Goal: Information Seeking & Learning: Learn about a topic

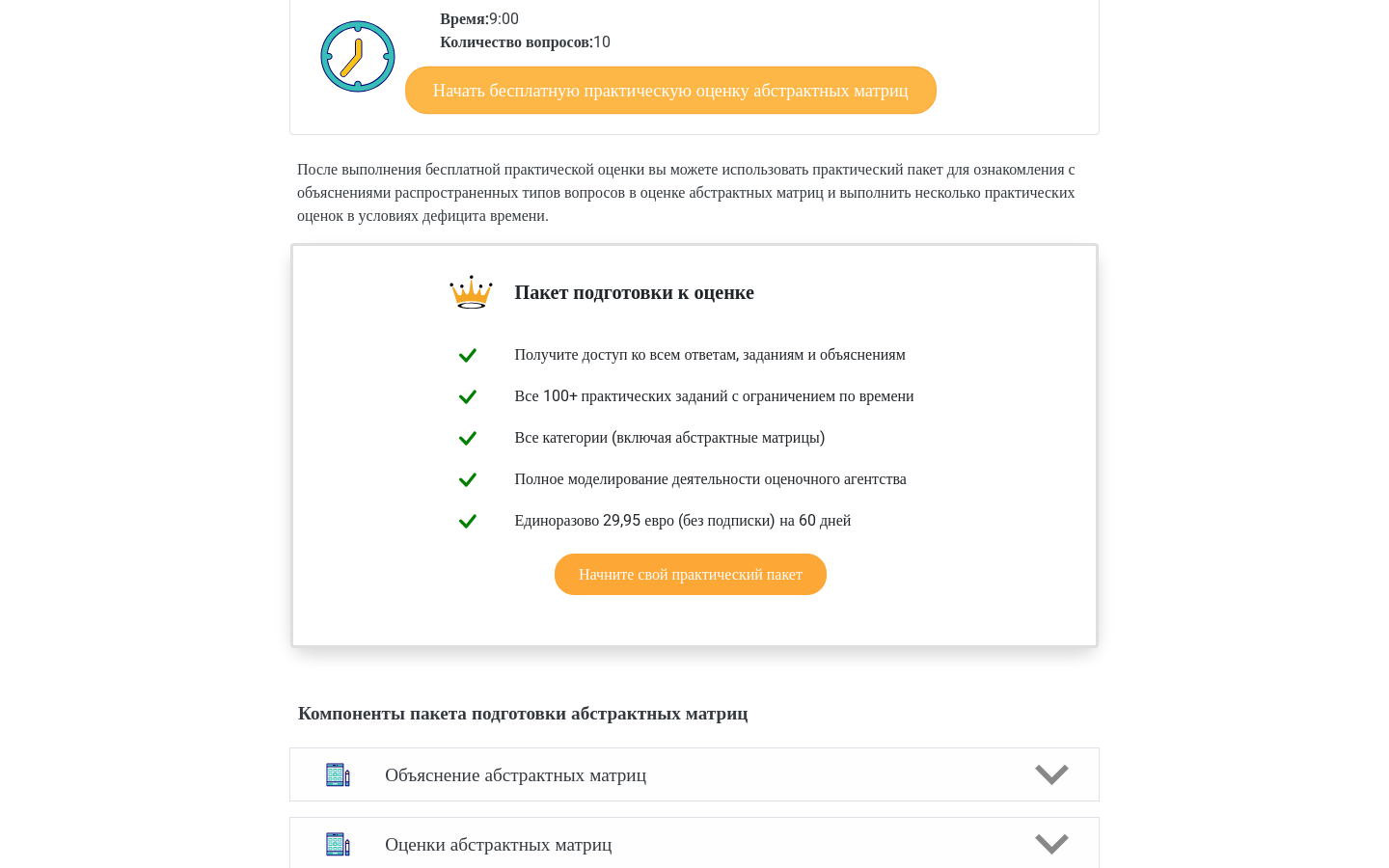
scroll to position [476, 0]
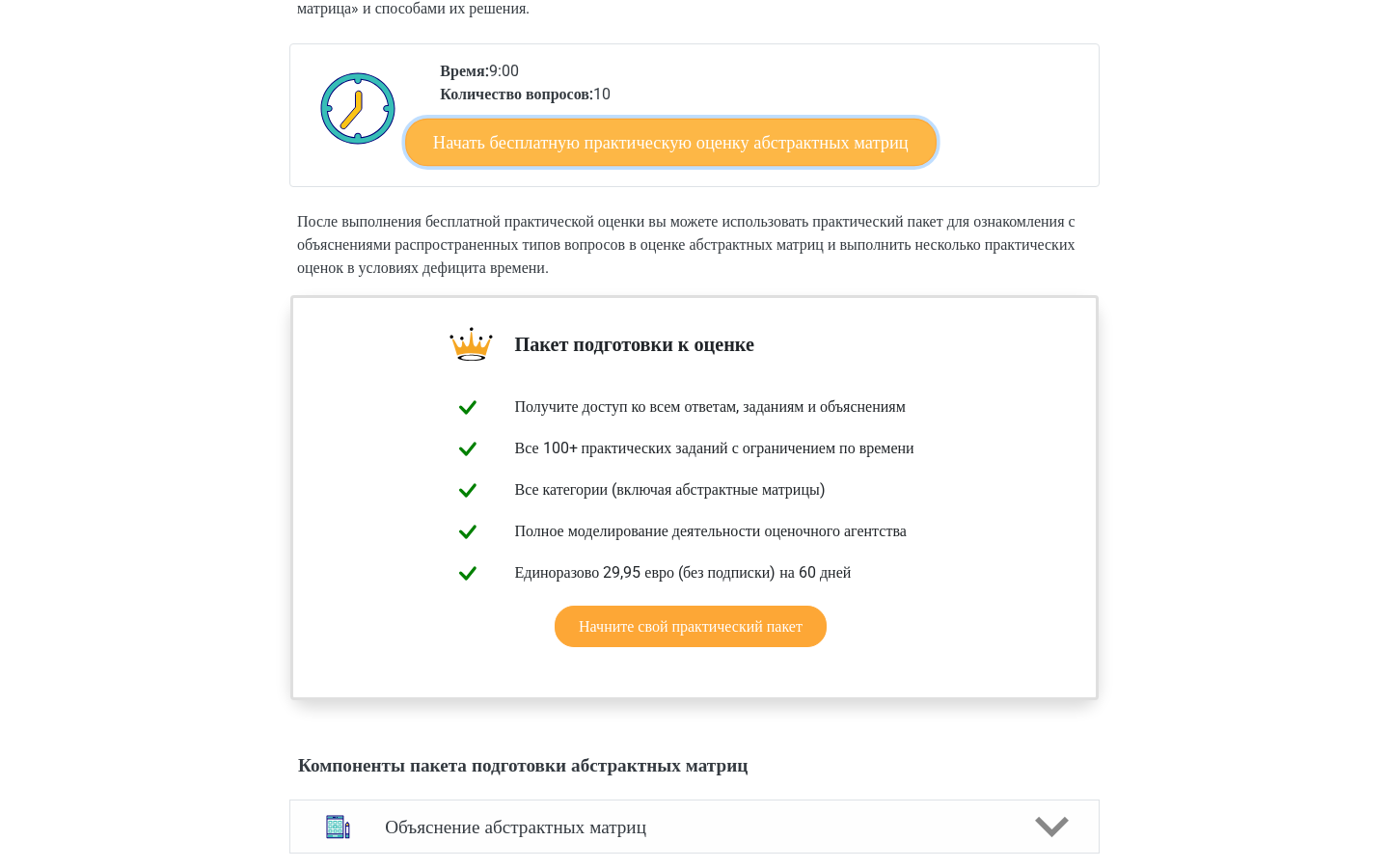
click at [653, 152] on font "Начать бесплатную практическую оценку абстрактных матриц" at bounding box center [671, 141] width 476 height 21
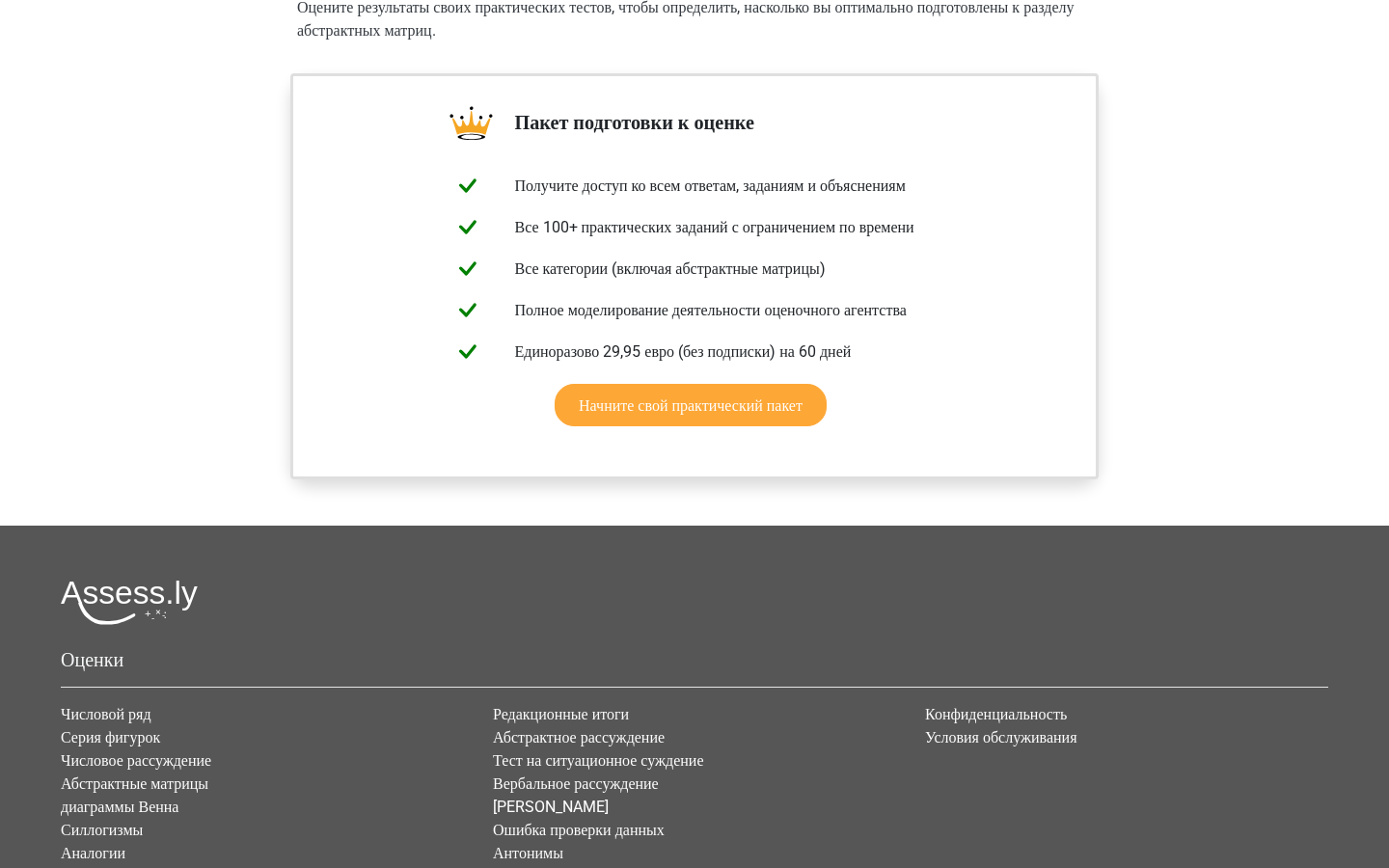
scroll to position [1409, 0]
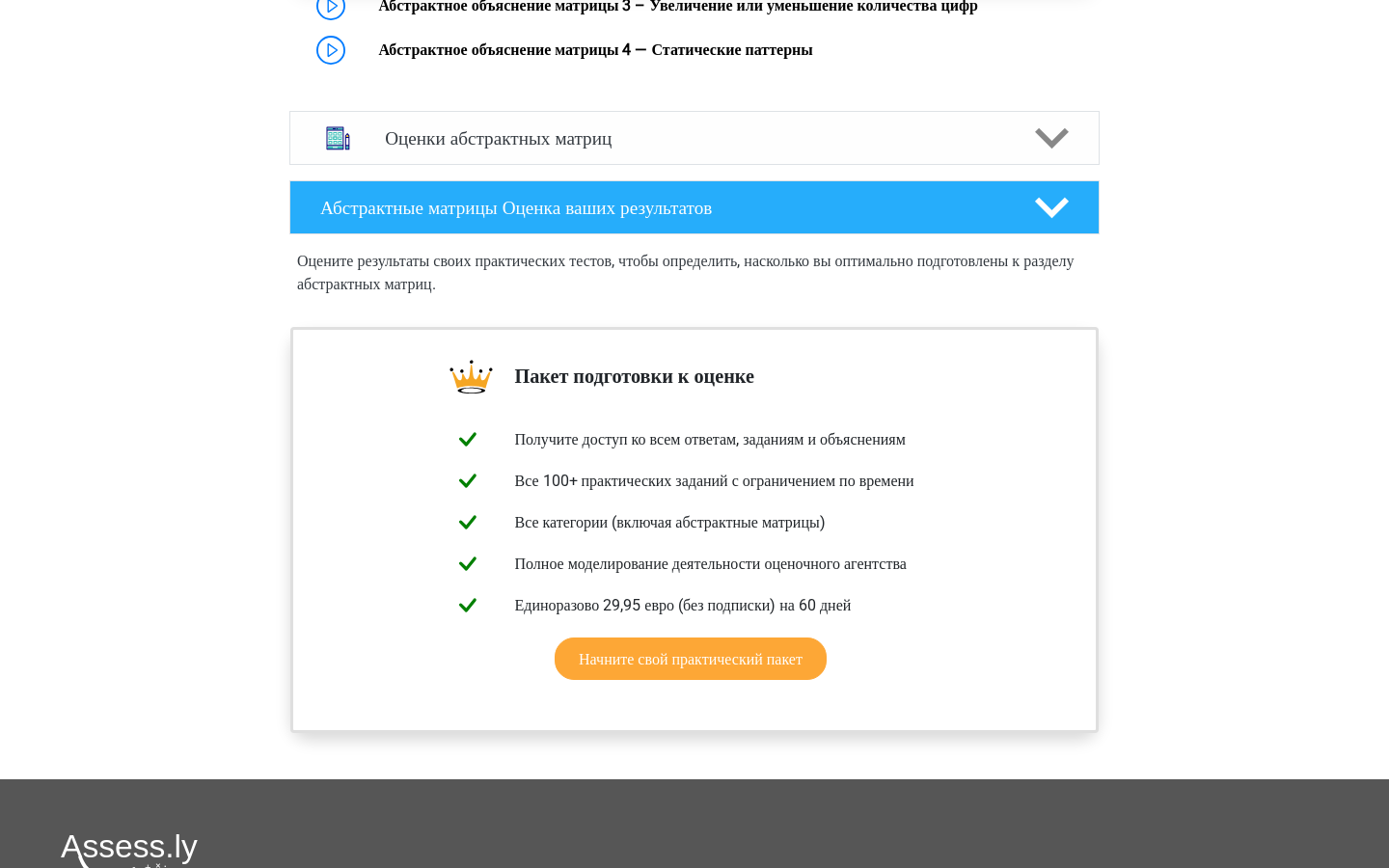
scroll to position [1537, 0]
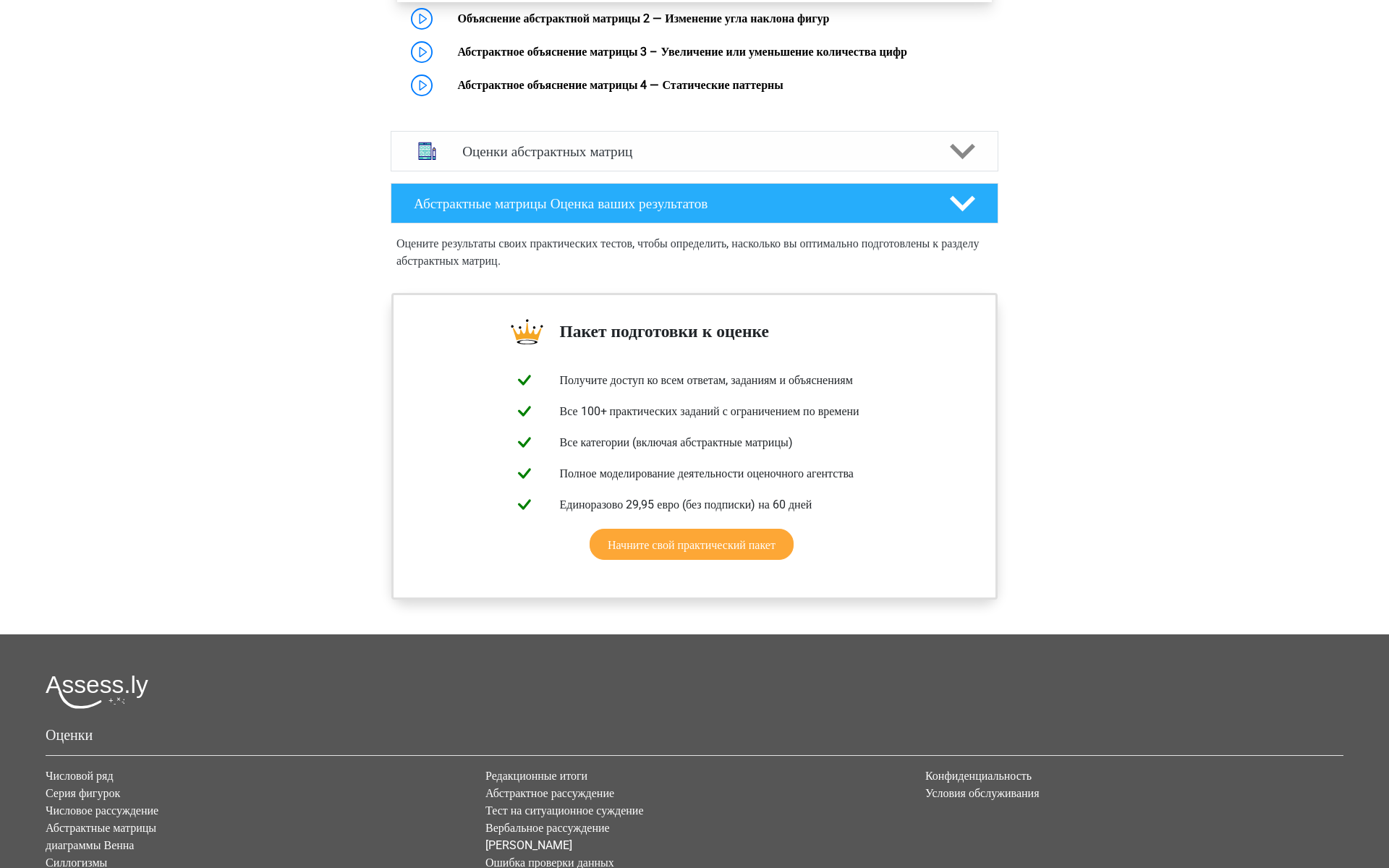
scroll to position [1153, 0]
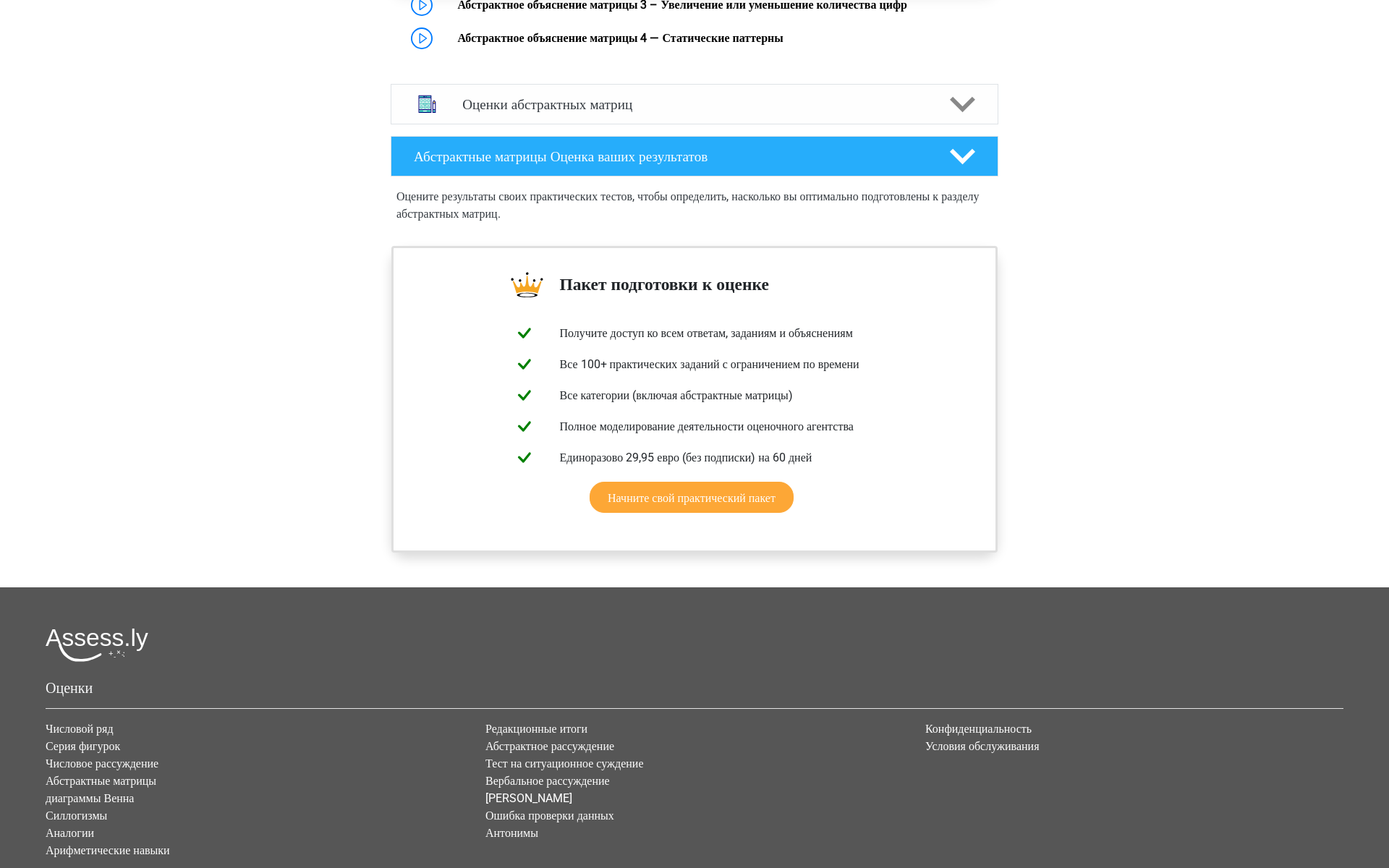
click at [692, 11] on link "Абстрактное объяснение матрицы 3 – Увеличение или уменьшение количества цифр" at bounding box center [682, 4] width 449 height 13
click at [527, 45] on link "Абстрактное объяснение матрицы 4 — Статические паттерны" at bounding box center [620, 37] width 326 height 13
click at [581, 124] on div "Оценки абстрактных матриц" at bounding box center [694, 104] width 608 height 40
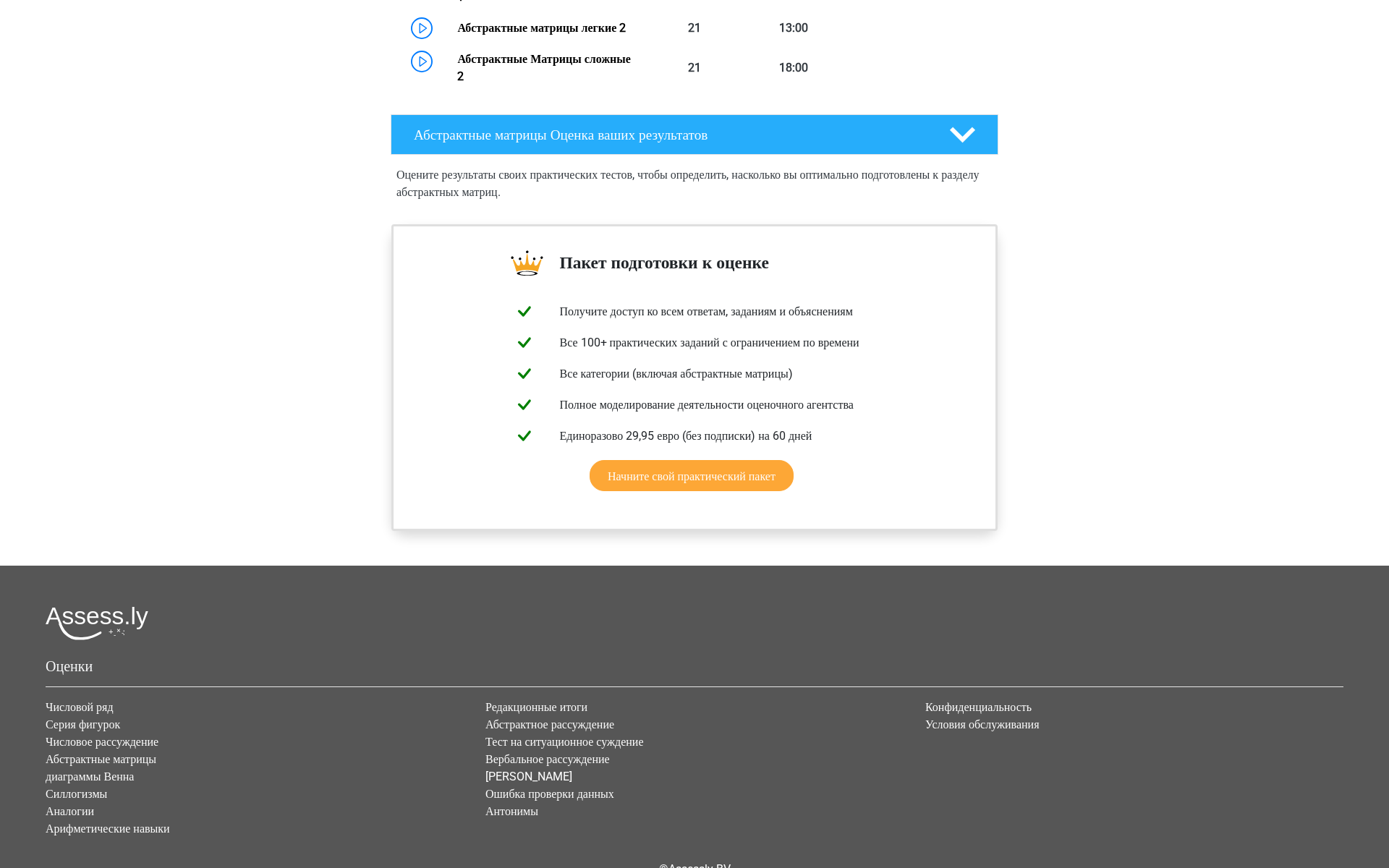
scroll to position [1827, 0]
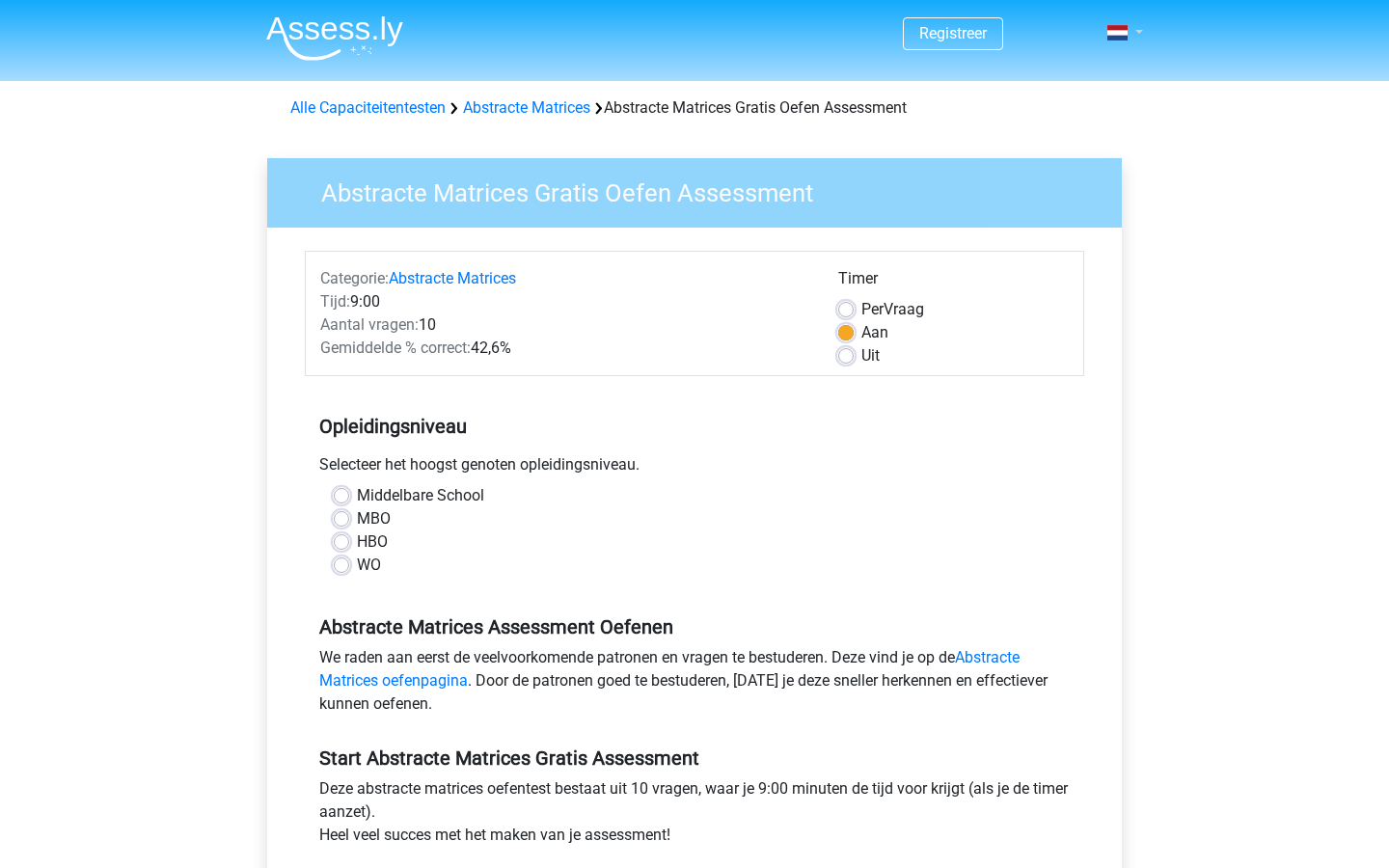
click at [1133, 25] on link at bounding box center [1119, 32] width 39 height 23
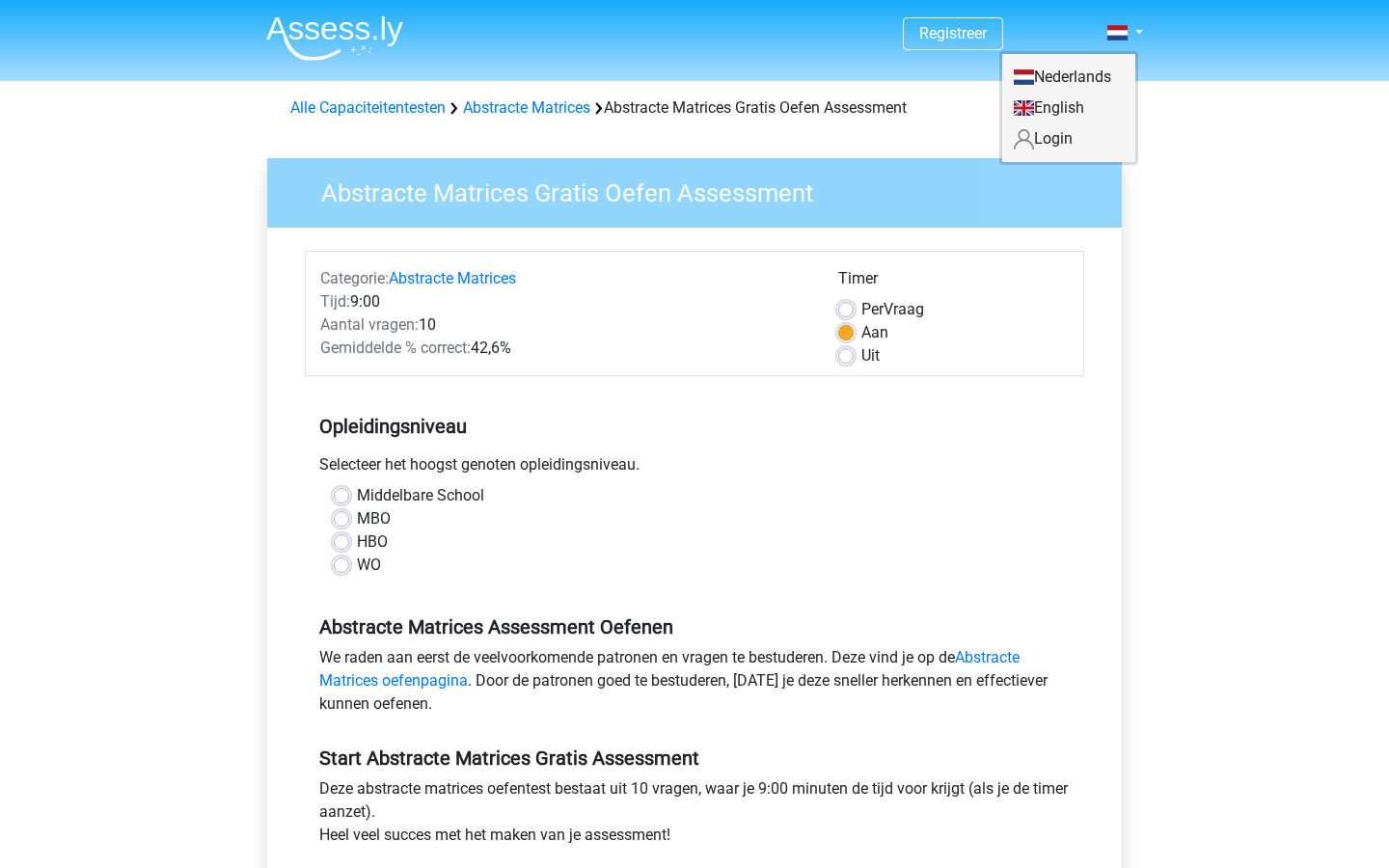
click at [1033, 123] on link "English" at bounding box center [1068, 108] width 133 height 31
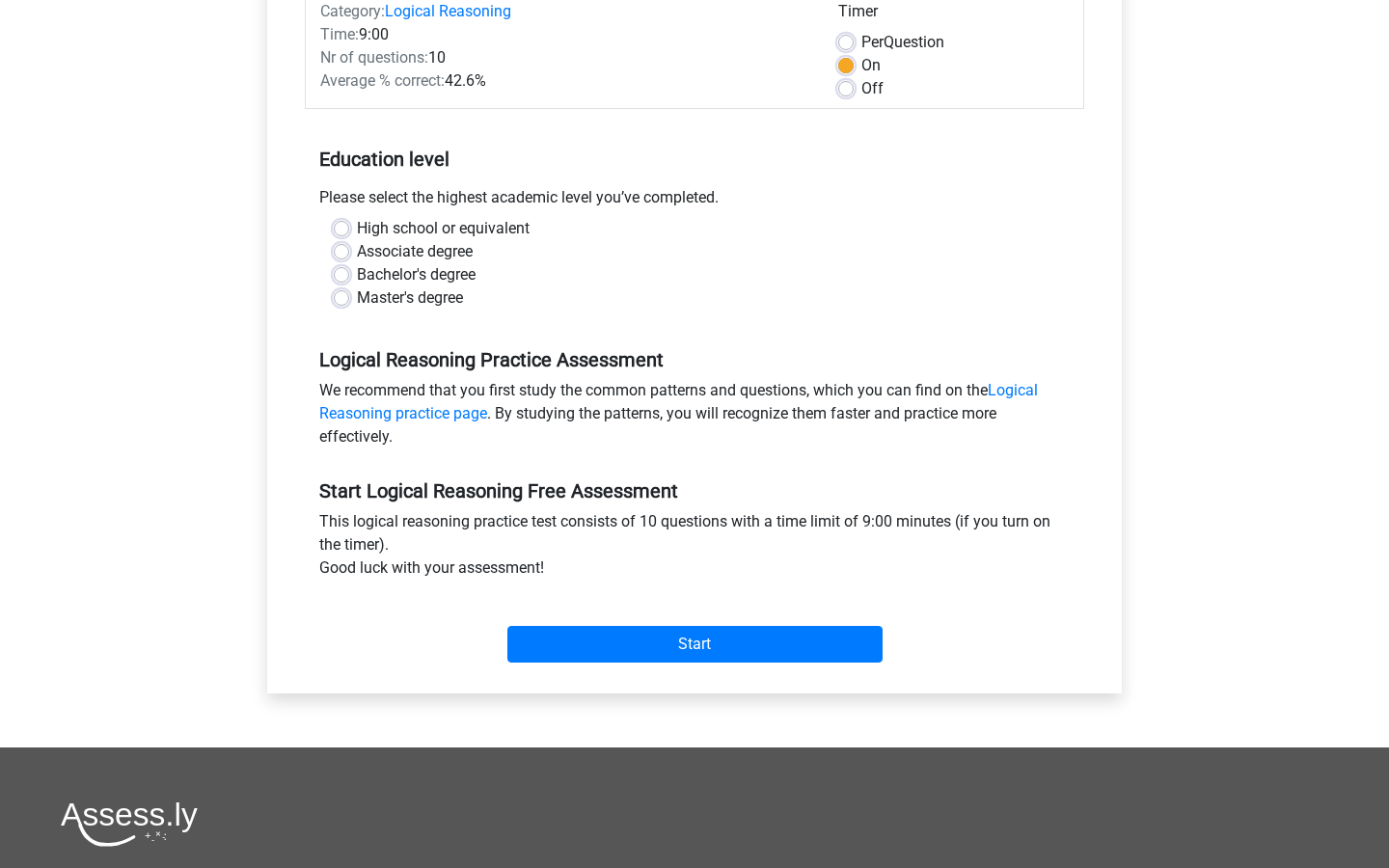
scroll to position [274, 0]
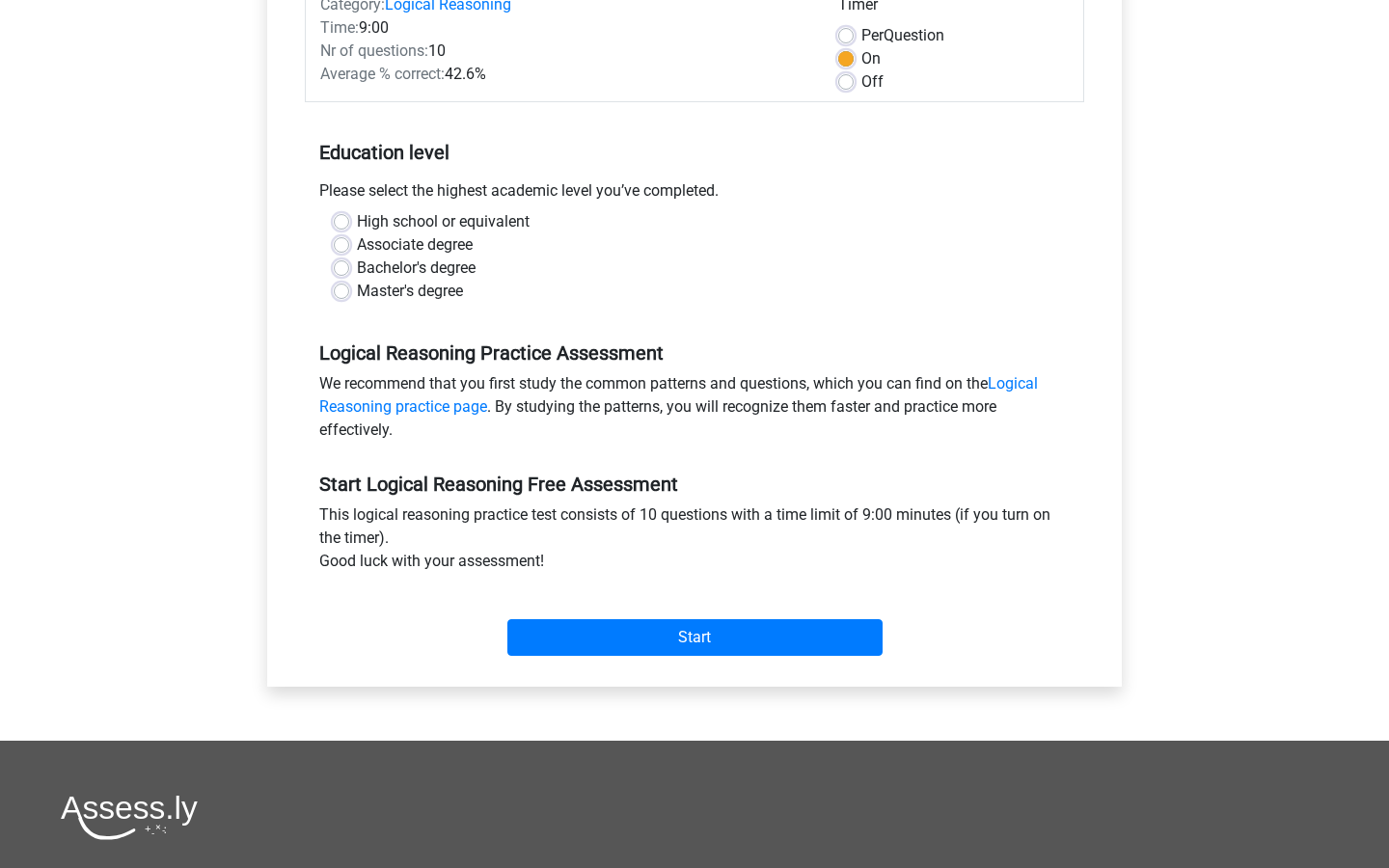
click at [434, 303] on label "Master's degree" at bounding box center [410, 291] width 106 height 23
click at [349, 299] on input "Master's degree" at bounding box center [341, 289] width 15 height 19
radio input "true"
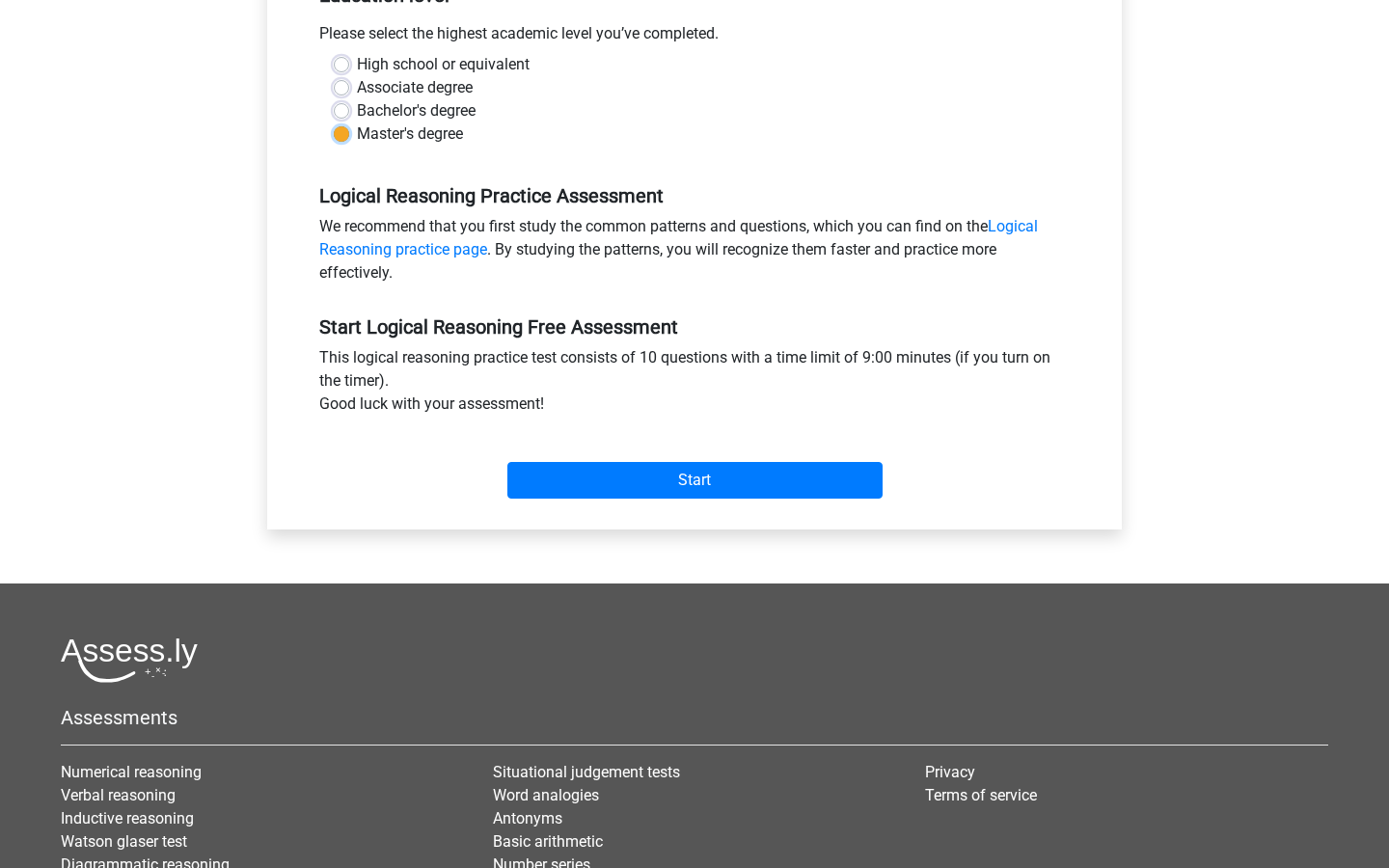
scroll to position [471, 0]
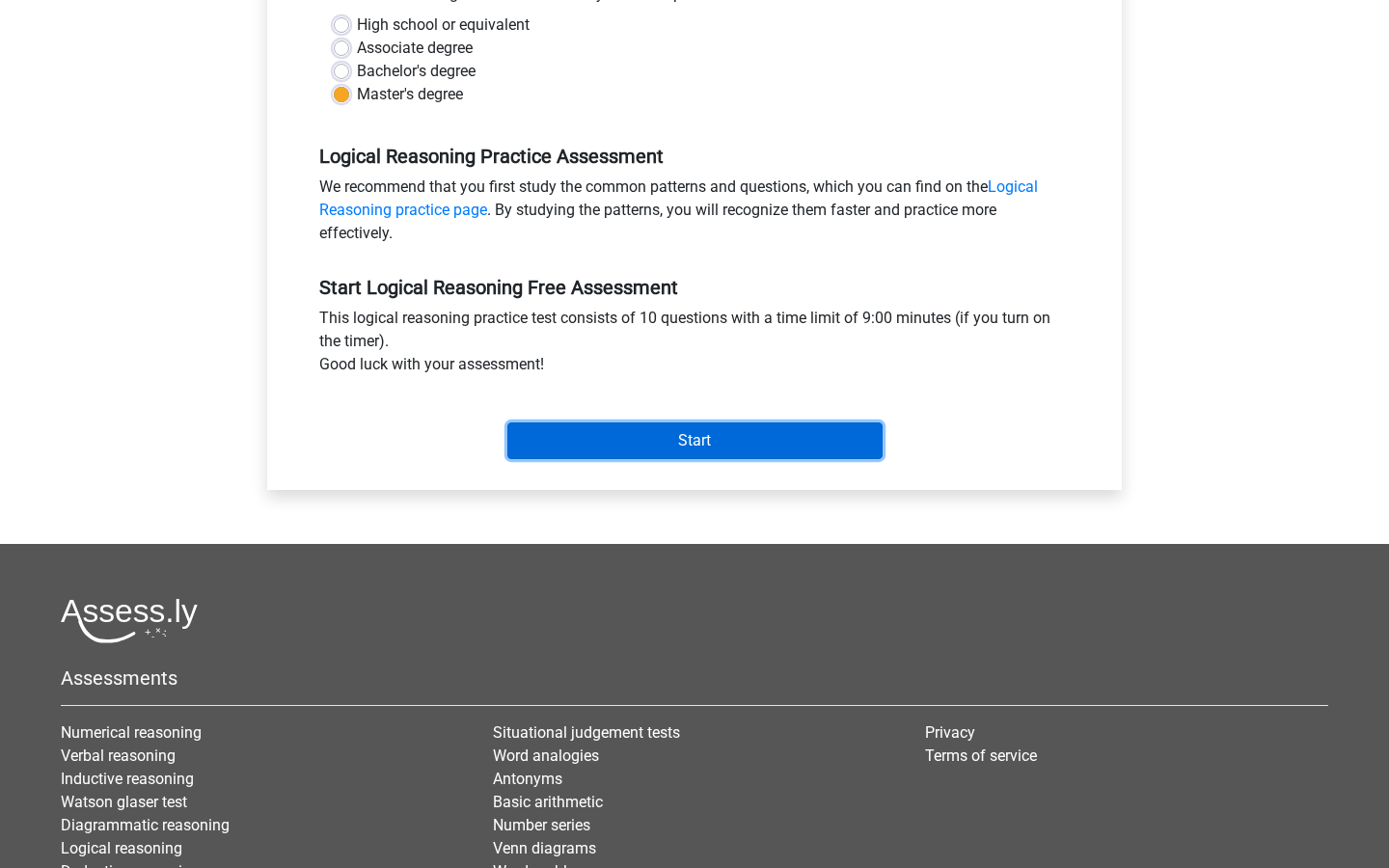
click at [639, 459] on input "Start" at bounding box center [694, 441] width 375 height 37
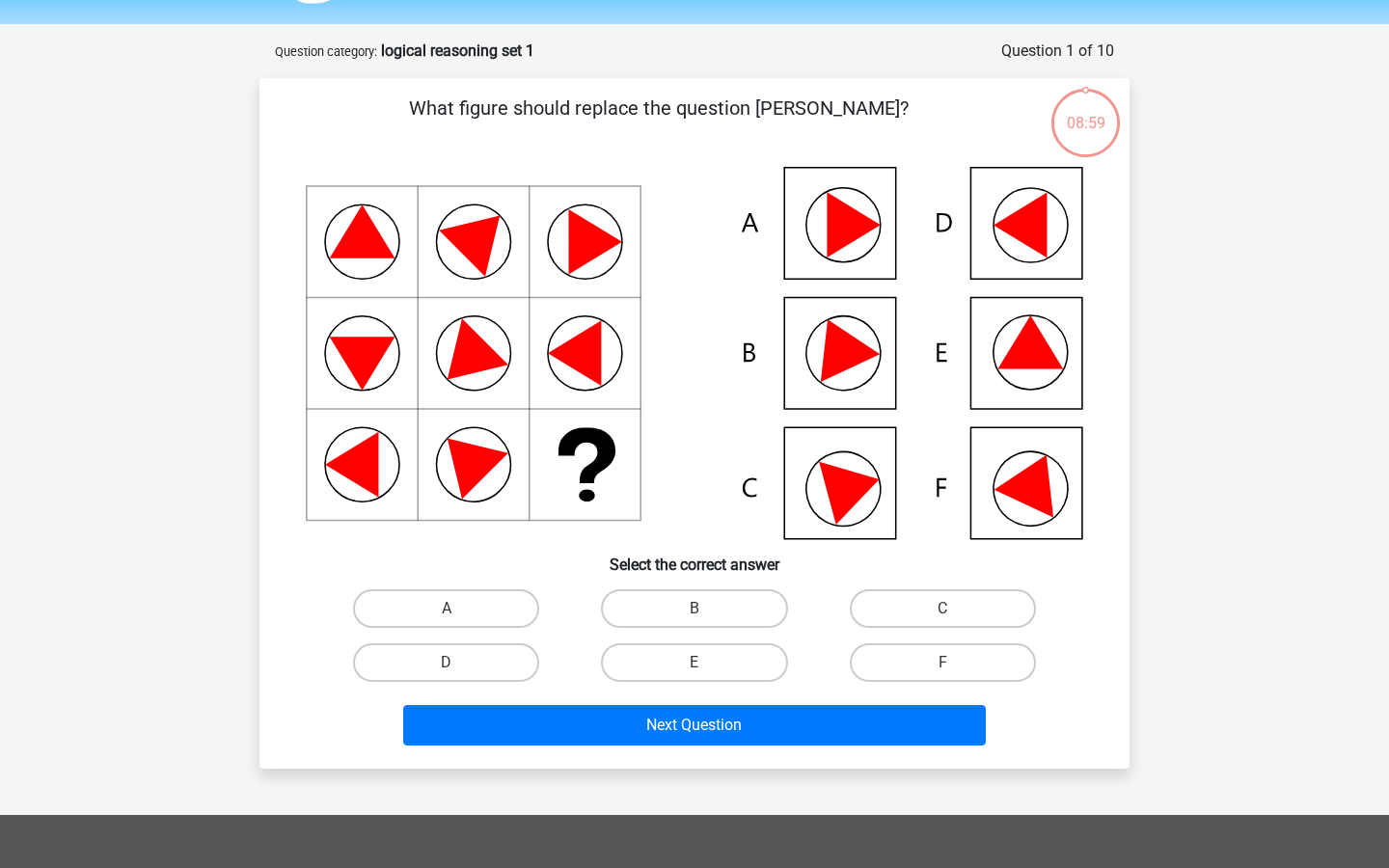
scroll to position [53, 0]
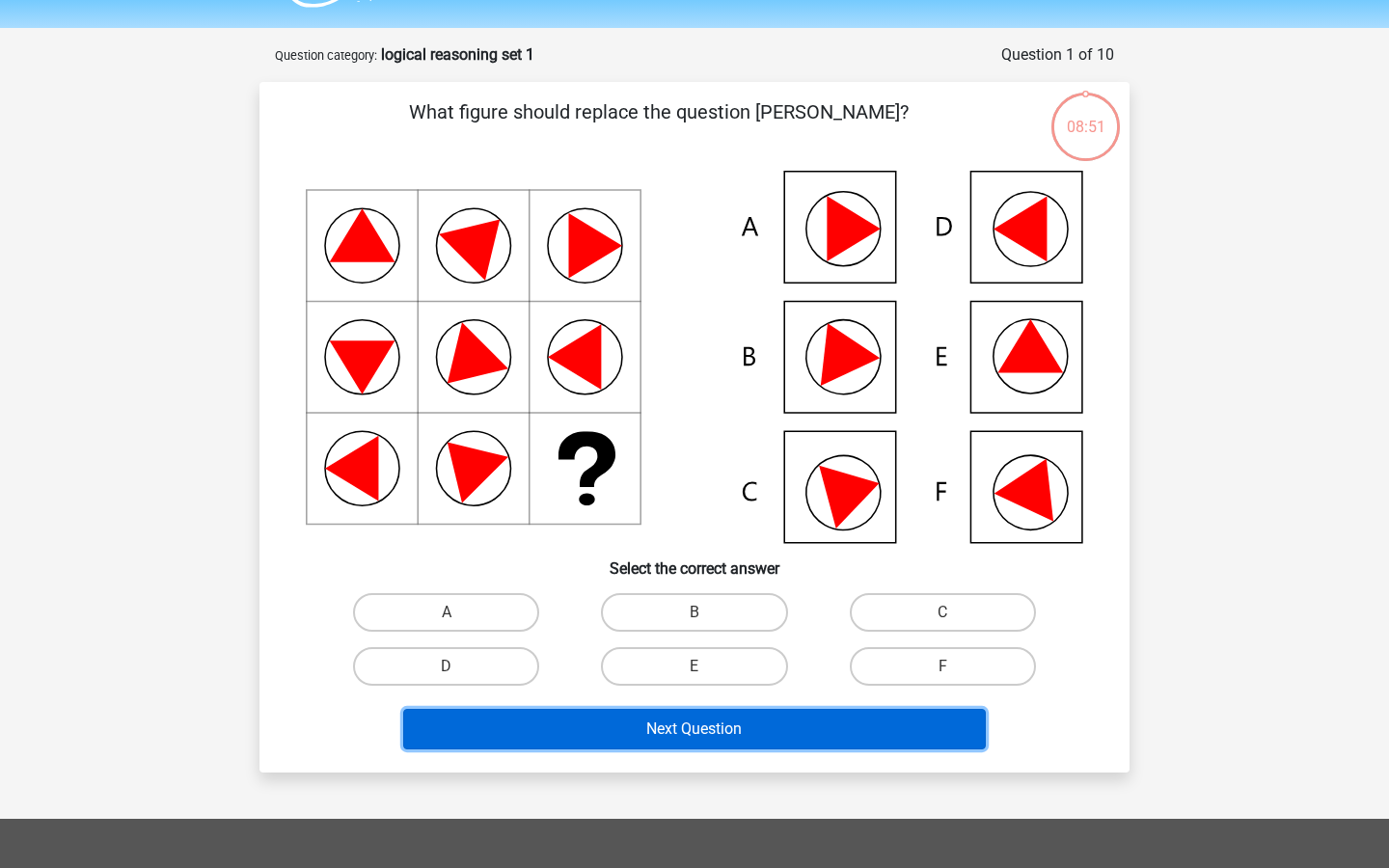
click at [793, 750] on button "Next Question" at bounding box center [695, 729] width 584 height 41
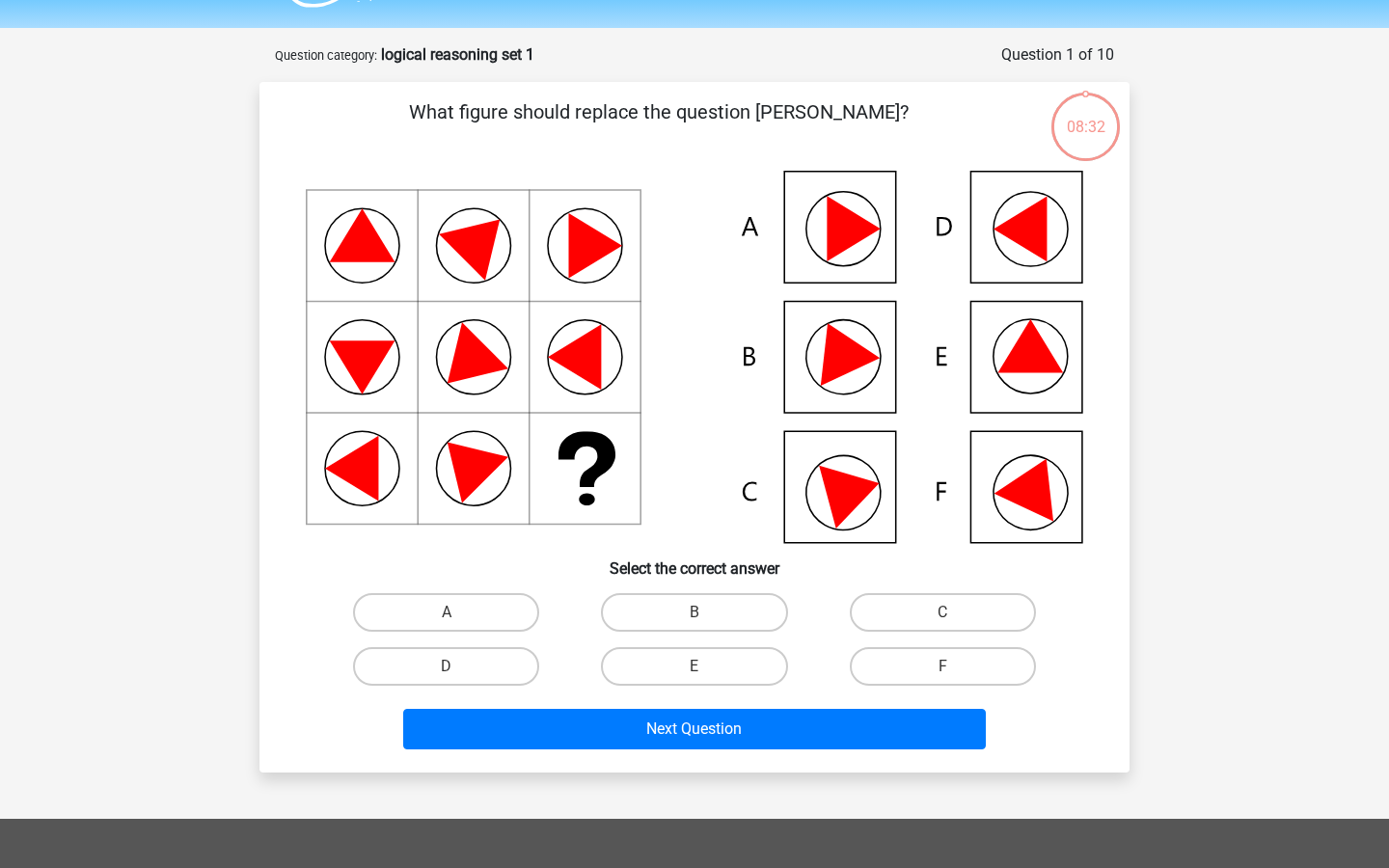
click at [1017, 366] on icon at bounding box center [1031, 345] width 66 height 53
click at [682, 686] on label "E" at bounding box center [694, 666] width 186 height 39
click at [695, 679] on input "E" at bounding box center [701, 673] width 13 height 13
radio input "true"
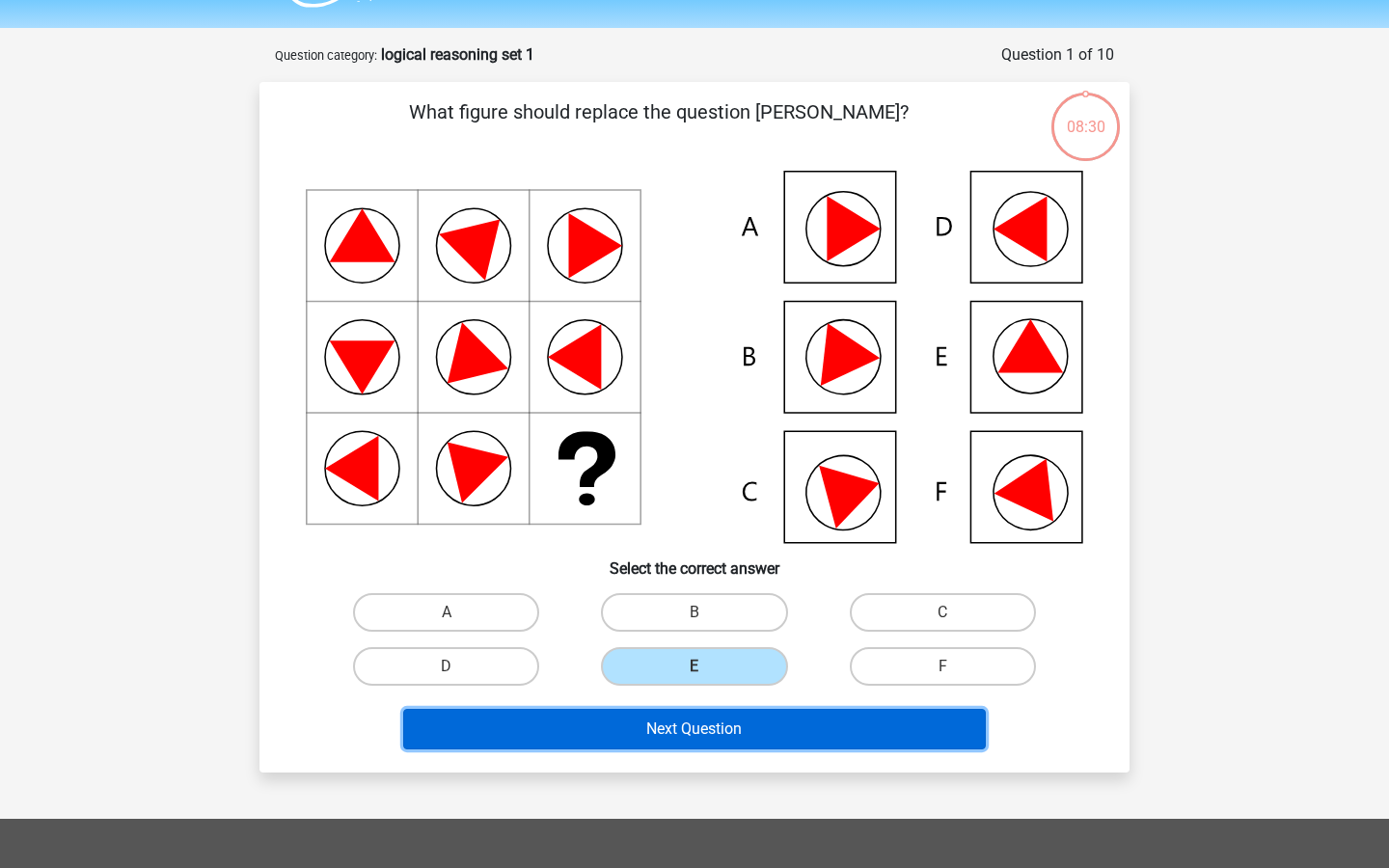
click at [669, 750] on button "Next Question" at bounding box center [695, 729] width 584 height 41
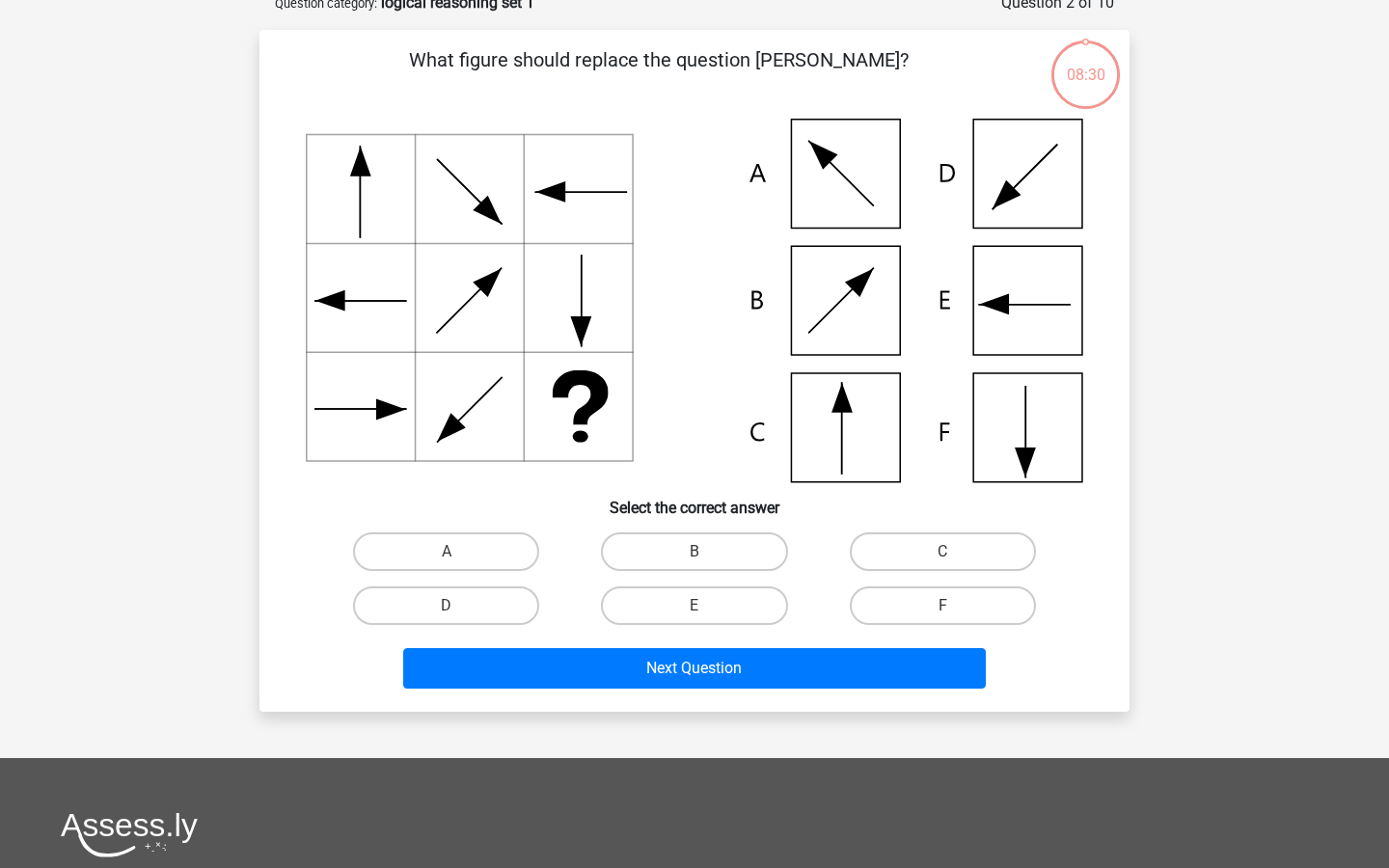
scroll to position [85, 0]
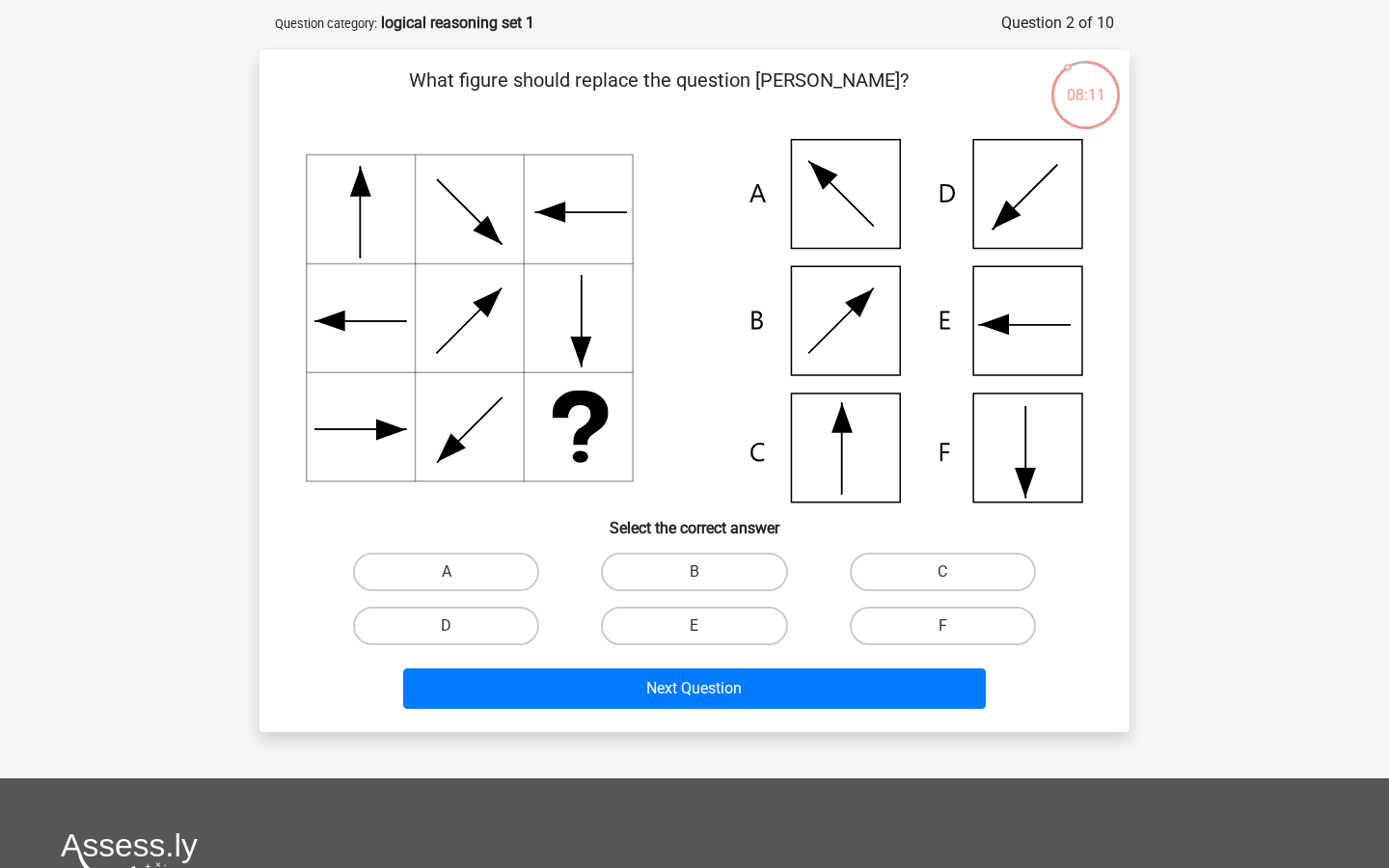
click at [997, 306] on icon at bounding box center [695, 321] width 778 height 364
click at [717, 645] on label "E" at bounding box center [694, 626] width 186 height 39
click at [707, 639] on input "E" at bounding box center [701, 632] width 13 height 13
radio input "true"
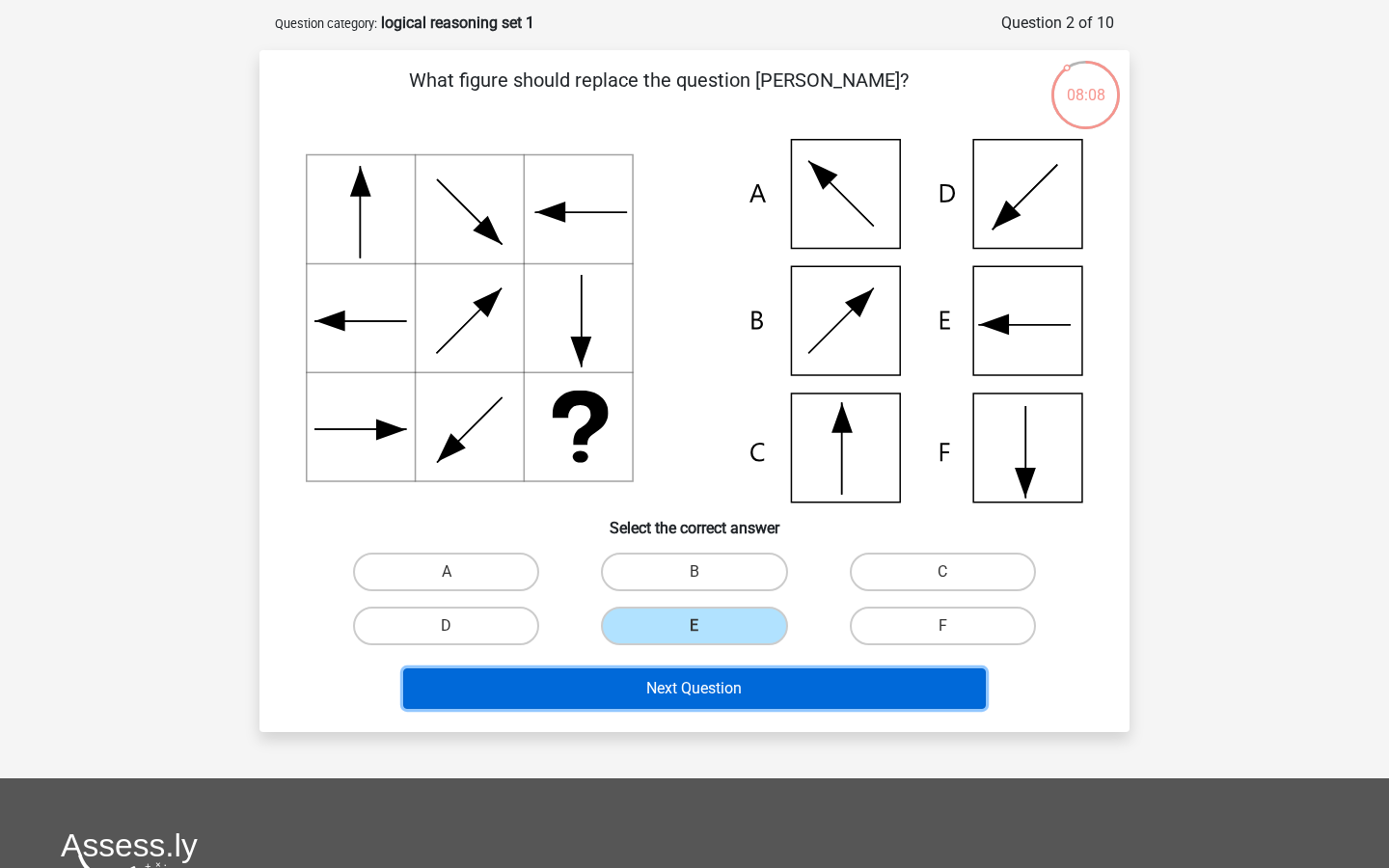
click at [723, 709] on button "Next Question" at bounding box center [695, 689] width 584 height 41
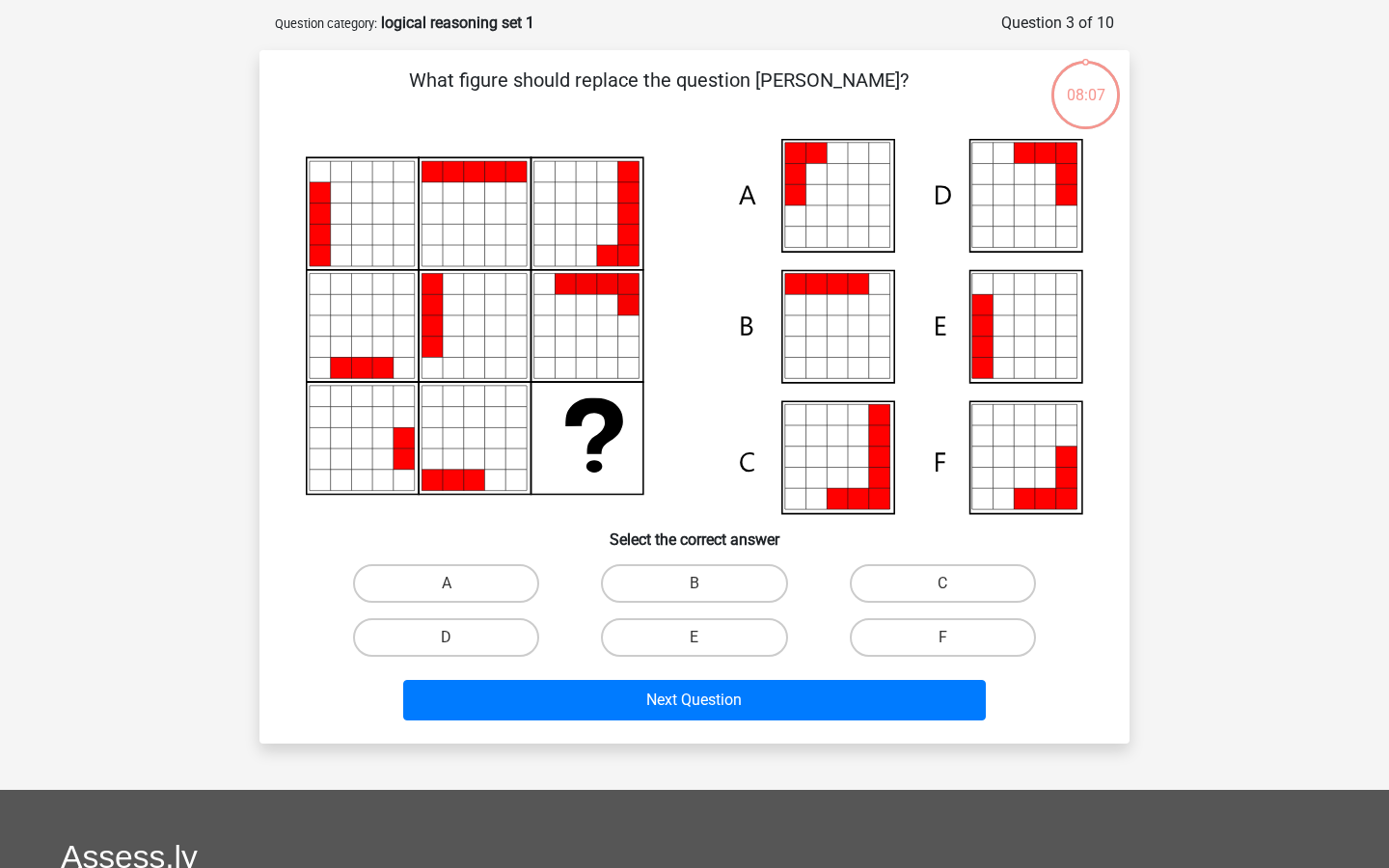
scroll to position [105, 0]
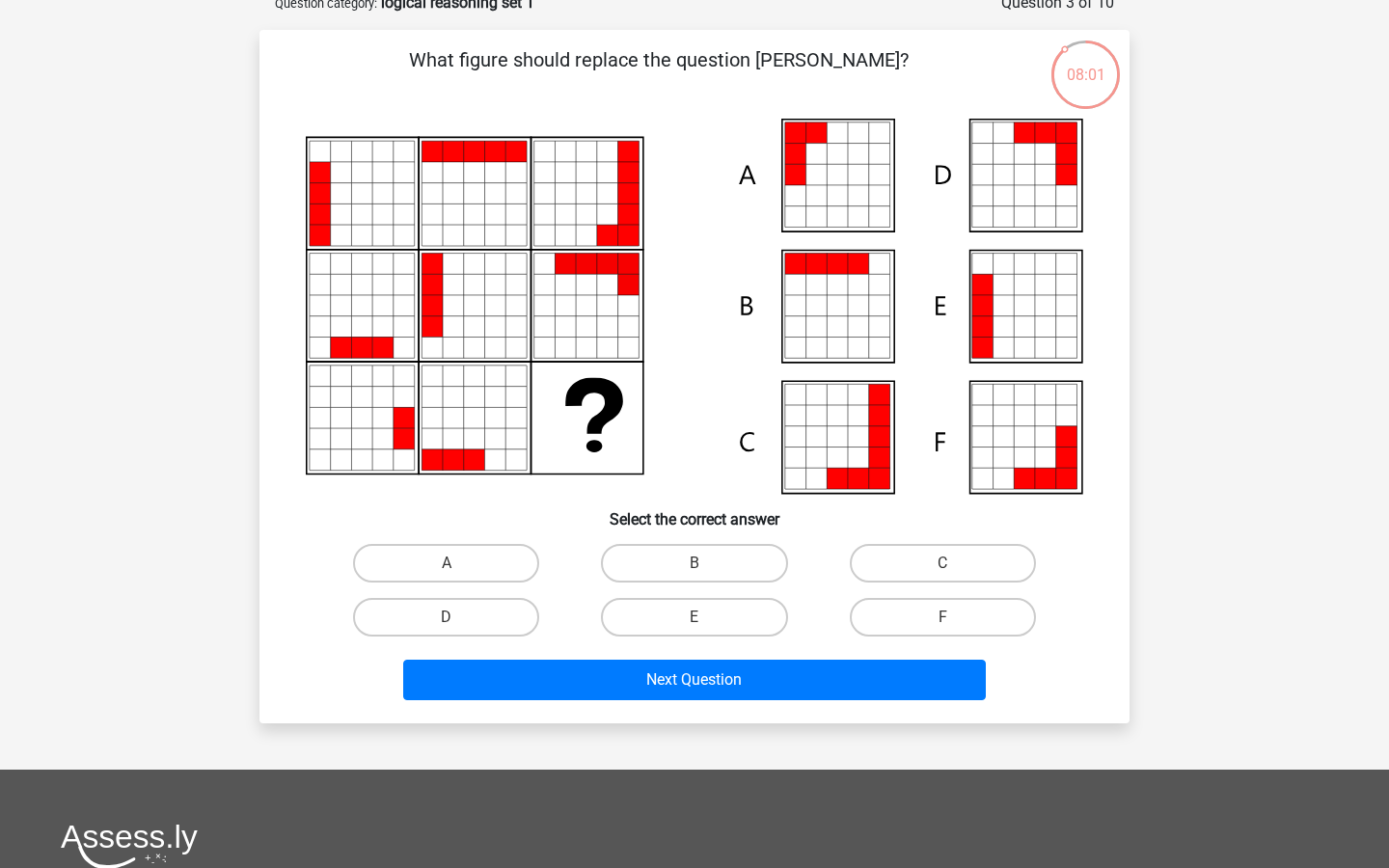
click at [848, 448] on icon at bounding box center [858, 436] width 21 height 21
click at [920, 577] on label "C" at bounding box center [943, 563] width 186 height 39
click at [943, 576] on input "C" at bounding box center [949, 569] width 13 height 13
radio input "true"
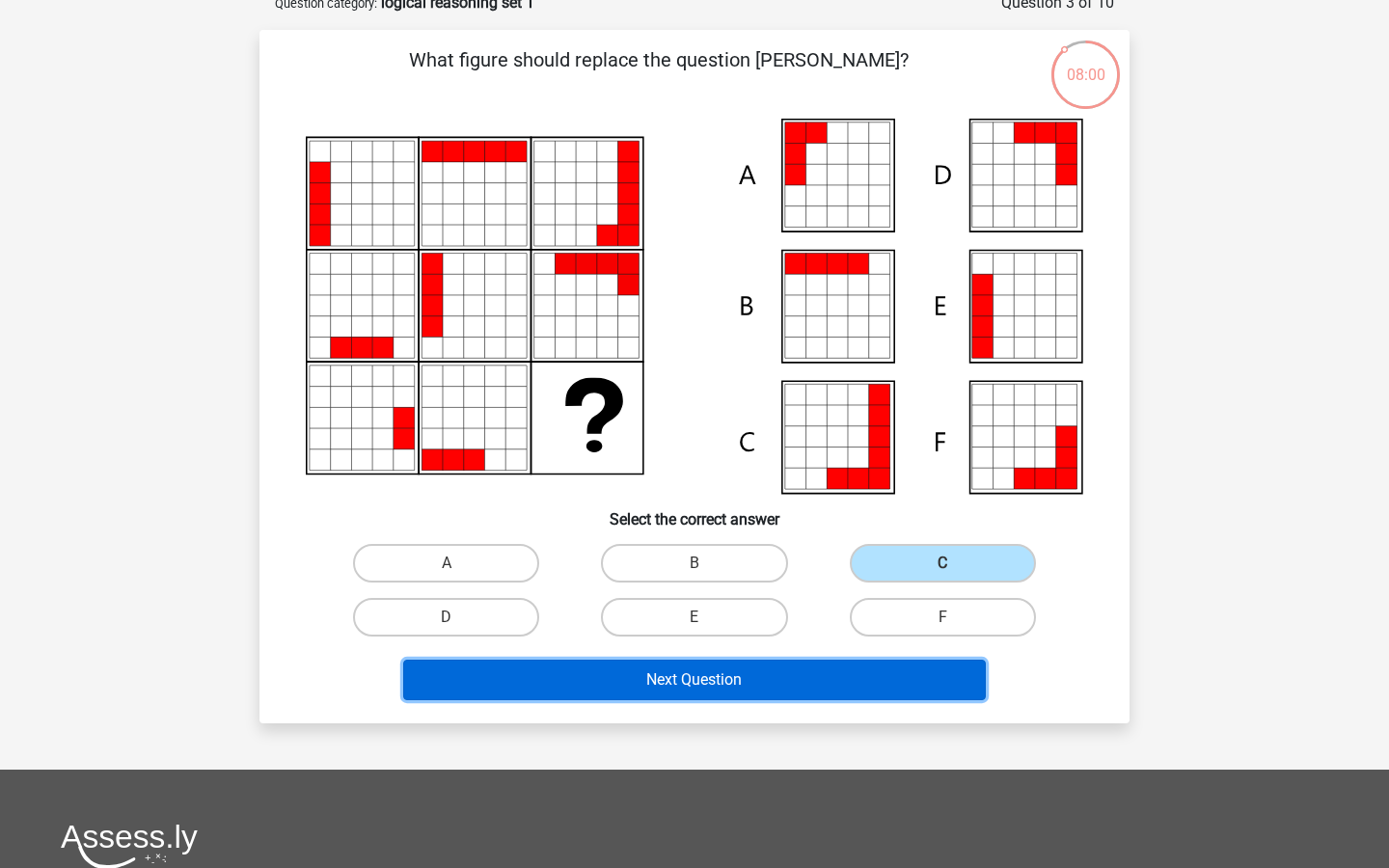
click at [751, 700] on button "Next Question" at bounding box center [695, 680] width 584 height 41
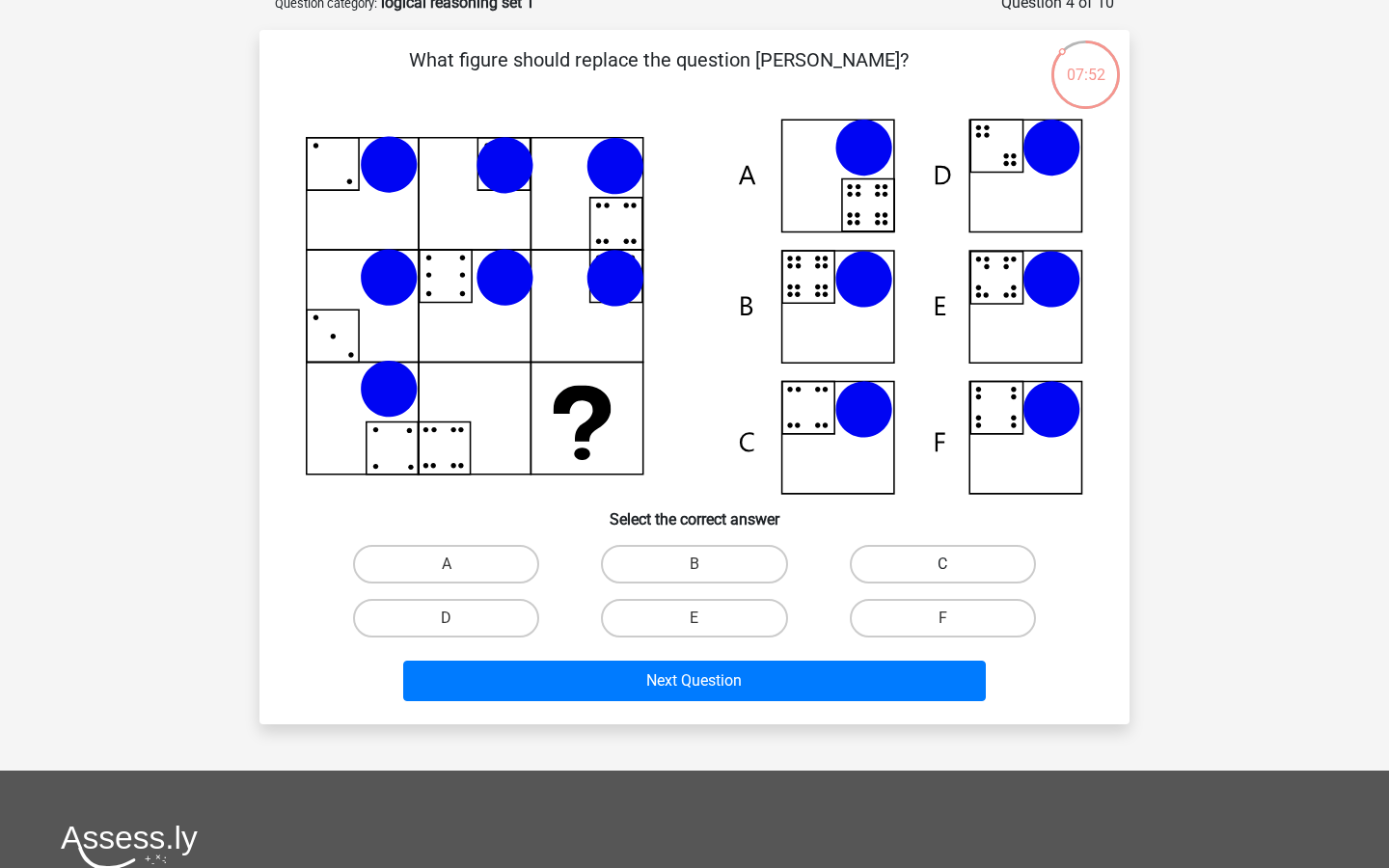
click at [903, 584] on label "C" at bounding box center [943, 564] width 186 height 39
click at [943, 577] on input "C" at bounding box center [949, 570] width 13 height 13
radio input "true"
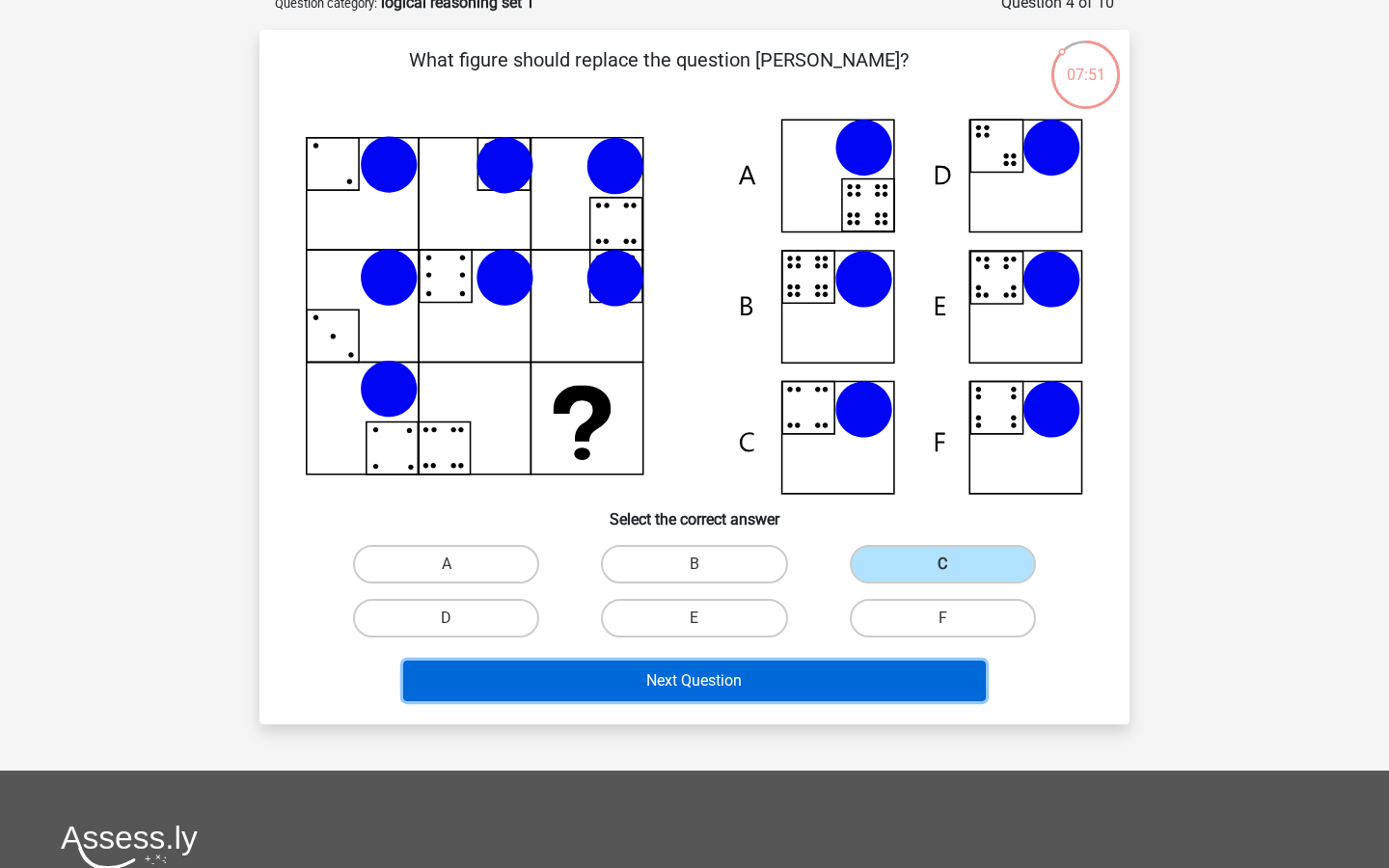
click at [791, 701] on button "Next Question" at bounding box center [695, 681] width 584 height 41
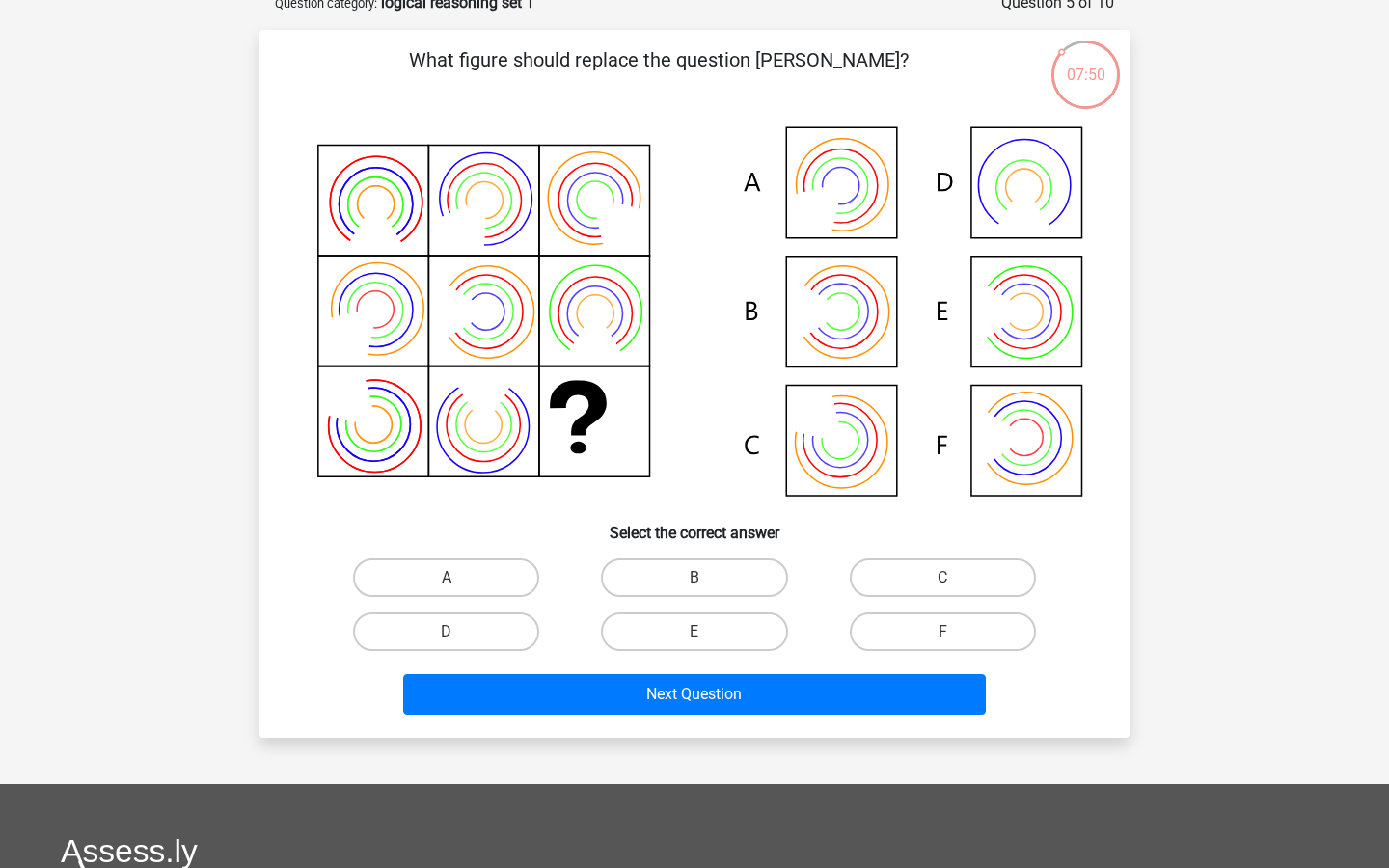
click at [998, 302] on icon at bounding box center [695, 314] width 778 height 390
click at [835, 462] on icon at bounding box center [695, 314] width 778 height 390
click at [708, 597] on label "B" at bounding box center [694, 578] width 186 height 39
click at [707, 590] on input "B" at bounding box center [701, 584] width 13 height 13
radio input "true"
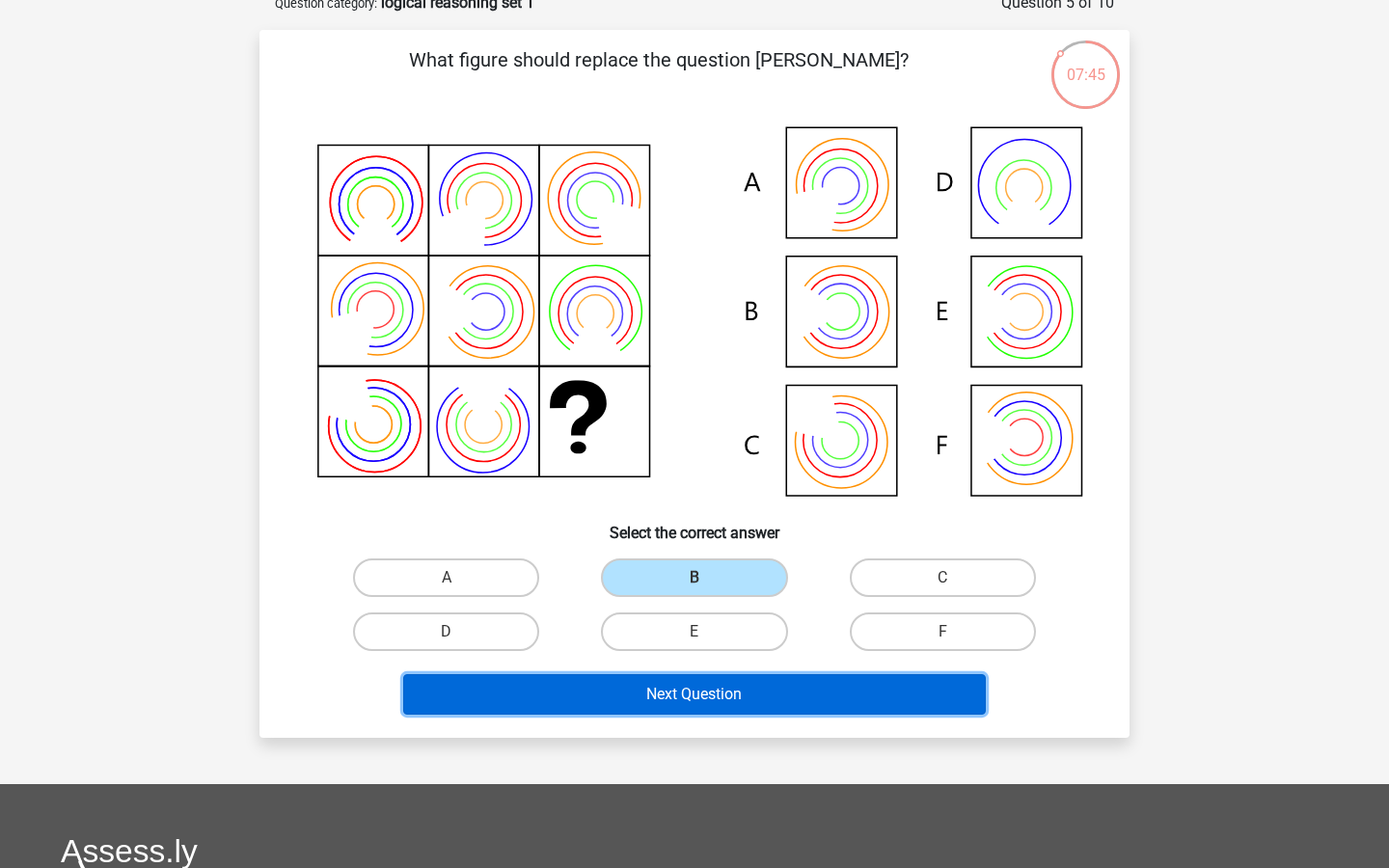
click at [880, 715] on button "Next Question" at bounding box center [695, 694] width 584 height 41
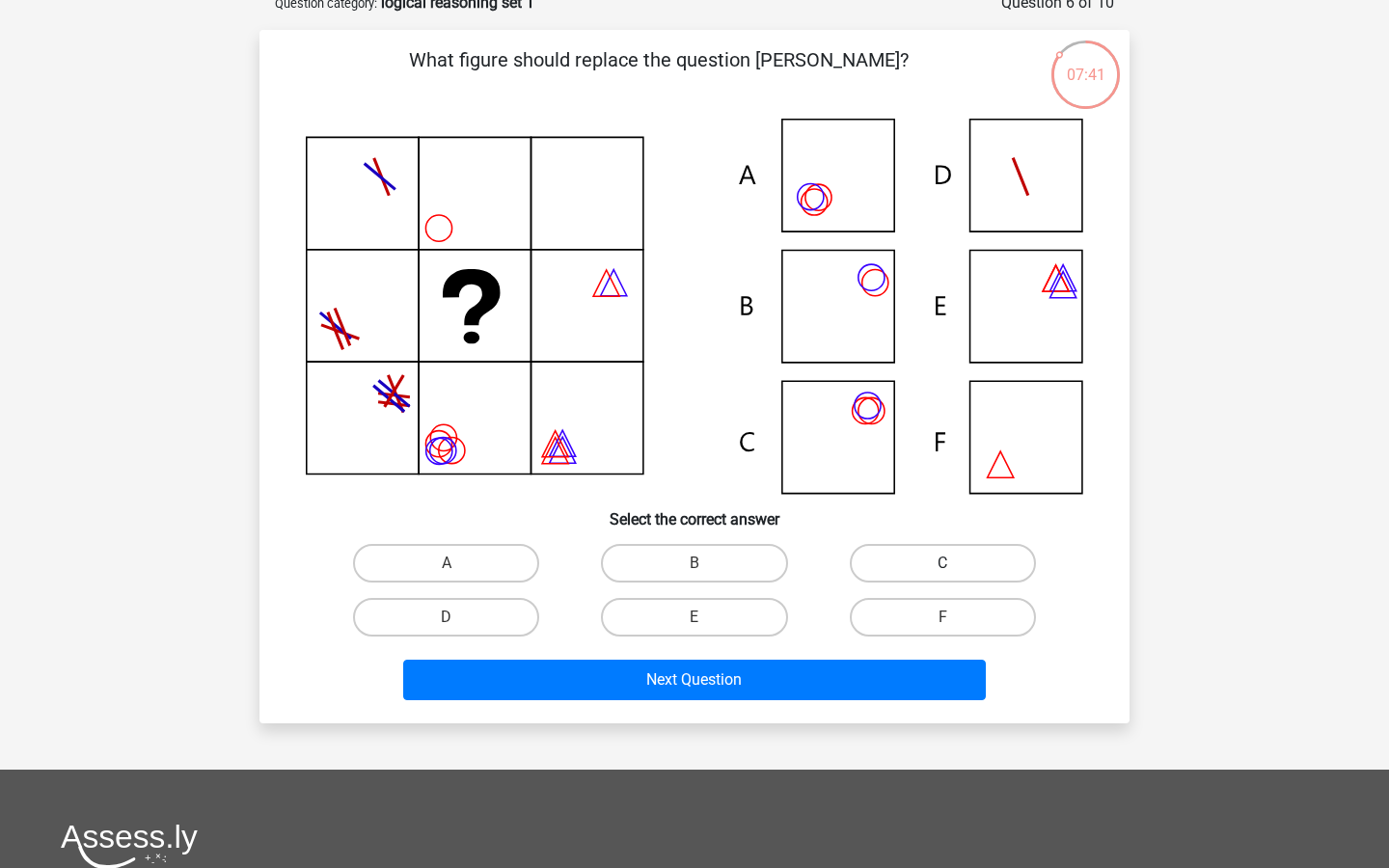
click at [924, 583] on label "C" at bounding box center [943, 563] width 186 height 39
click at [943, 576] on input "C" at bounding box center [949, 569] width 13 height 13
radio input "true"
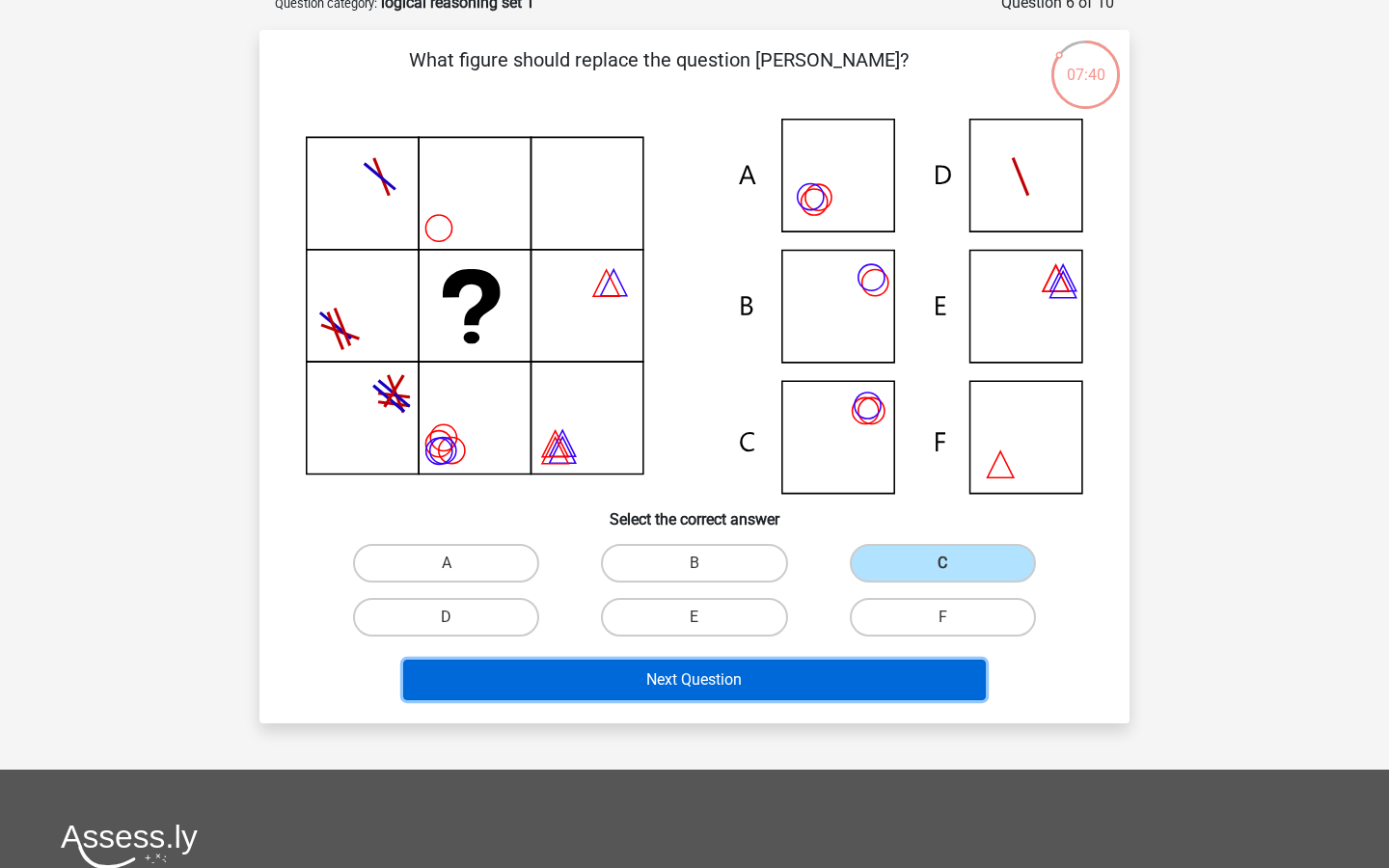
click at [702, 700] on button "Next Question" at bounding box center [695, 680] width 584 height 41
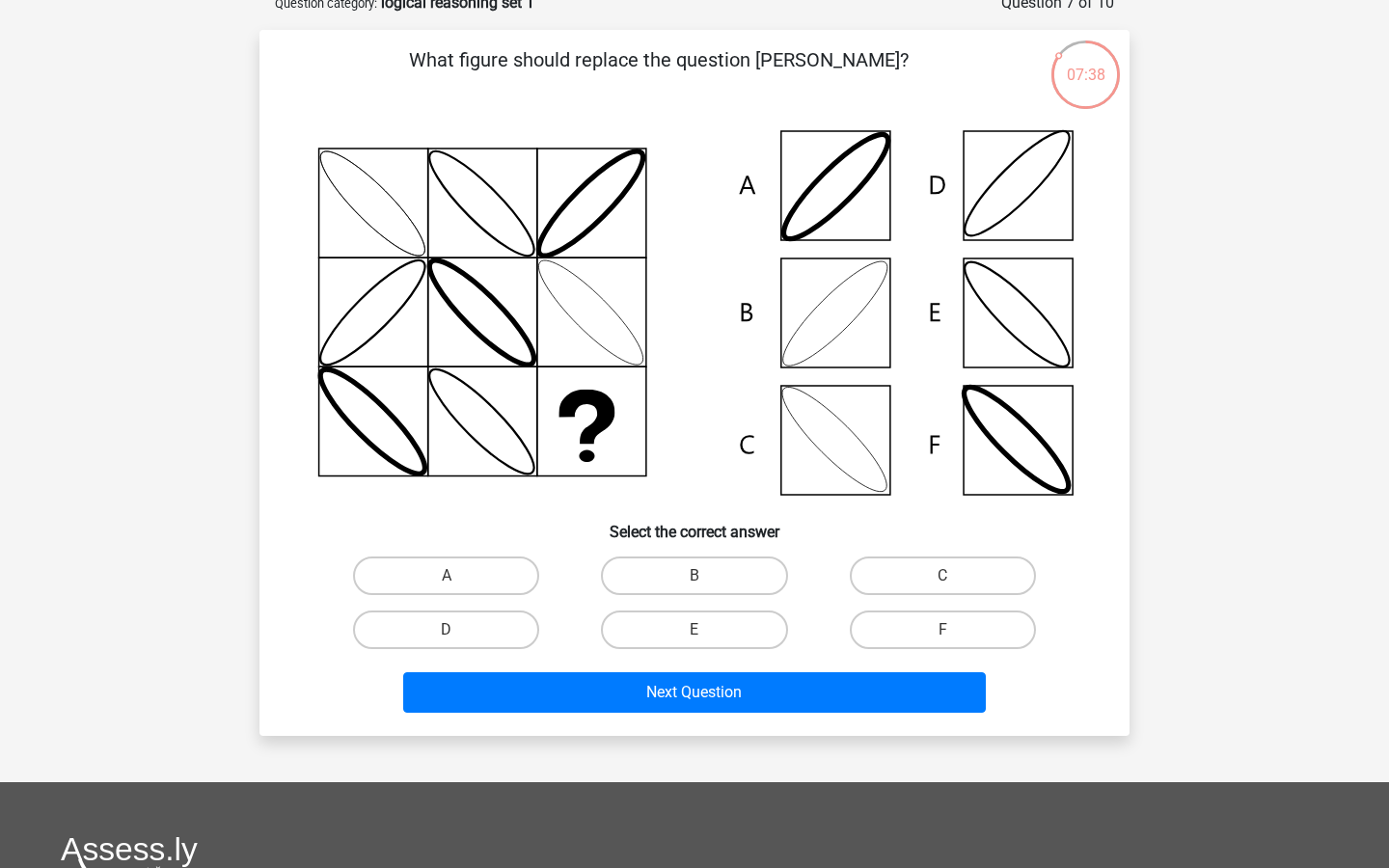
click at [824, 455] on icon at bounding box center [695, 313] width 778 height 389
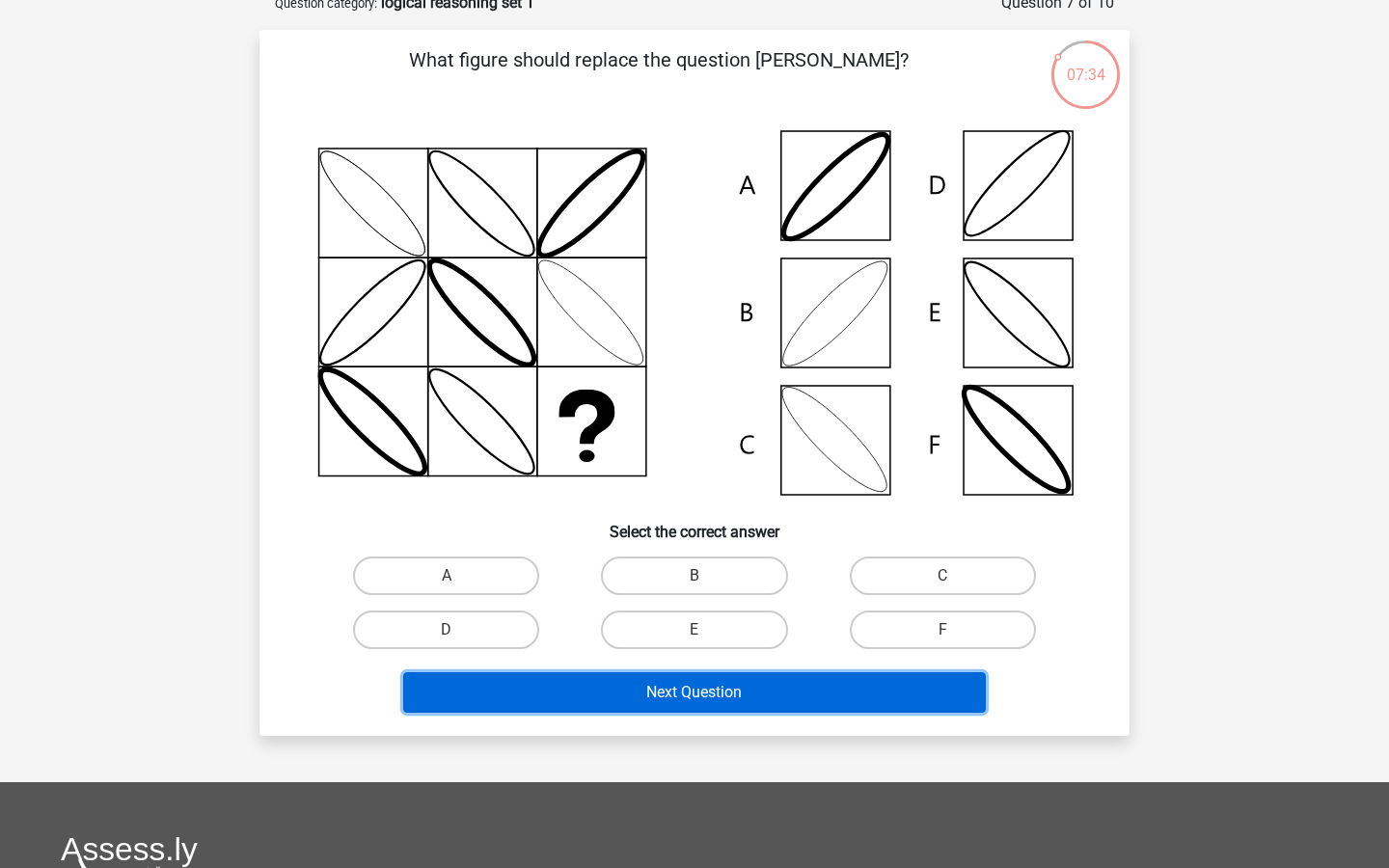
click at [829, 713] on button "Next Question" at bounding box center [695, 692] width 584 height 41
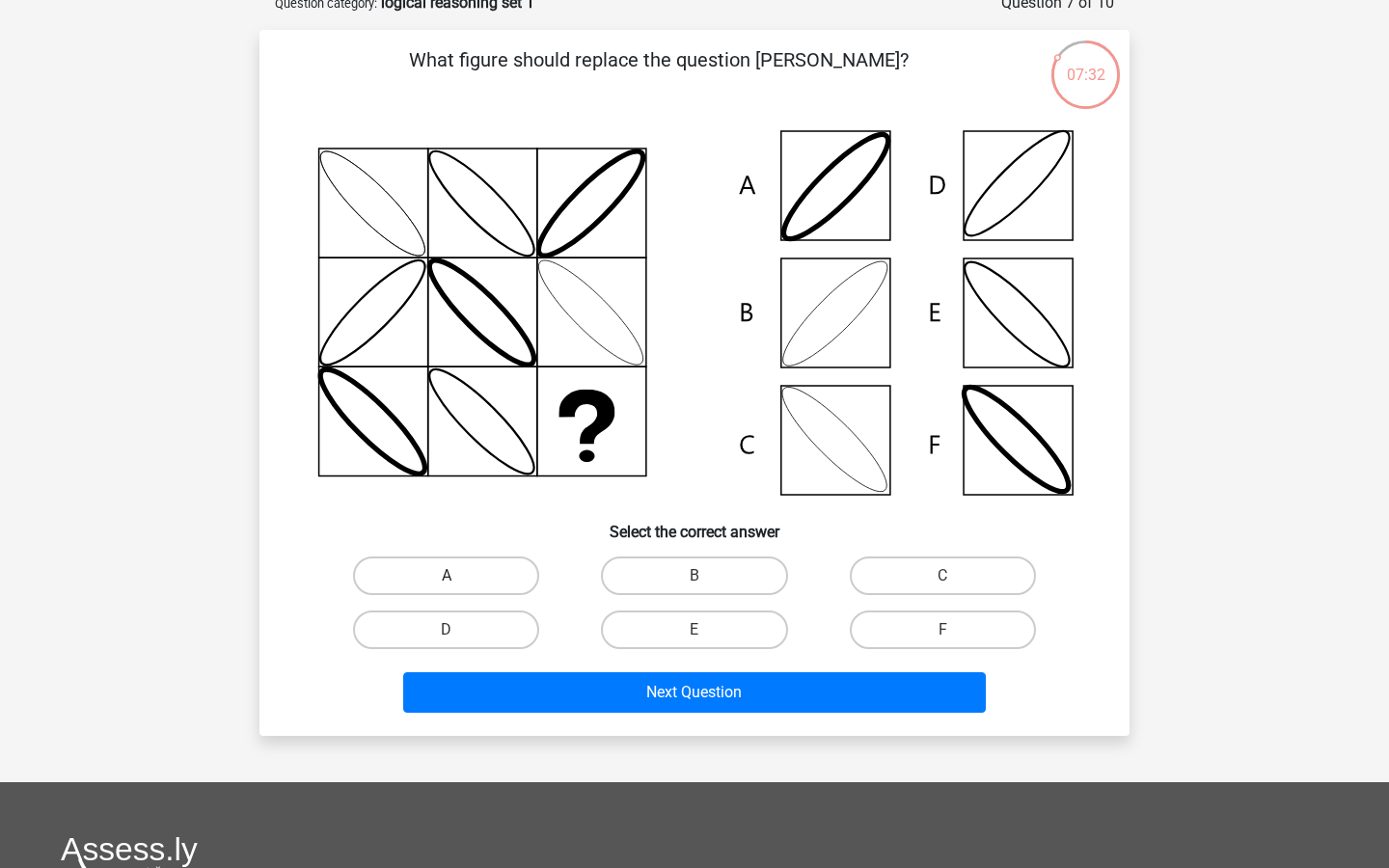
click at [509, 593] on label "A" at bounding box center [446, 576] width 186 height 39
click at [459, 588] on input "A" at bounding box center [453, 582] width 13 height 13
radio input "true"
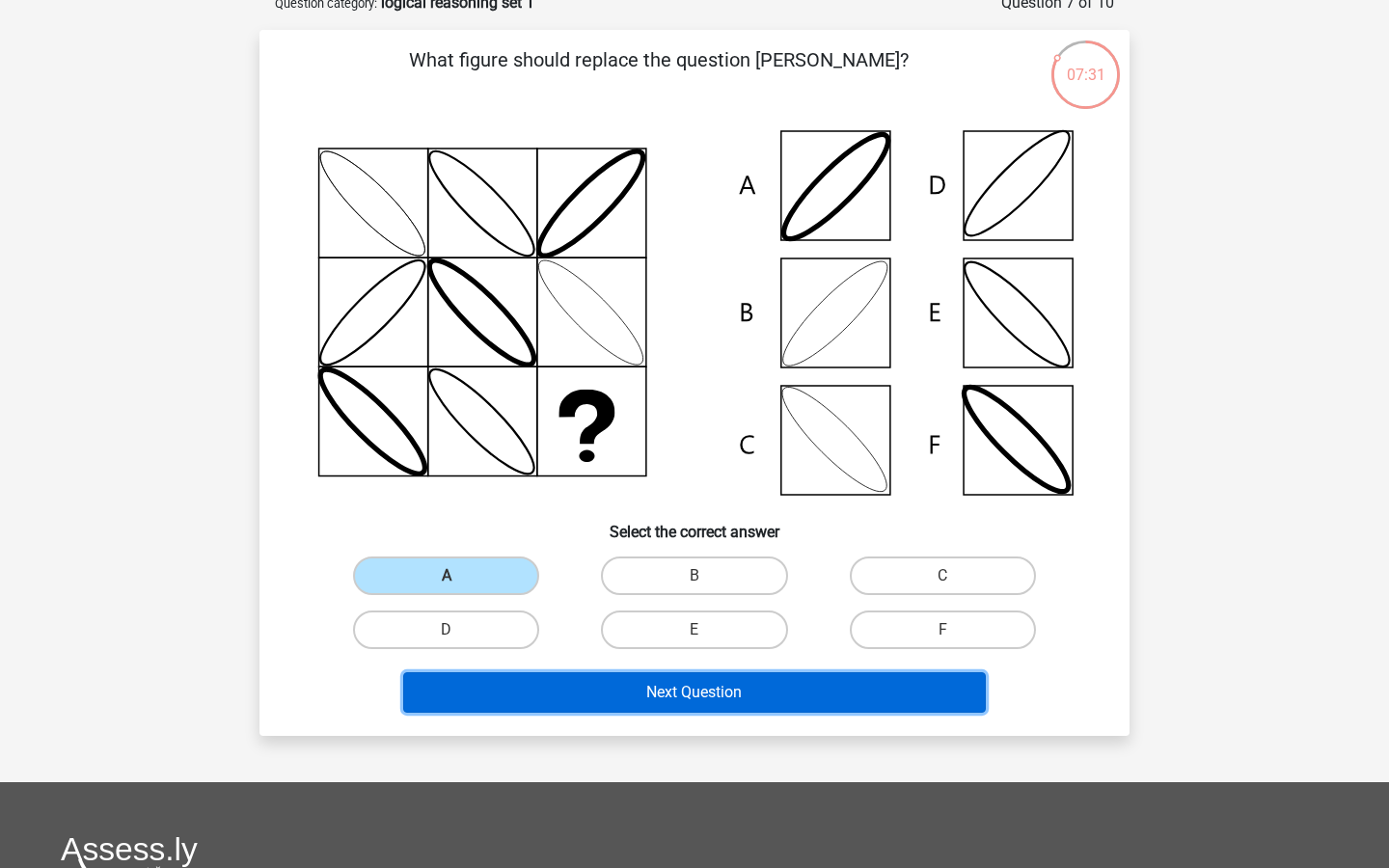
click at [670, 713] on button "Next Question" at bounding box center [695, 692] width 584 height 41
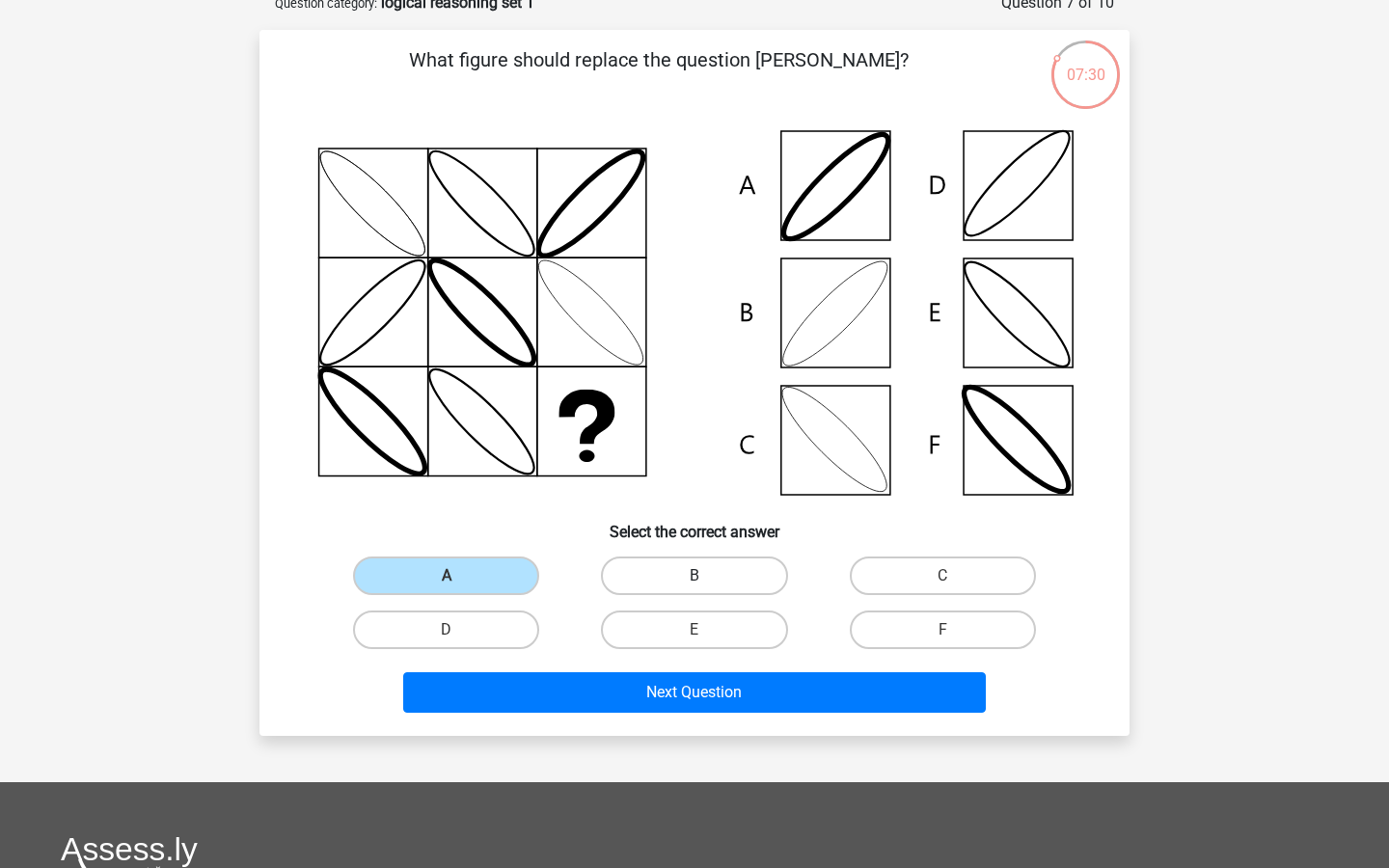
click at [671, 595] on label "B" at bounding box center [694, 576] width 186 height 39
click at [695, 588] on input "B" at bounding box center [701, 582] width 13 height 13
radio input "true"
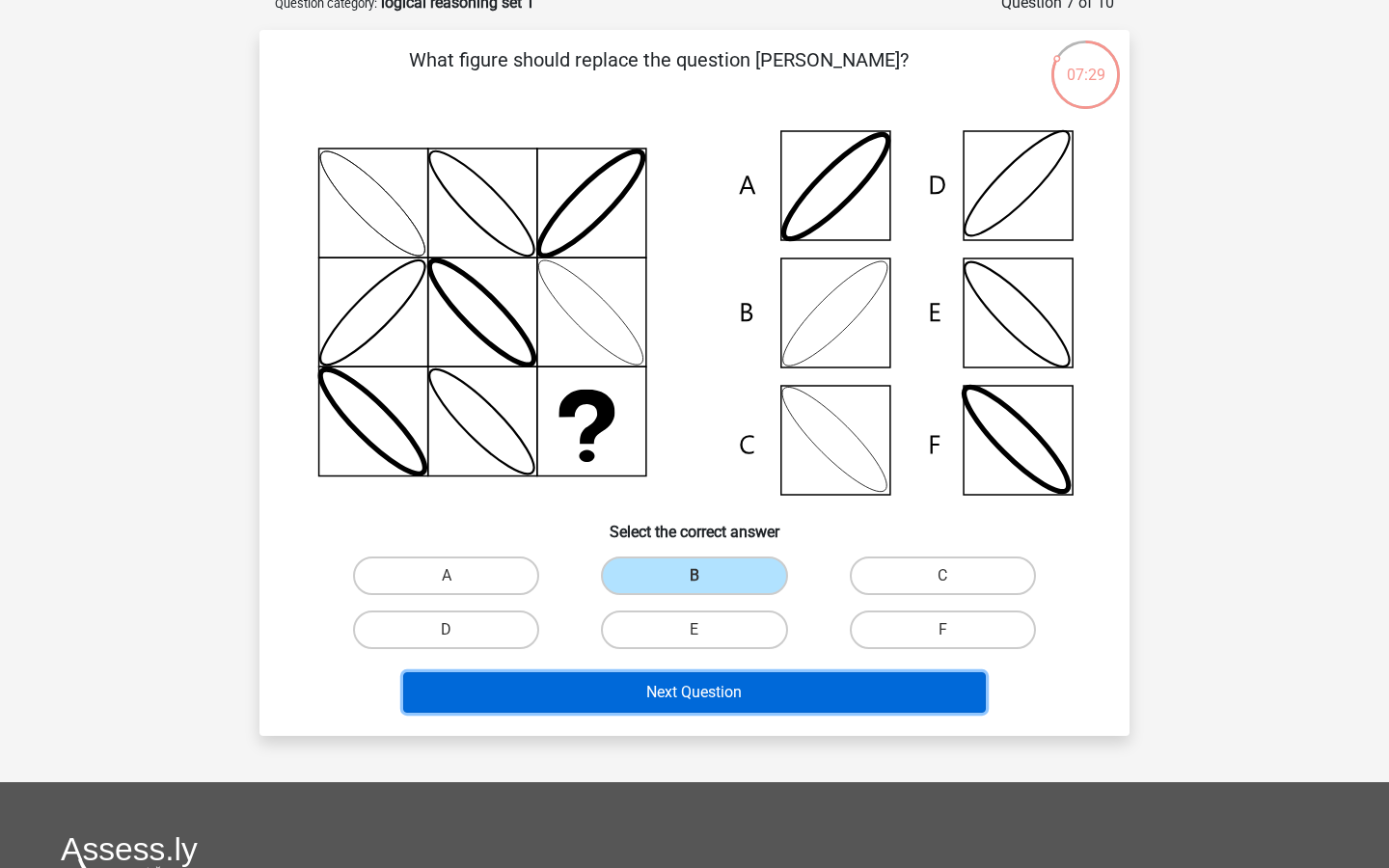
click at [715, 713] on button "Next Question" at bounding box center [695, 692] width 584 height 41
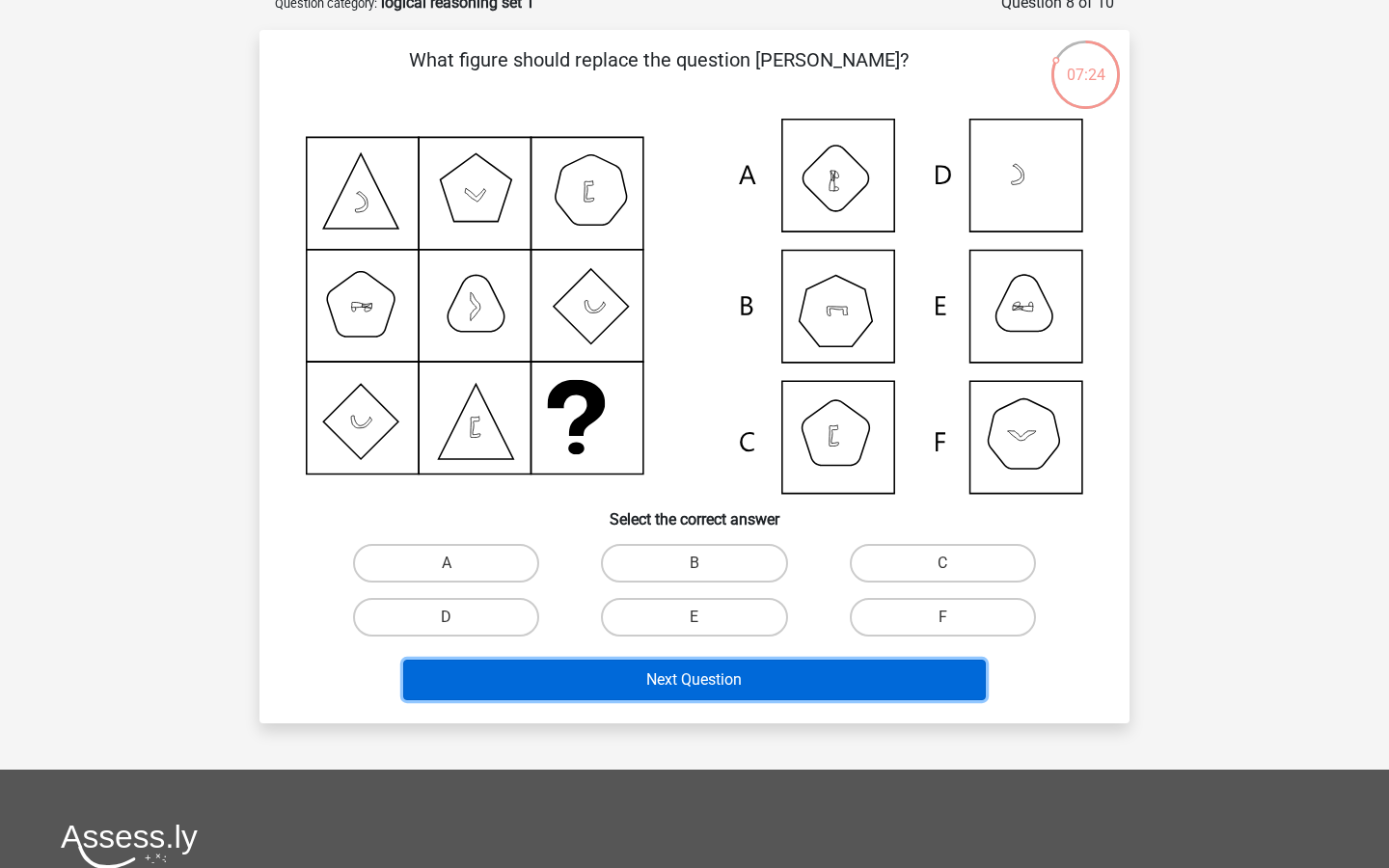
click at [885, 700] on button "Next Question" at bounding box center [695, 680] width 584 height 41
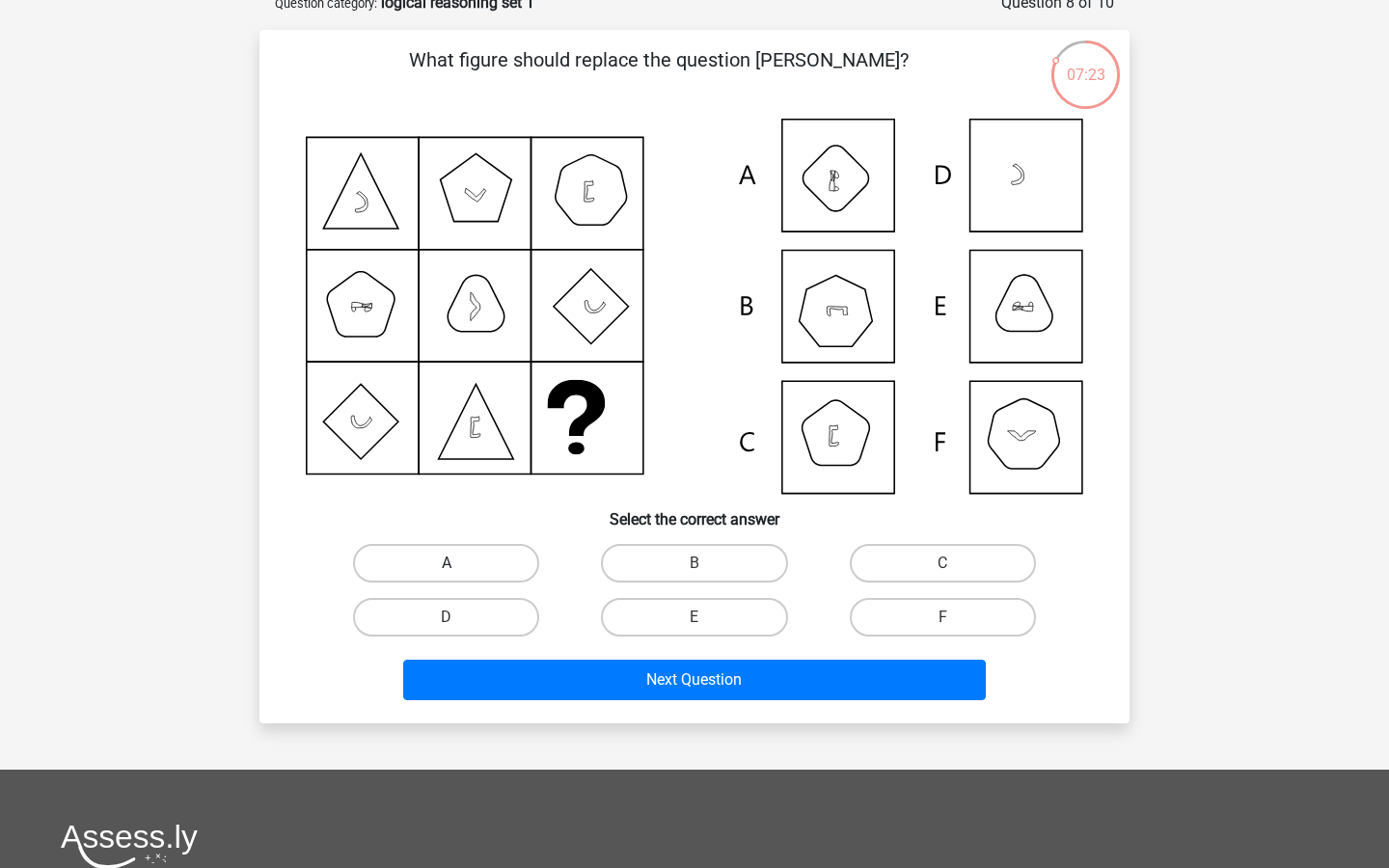
click at [489, 583] on label "A" at bounding box center [446, 563] width 186 height 39
click at [459, 576] on input "A" at bounding box center [453, 569] width 13 height 13
radio input "true"
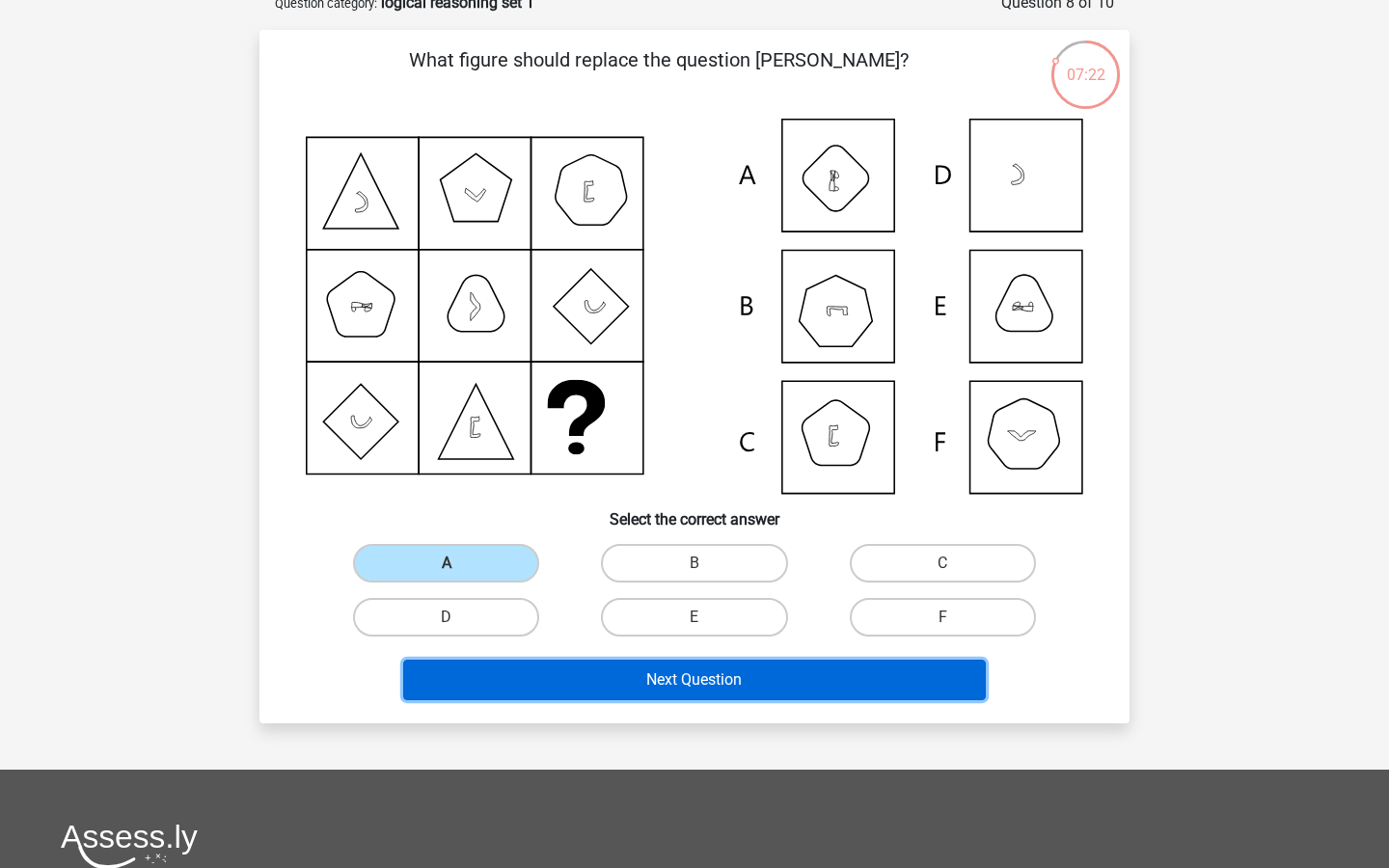
click at [654, 700] on button "Next Question" at bounding box center [695, 680] width 584 height 41
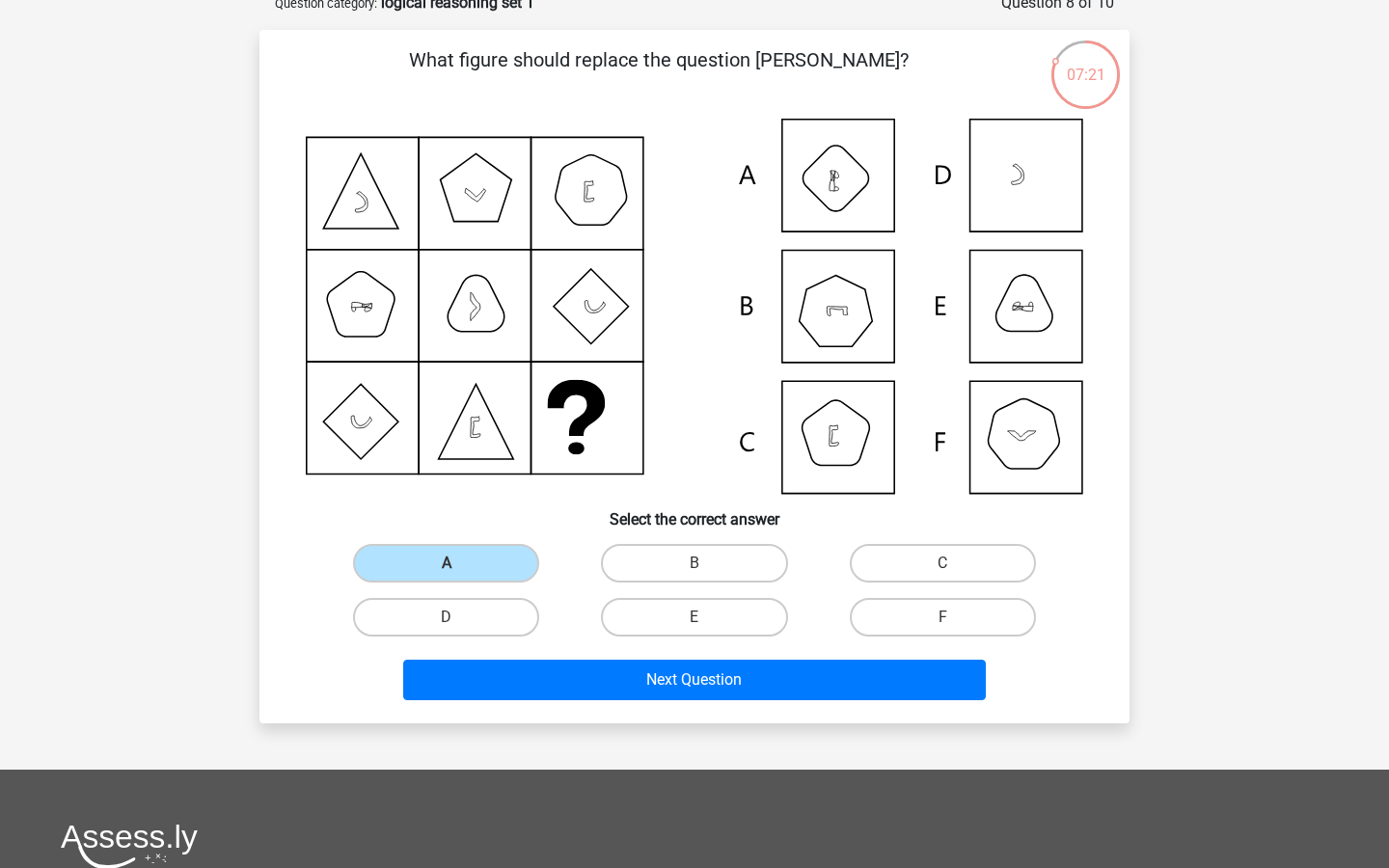
click at [841, 340] on icon at bounding box center [695, 306] width 778 height 375
click at [718, 561] on div "B" at bounding box center [694, 563] width 248 height 54
click at [715, 583] on label "B" at bounding box center [694, 563] width 186 height 39
click at [707, 576] on input "B" at bounding box center [701, 569] width 13 height 13
radio input "true"
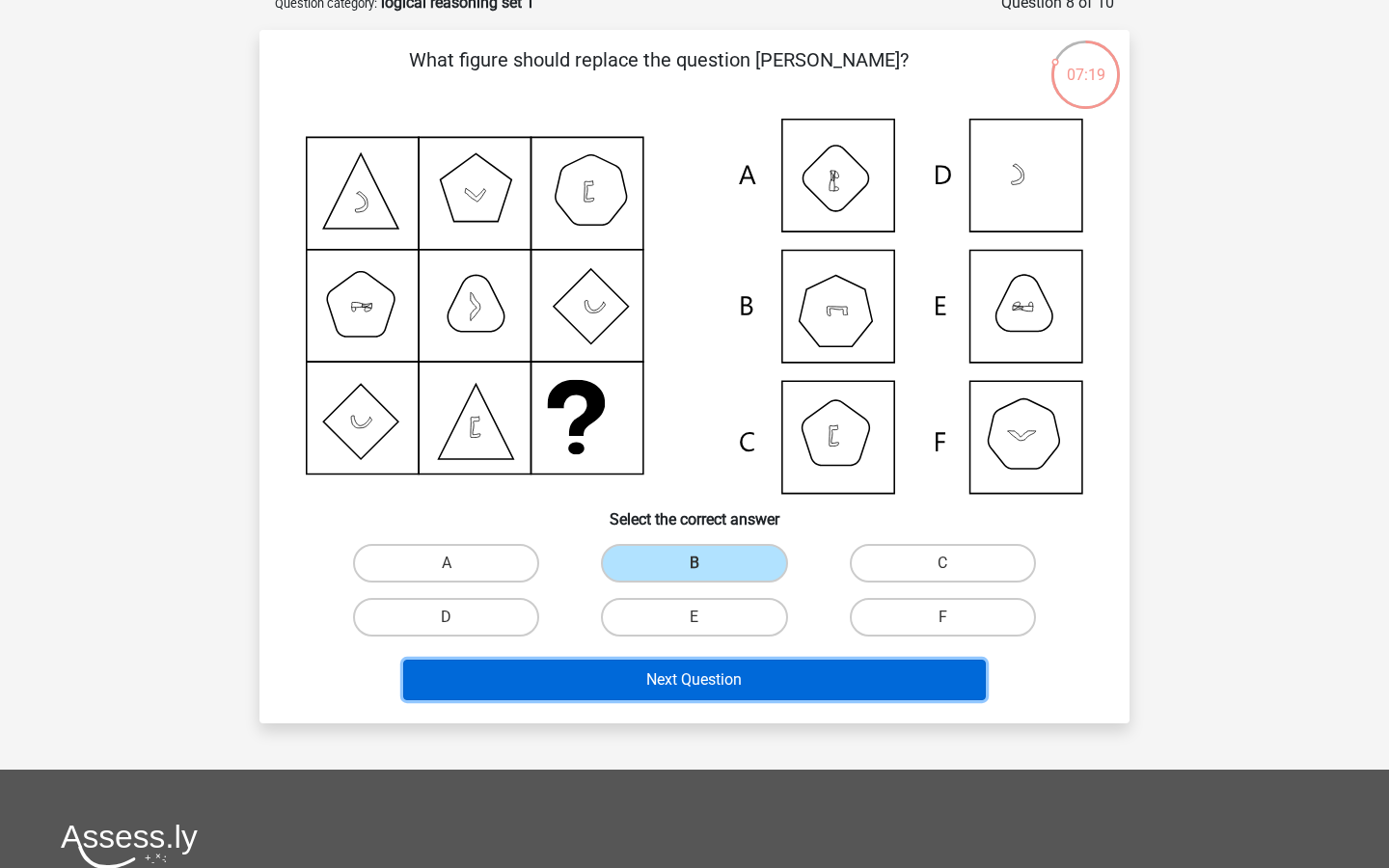
click at [715, 700] on button "Next Question" at bounding box center [695, 680] width 584 height 41
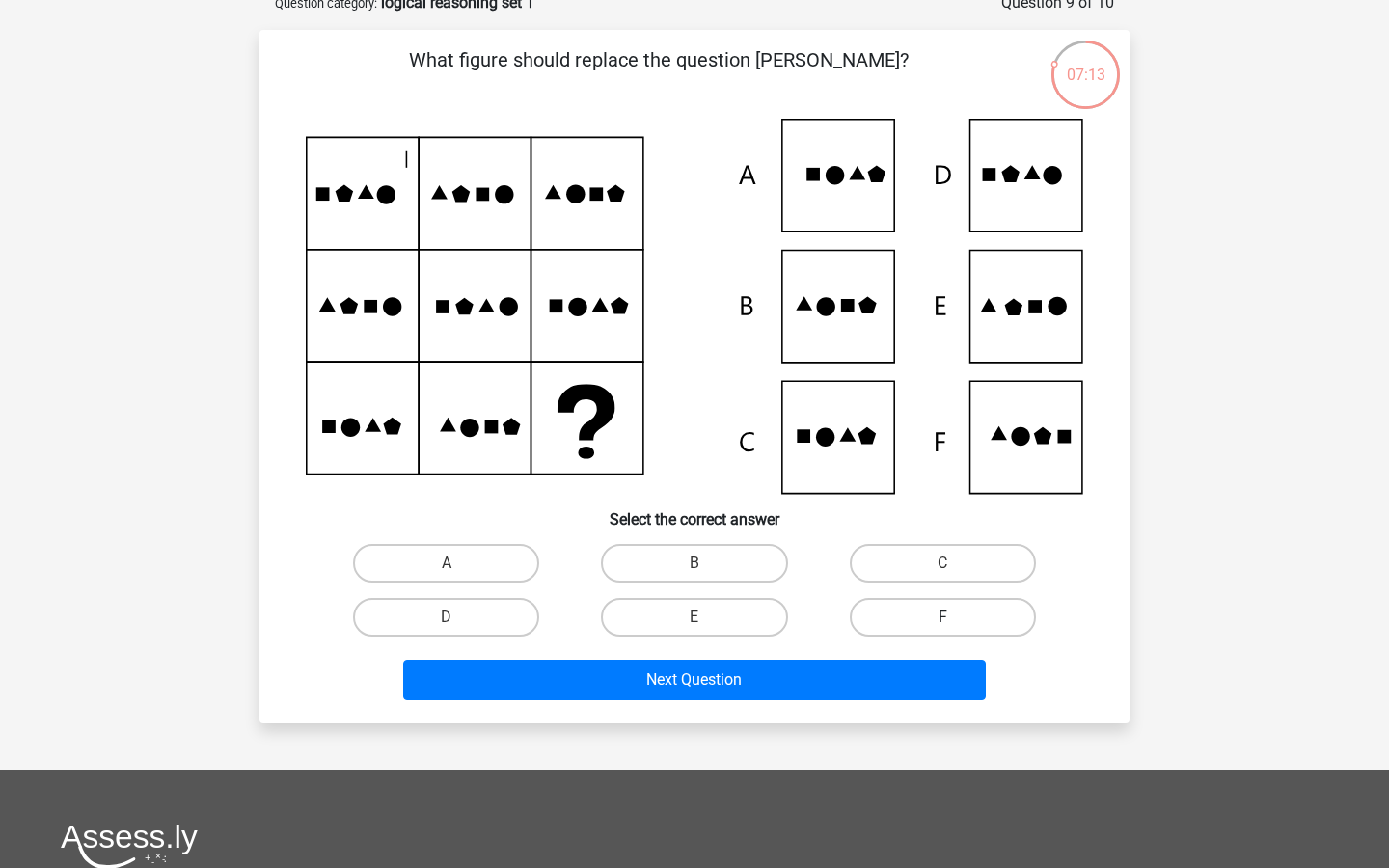
click at [923, 637] on label "F" at bounding box center [943, 617] width 186 height 39
click at [943, 630] on input "F" at bounding box center [949, 623] width 13 height 13
radio input "true"
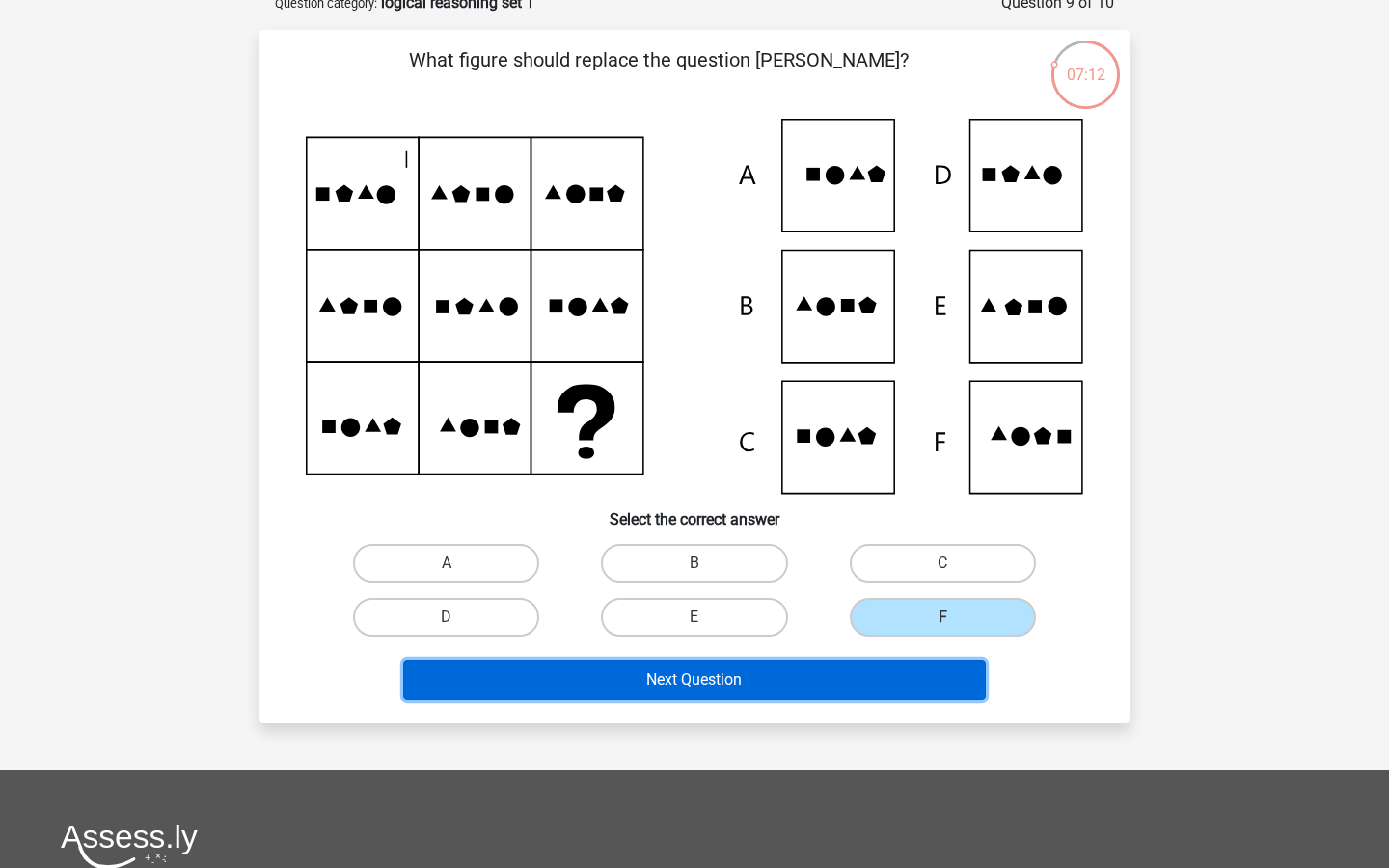
click at [782, 700] on button "Next Question" at bounding box center [695, 680] width 584 height 41
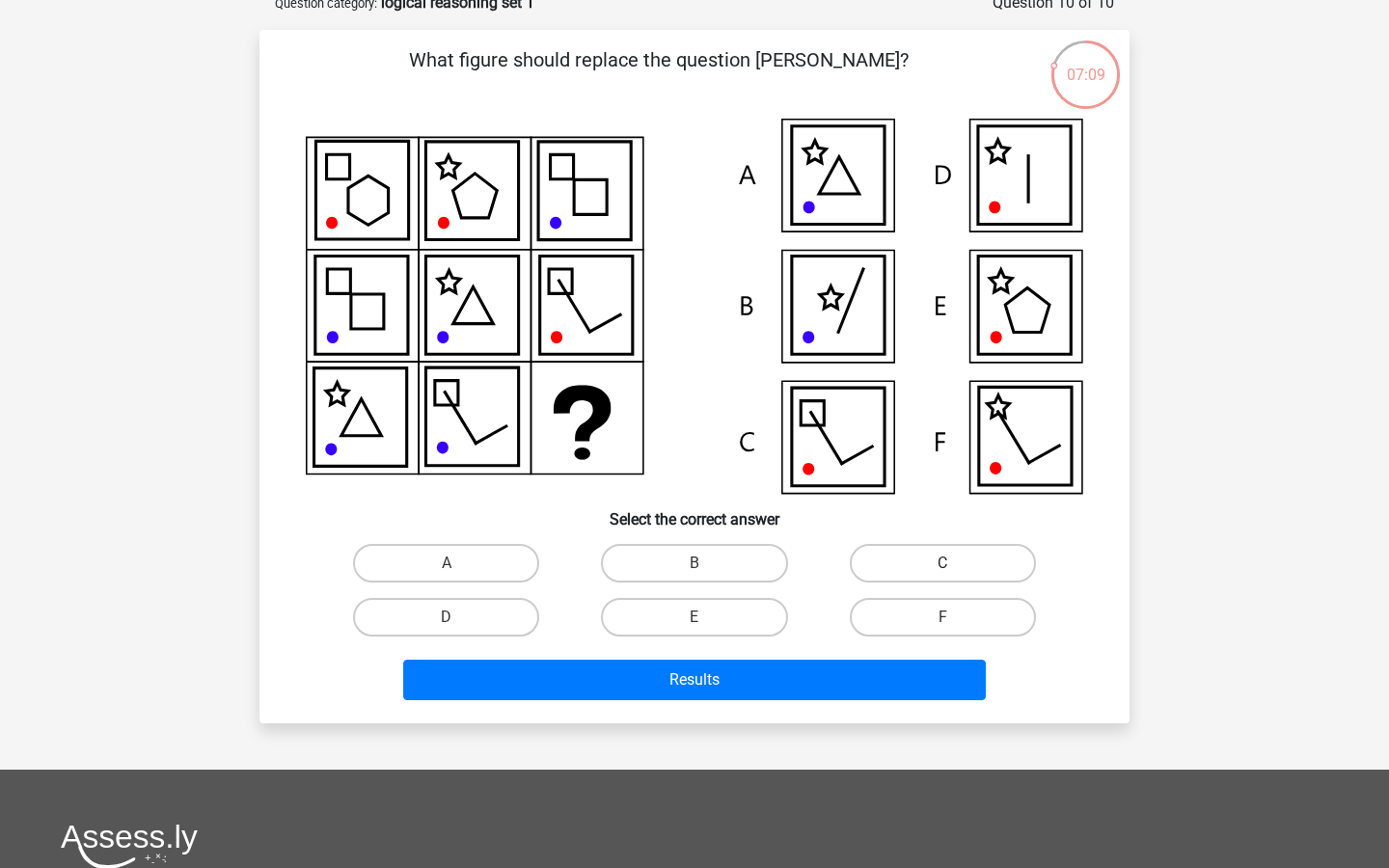
click at [921, 575] on label "C" at bounding box center [943, 563] width 186 height 39
click at [943, 575] on input "C" at bounding box center [949, 569] width 13 height 13
radio input "true"
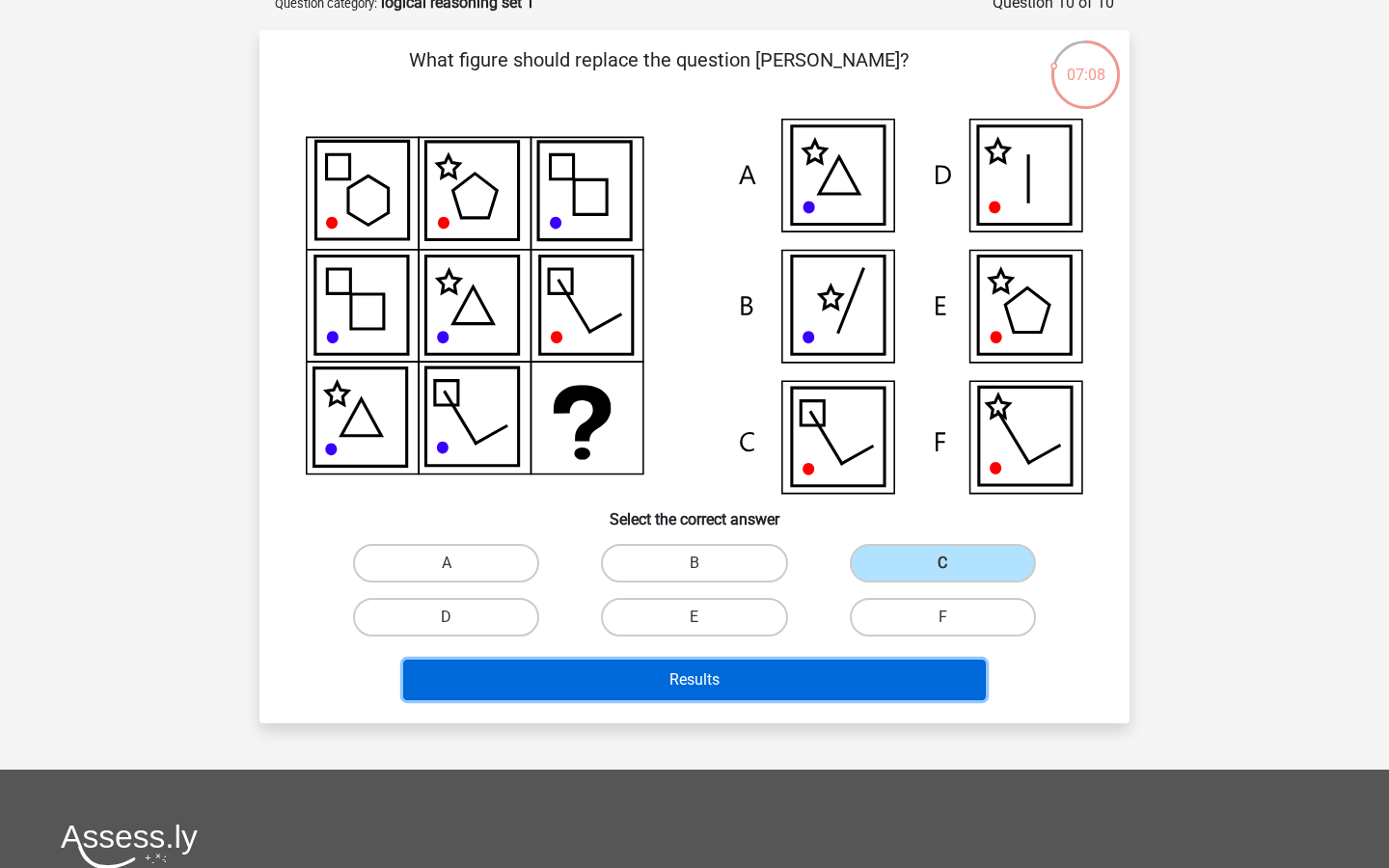
click at [709, 700] on button "Results" at bounding box center [695, 680] width 584 height 41
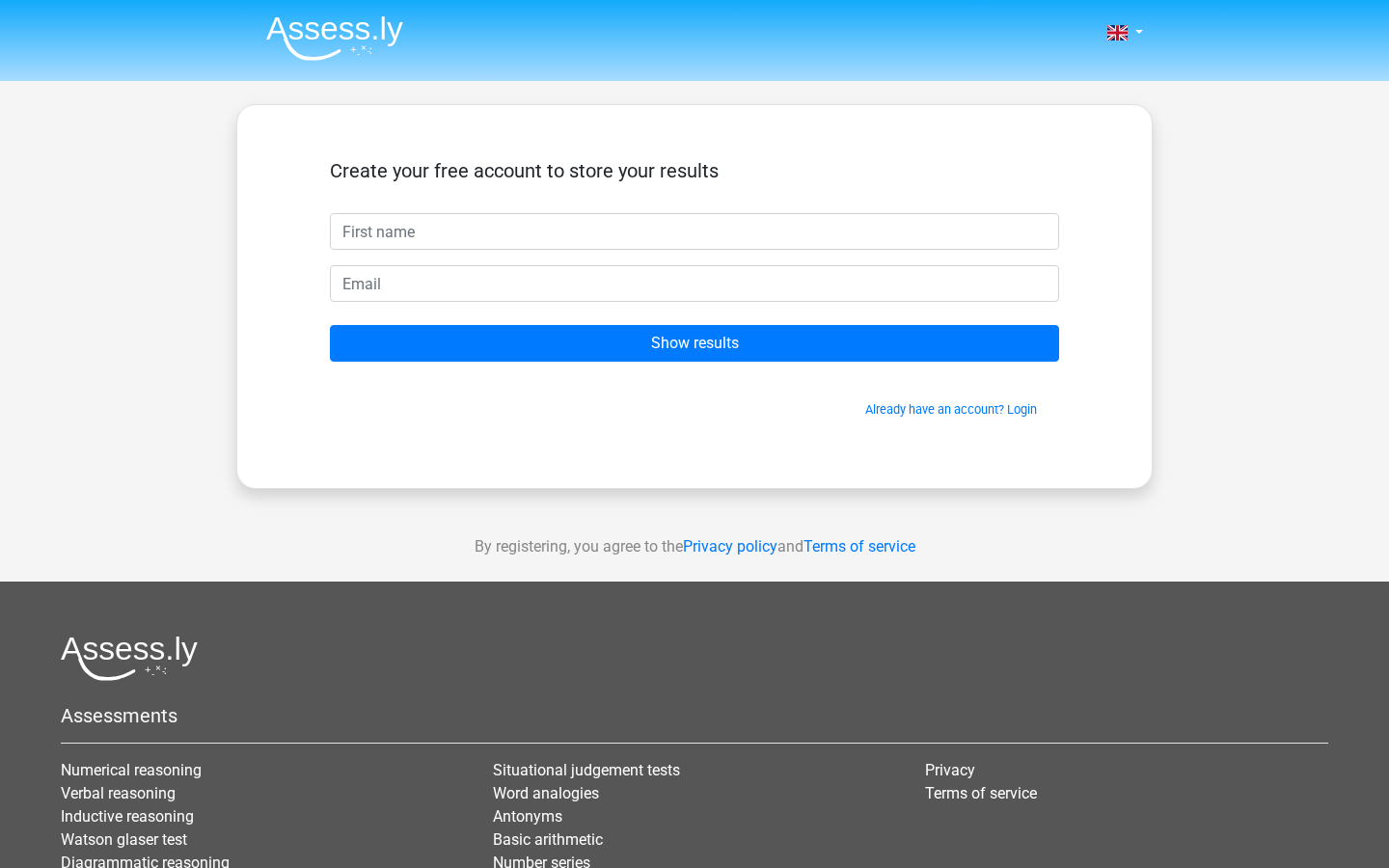
click at [558, 250] on input "text" at bounding box center [694, 231] width 729 height 37
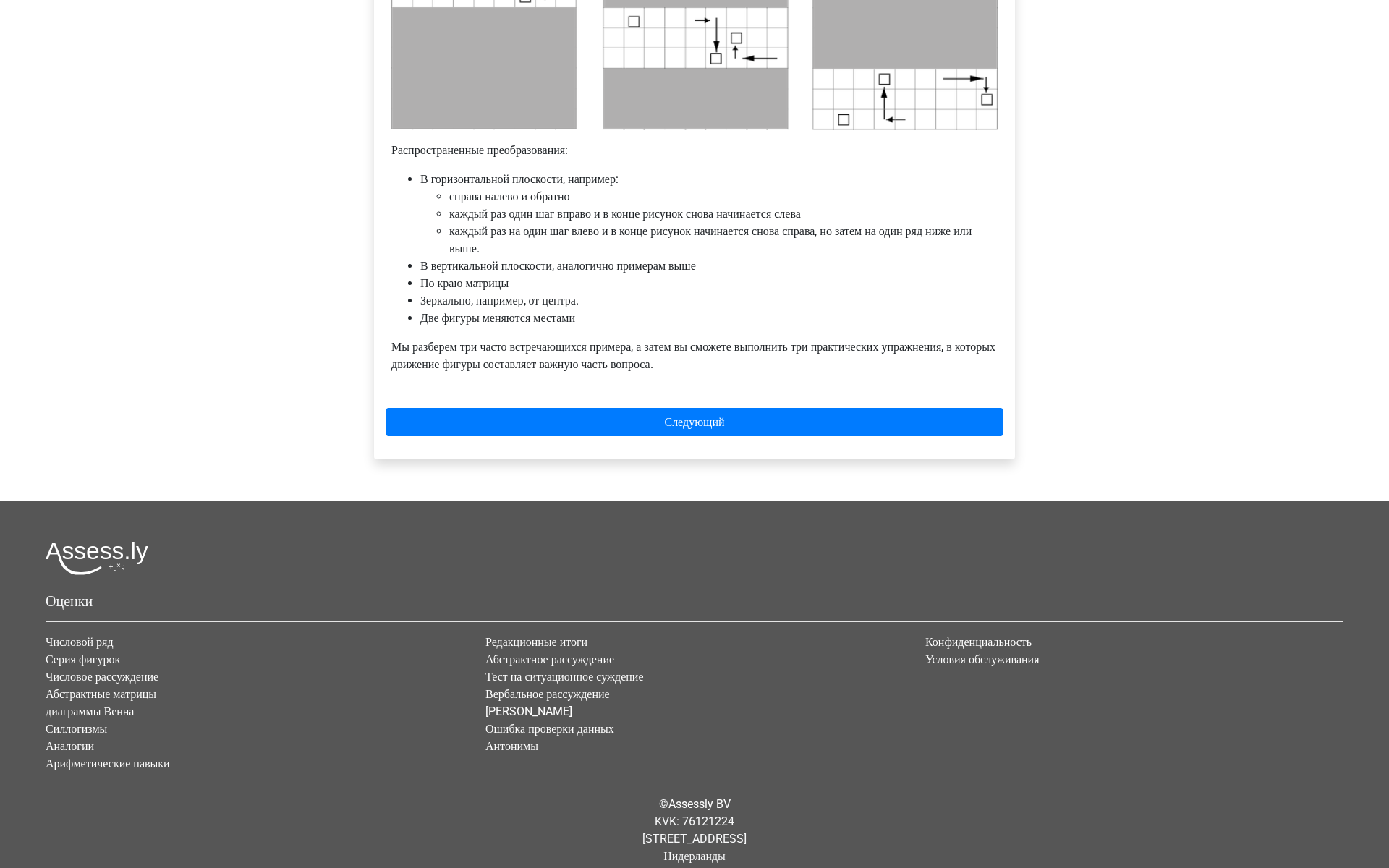
scroll to position [810, 0]
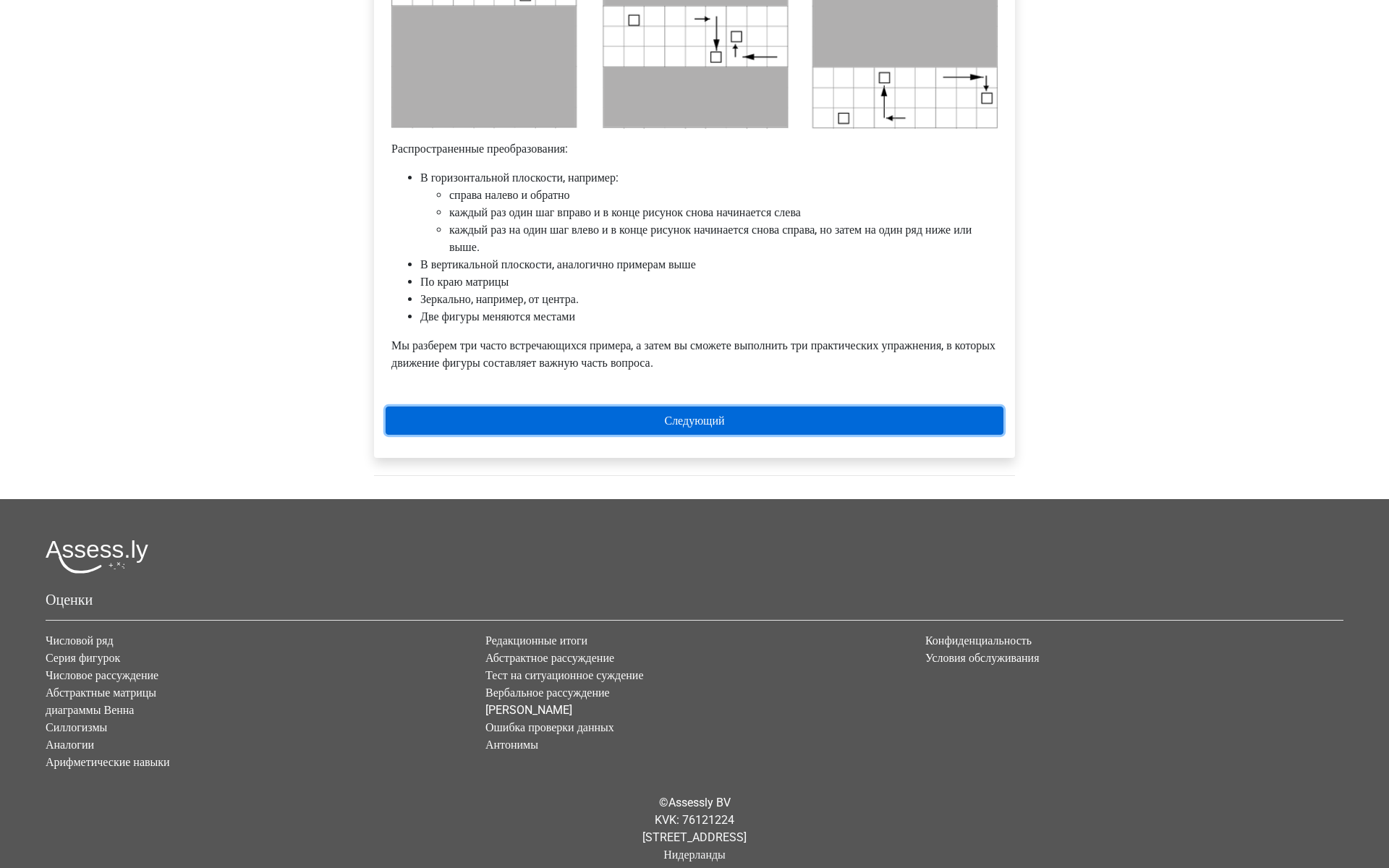
click at [853, 435] on link "Следующий" at bounding box center [694, 421] width 618 height 28
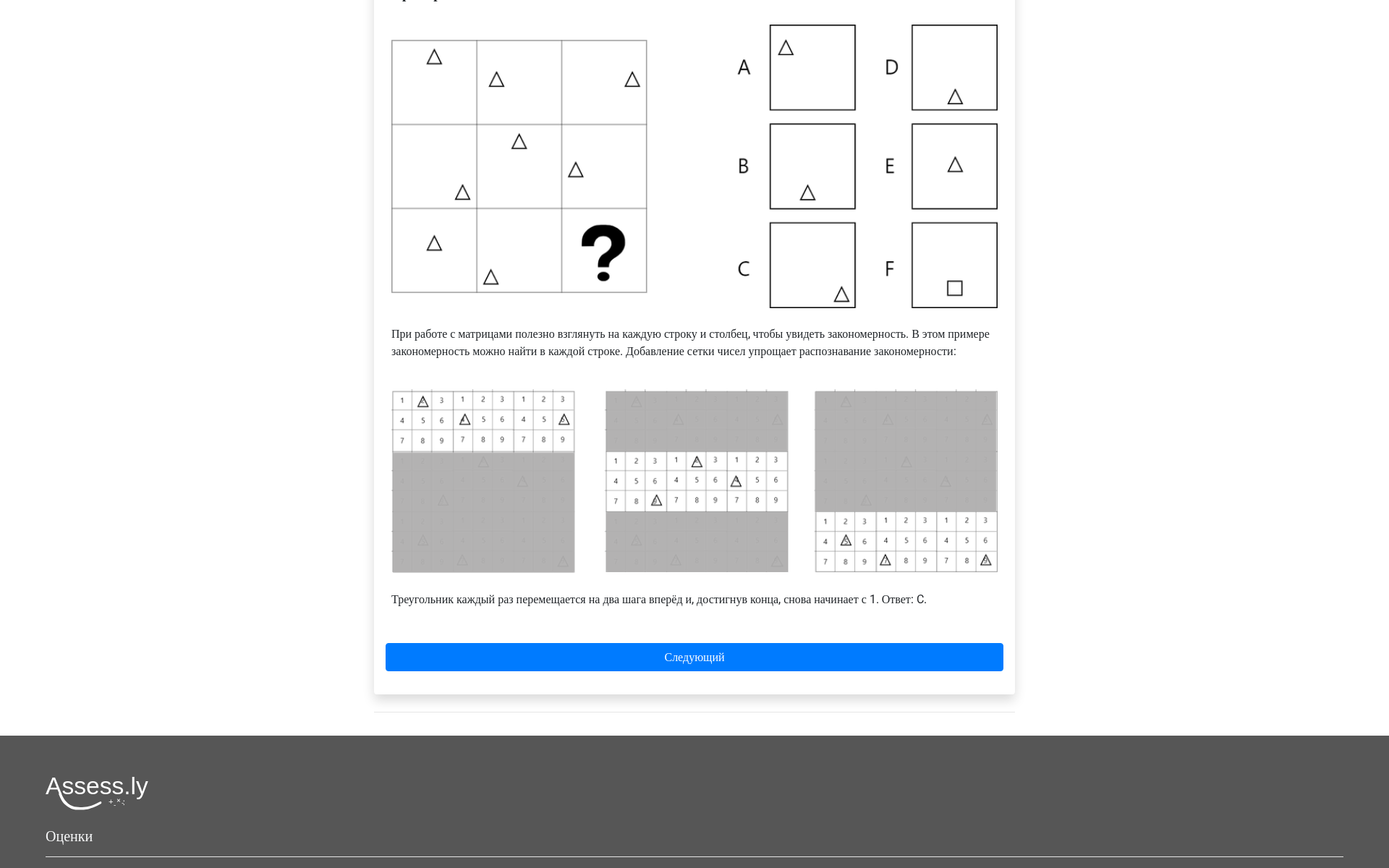
scroll to position [319, 0]
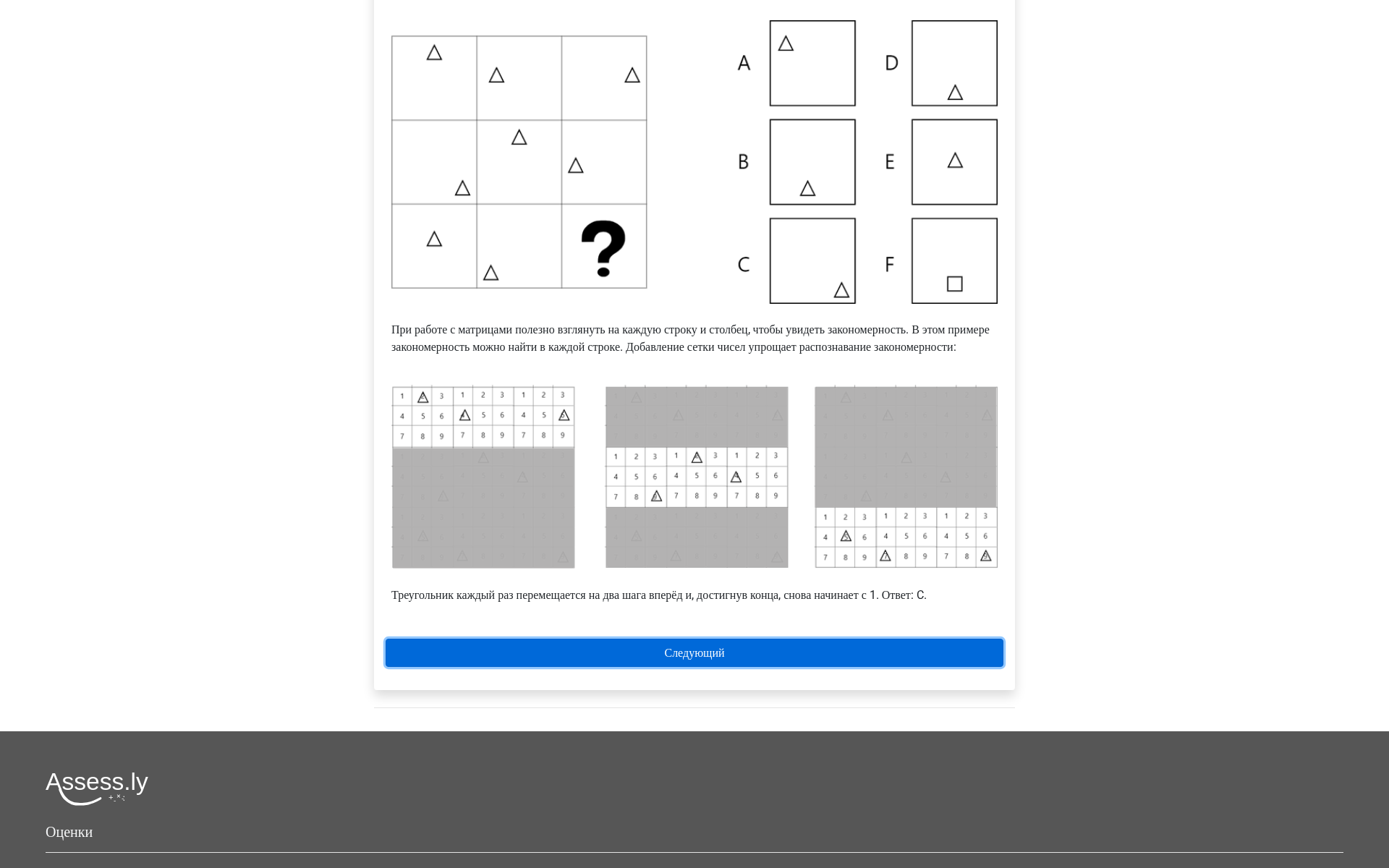
click at [866, 666] on link "Следующий" at bounding box center [694, 653] width 618 height 28
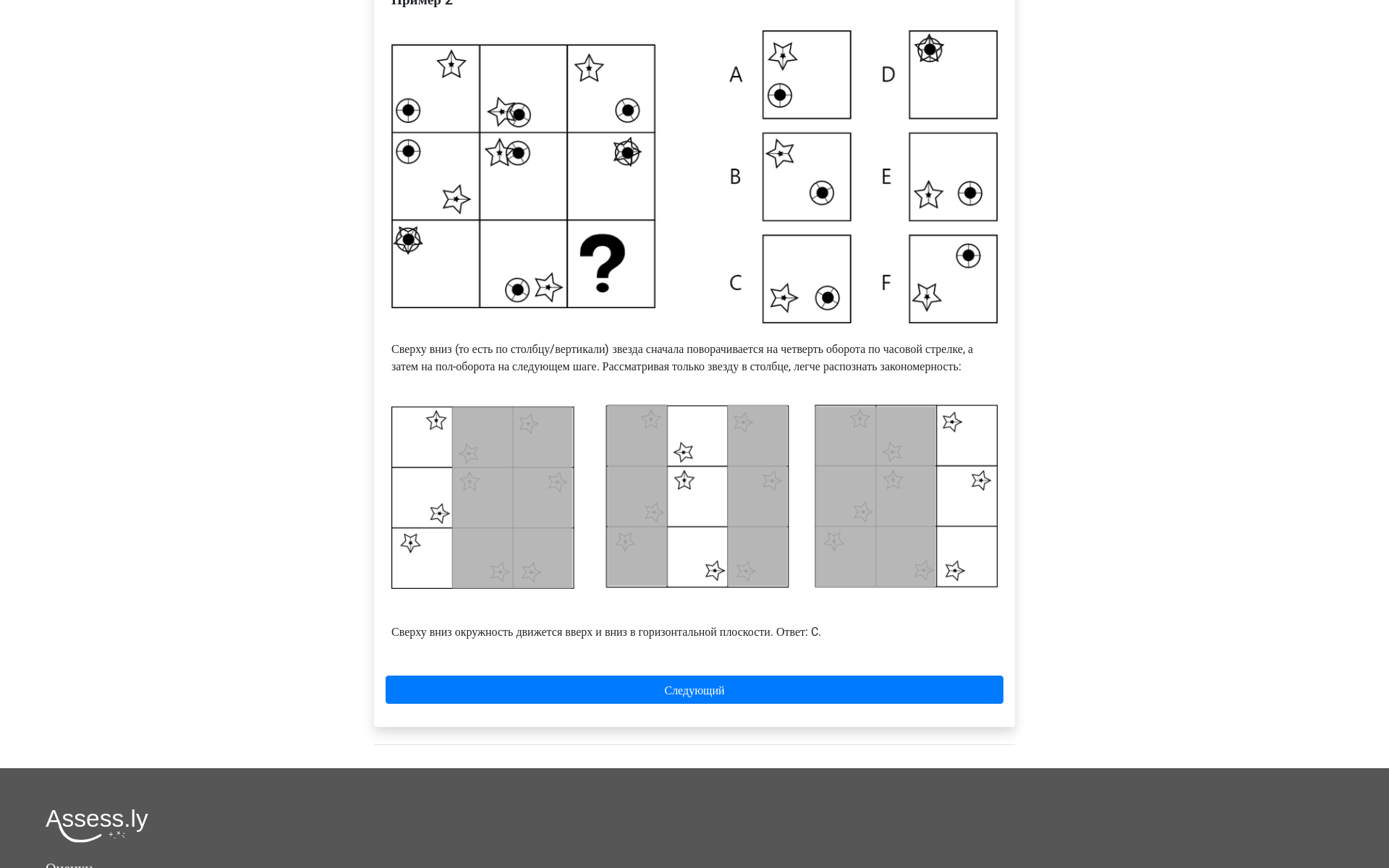
scroll to position [311, 0]
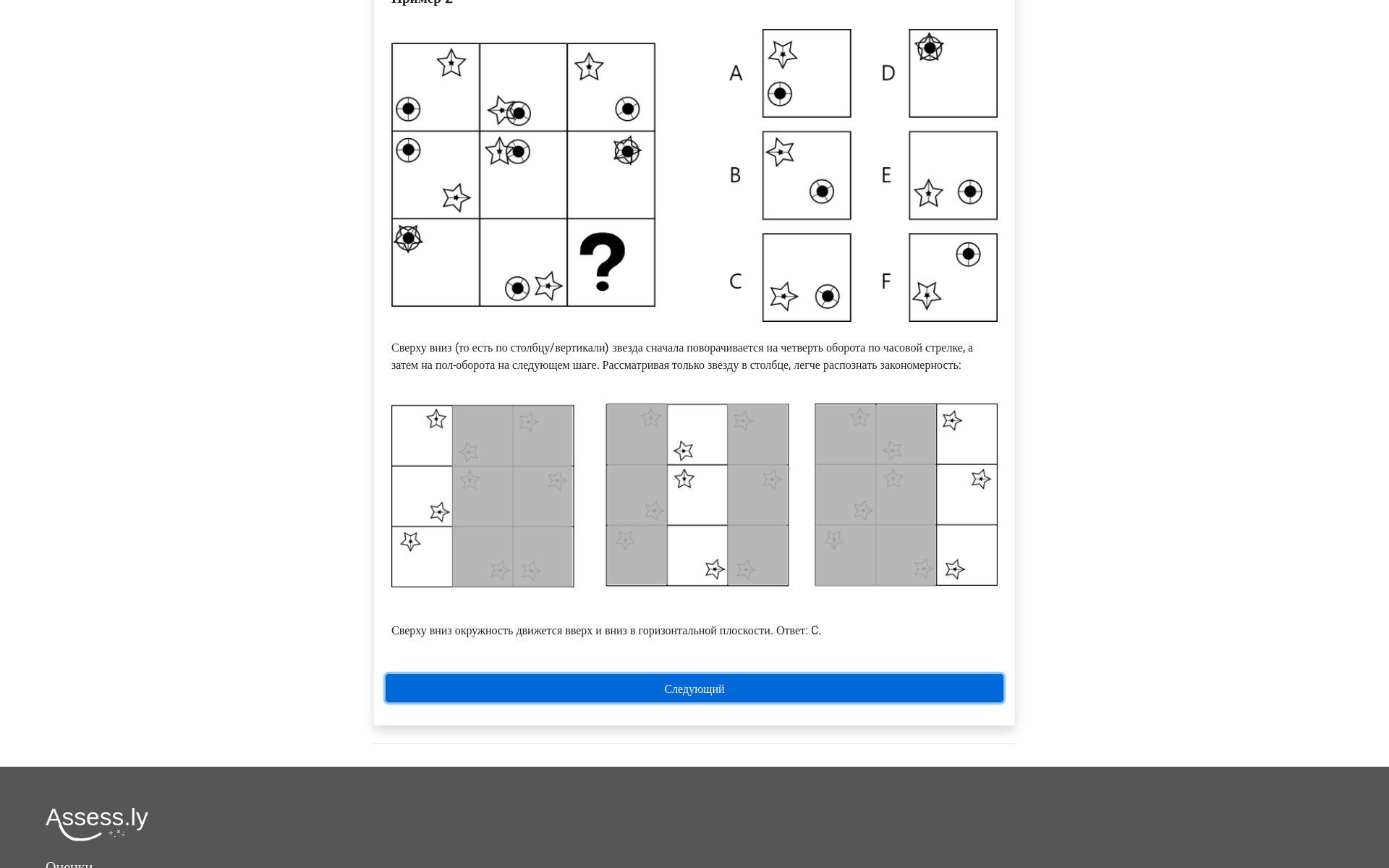
click at [782, 702] on link "Следующий" at bounding box center [694, 688] width 618 height 28
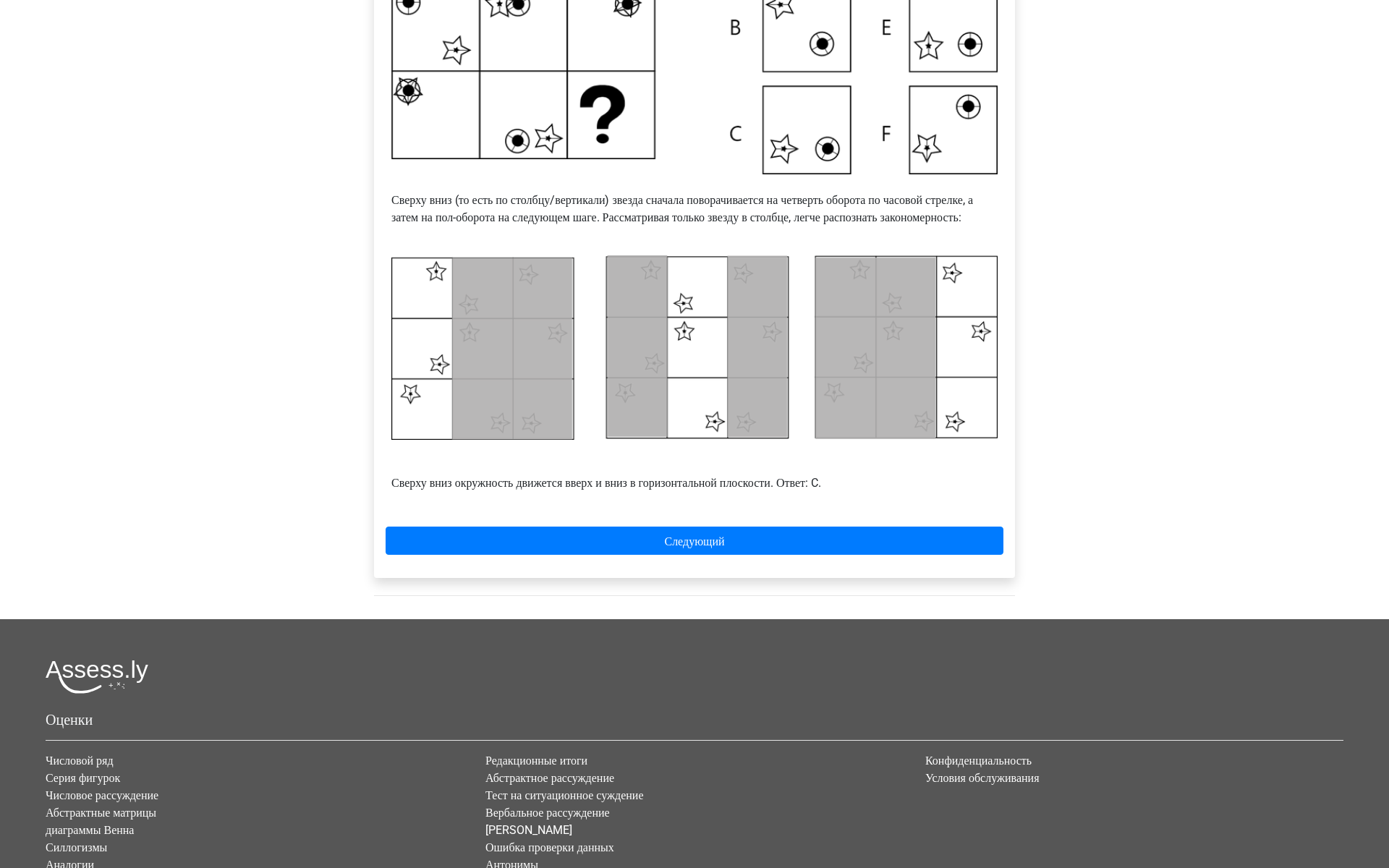
scroll to position [519, 0]
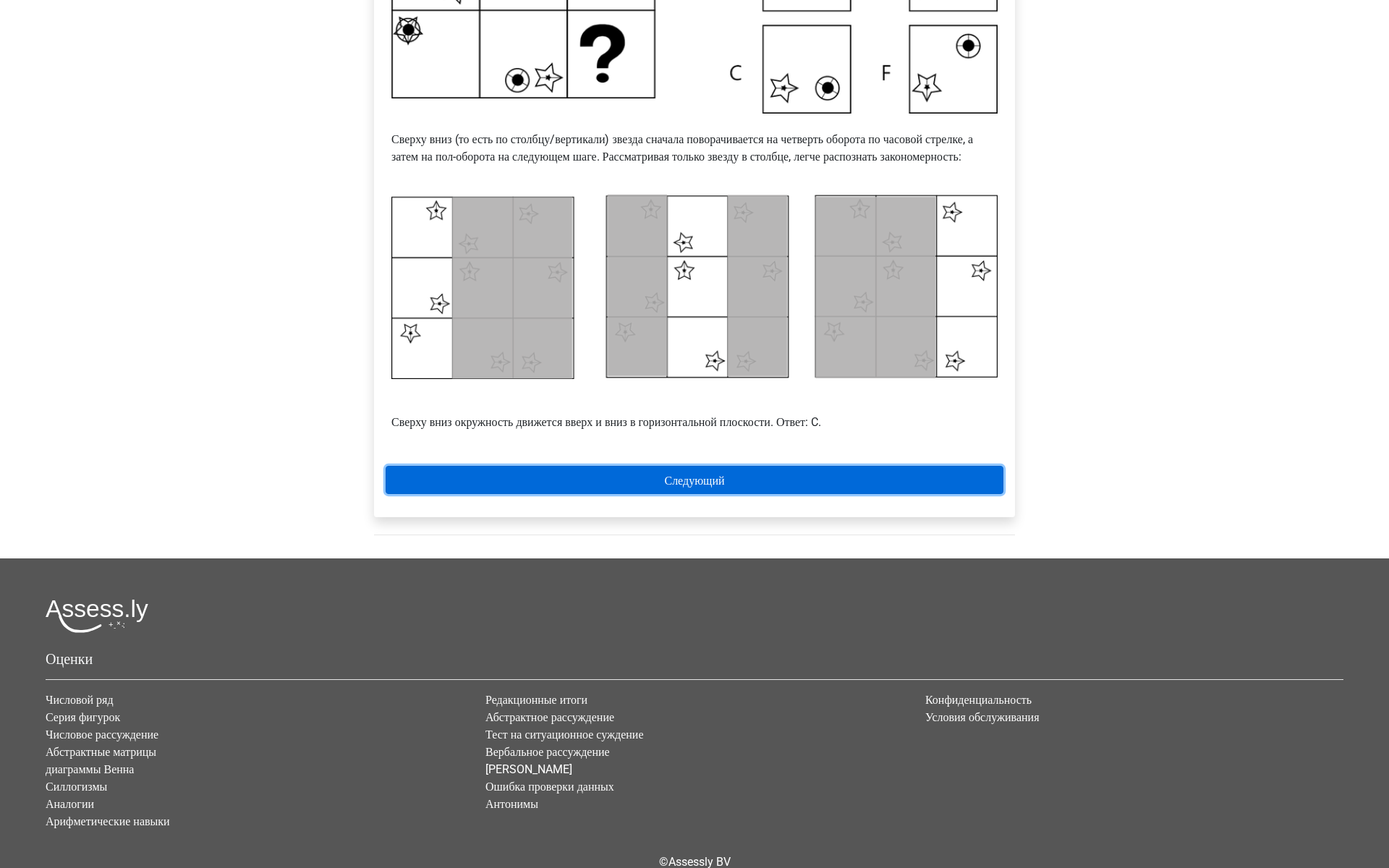
click at [569, 494] on link "Следующий" at bounding box center [694, 480] width 618 height 28
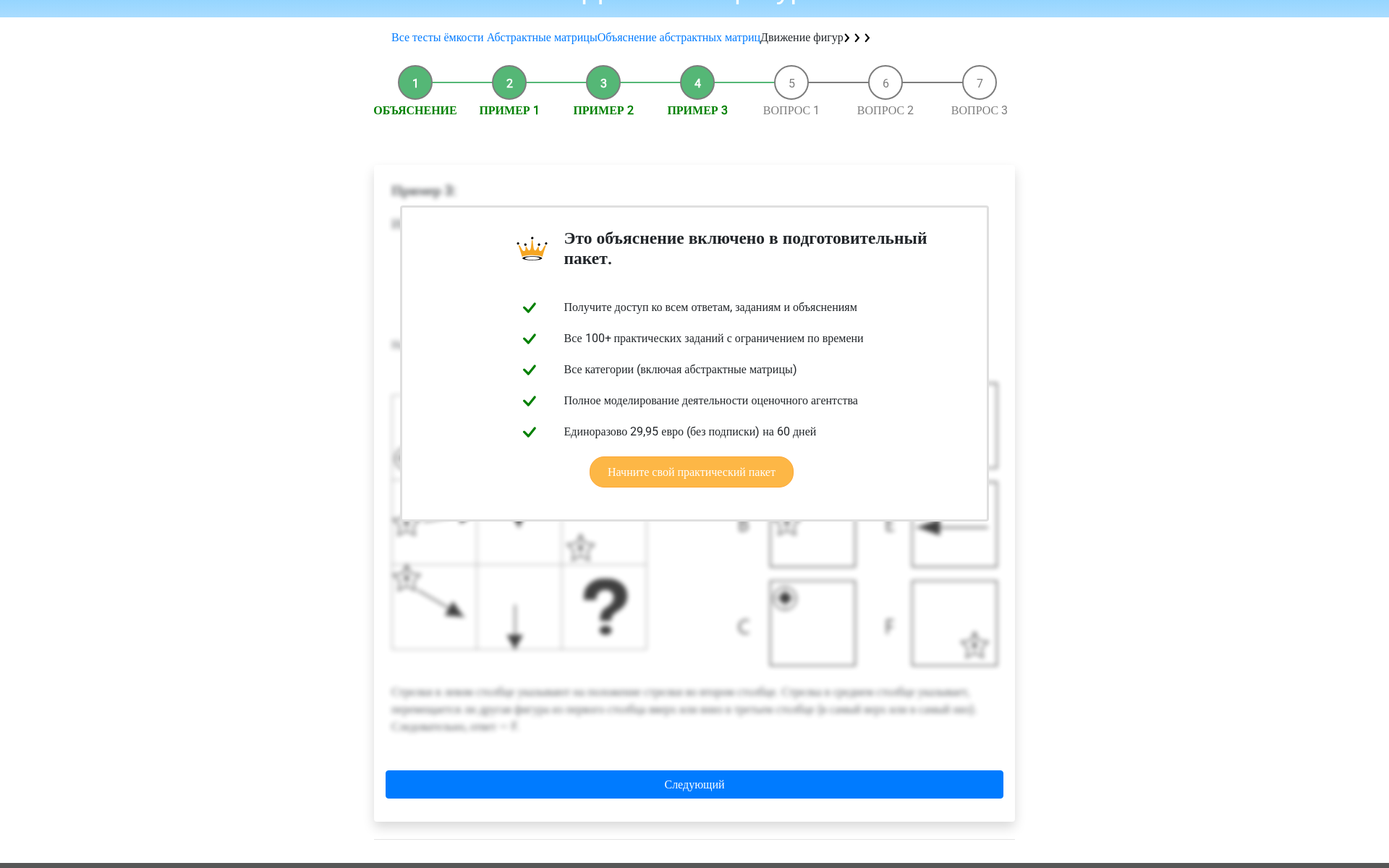
scroll to position [113, 0]
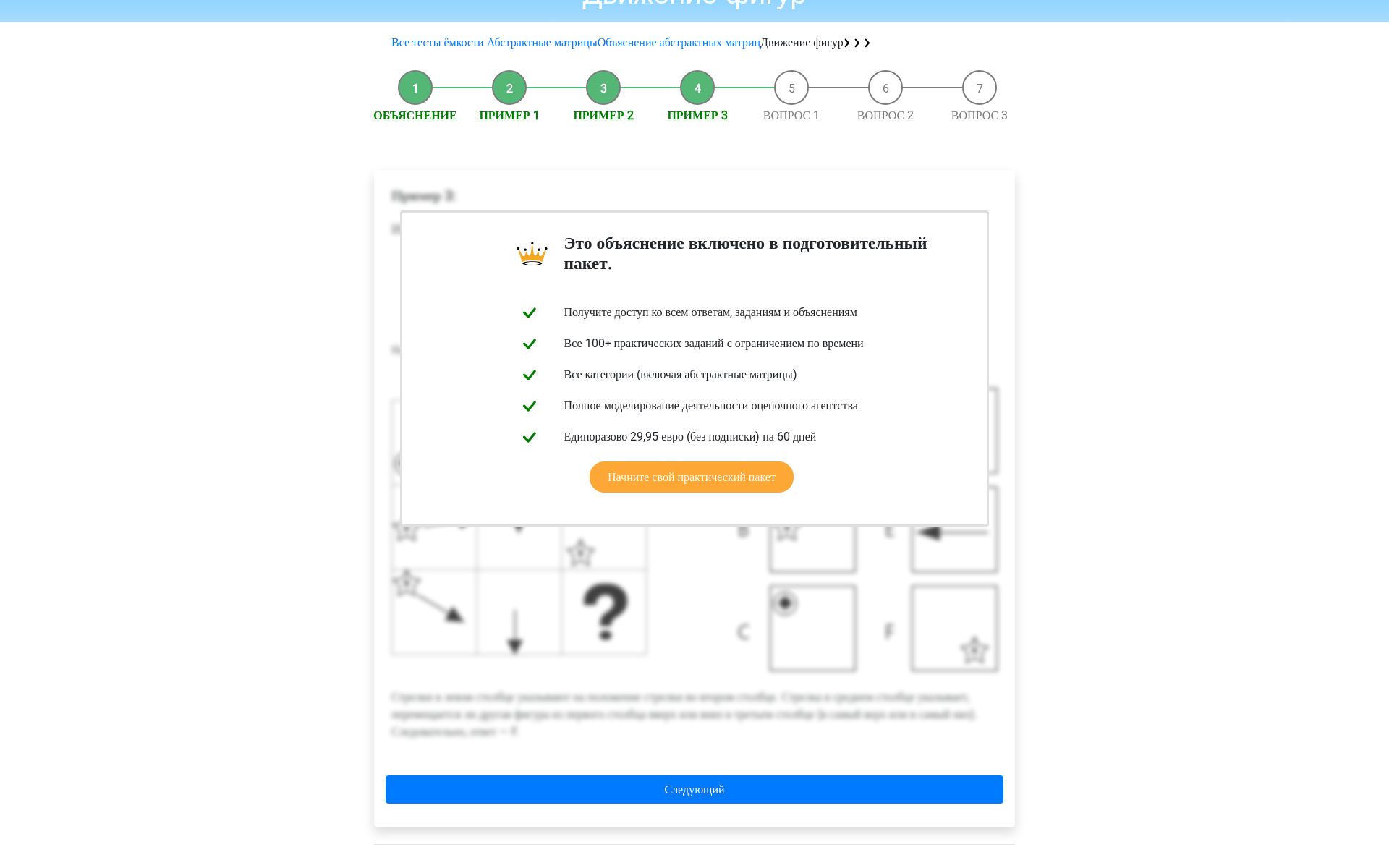
click at [998, 292] on div "Это объяснение включено в подготовительный пакет. Получите доступ ко всем ответ…" at bounding box center [694, 498] width 641 height 657
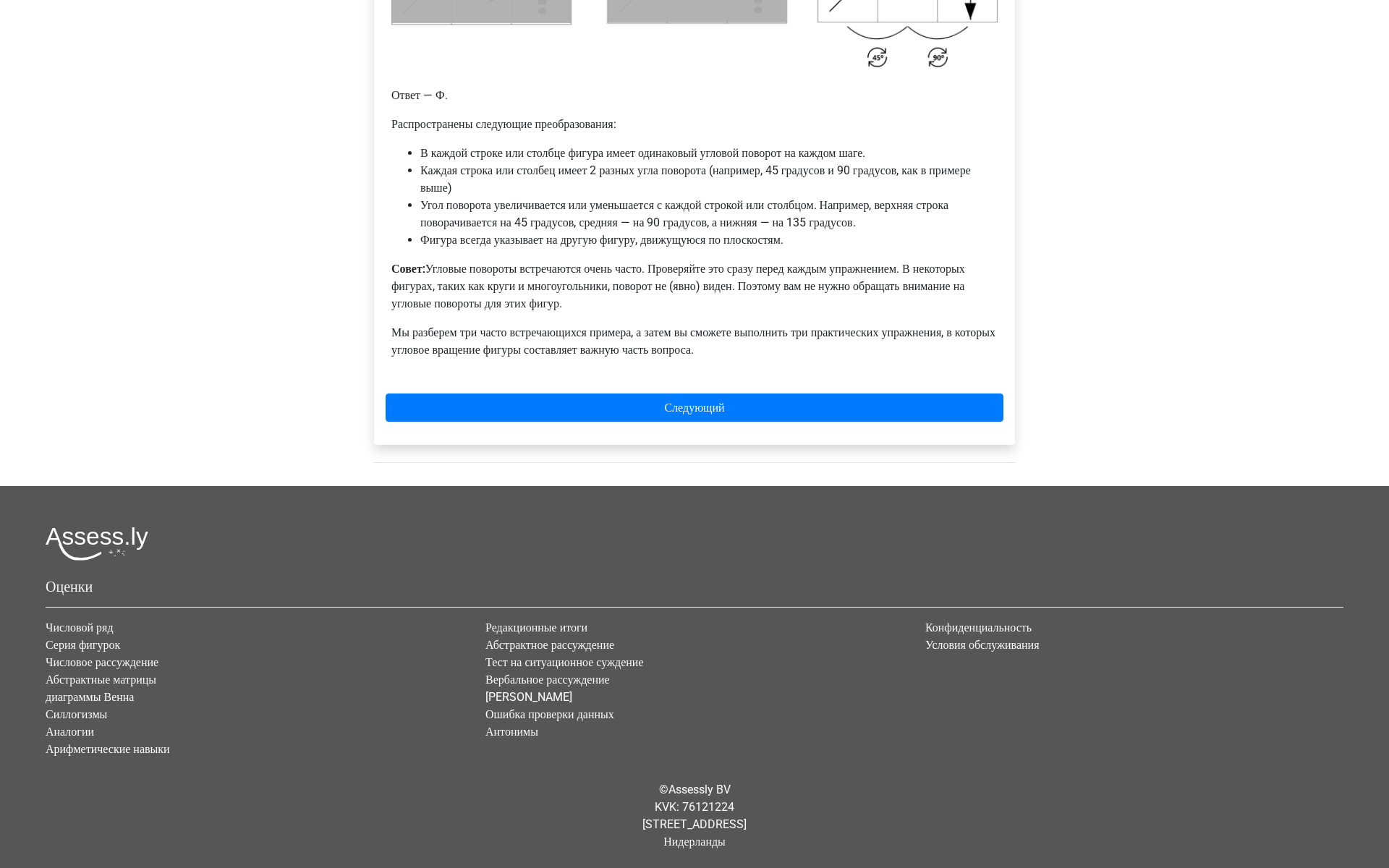
scroll to position [965, 0]
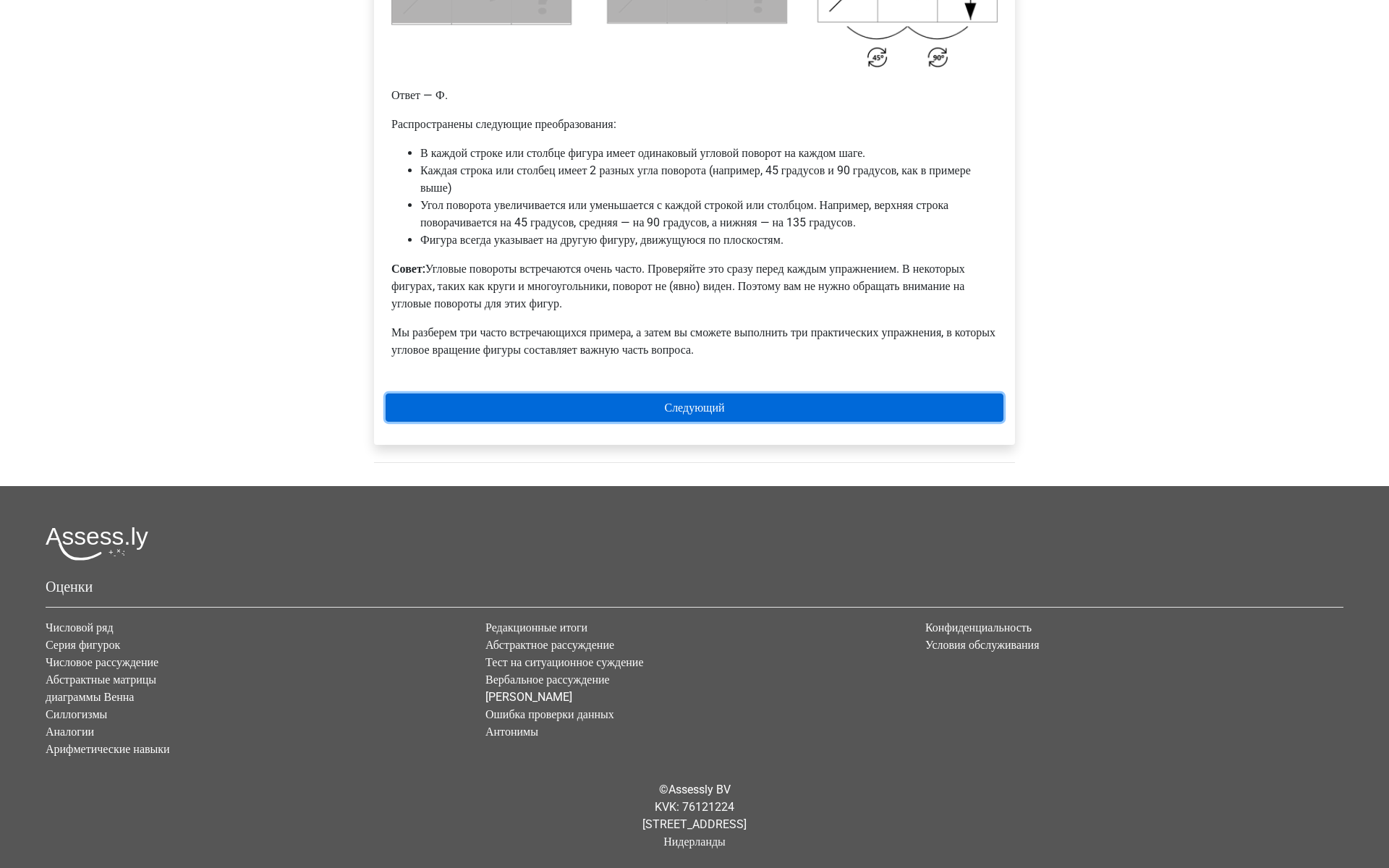
click at [913, 421] on link "Следующий" at bounding box center [694, 408] width 618 height 28
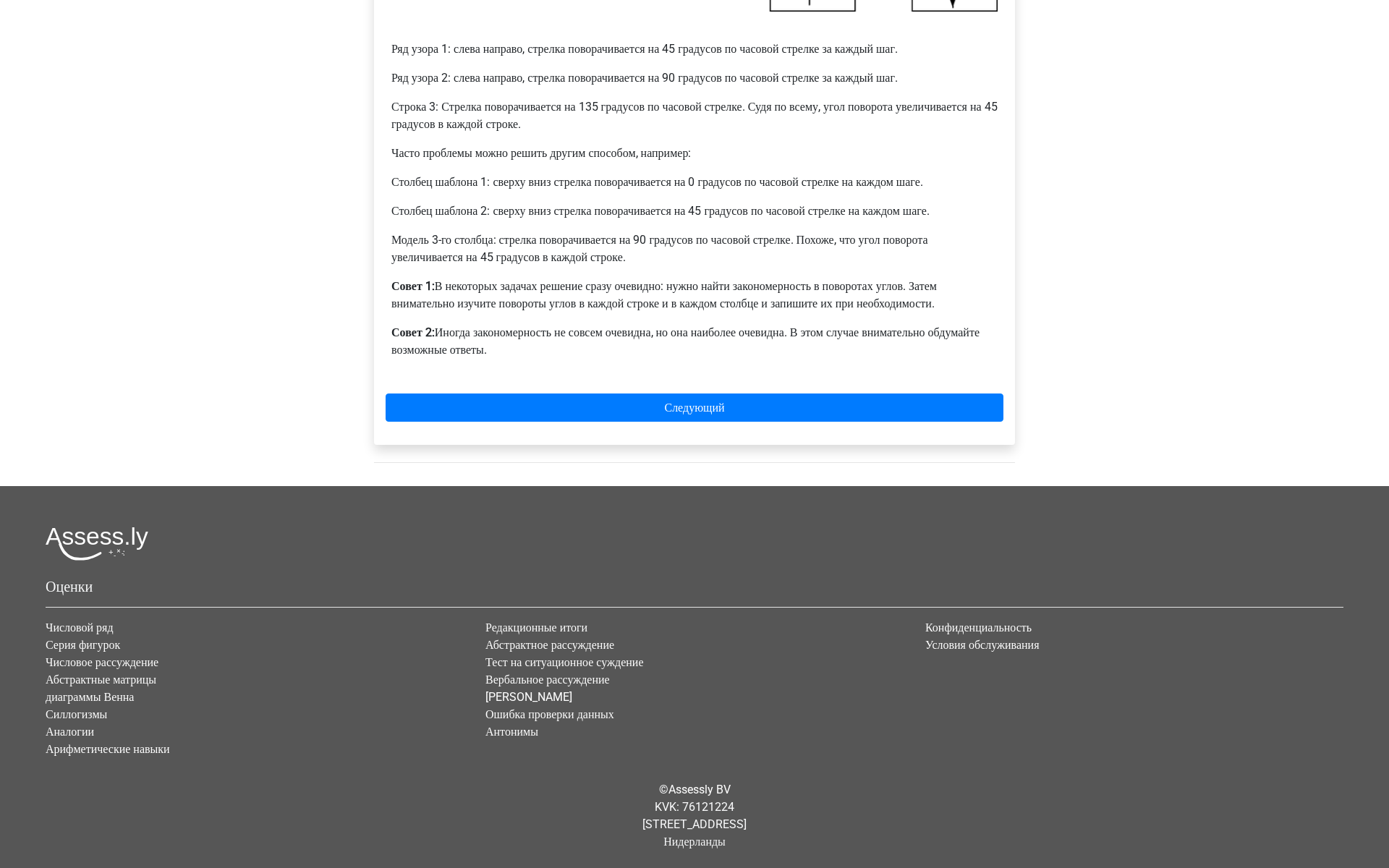
scroll to position [666, 0]
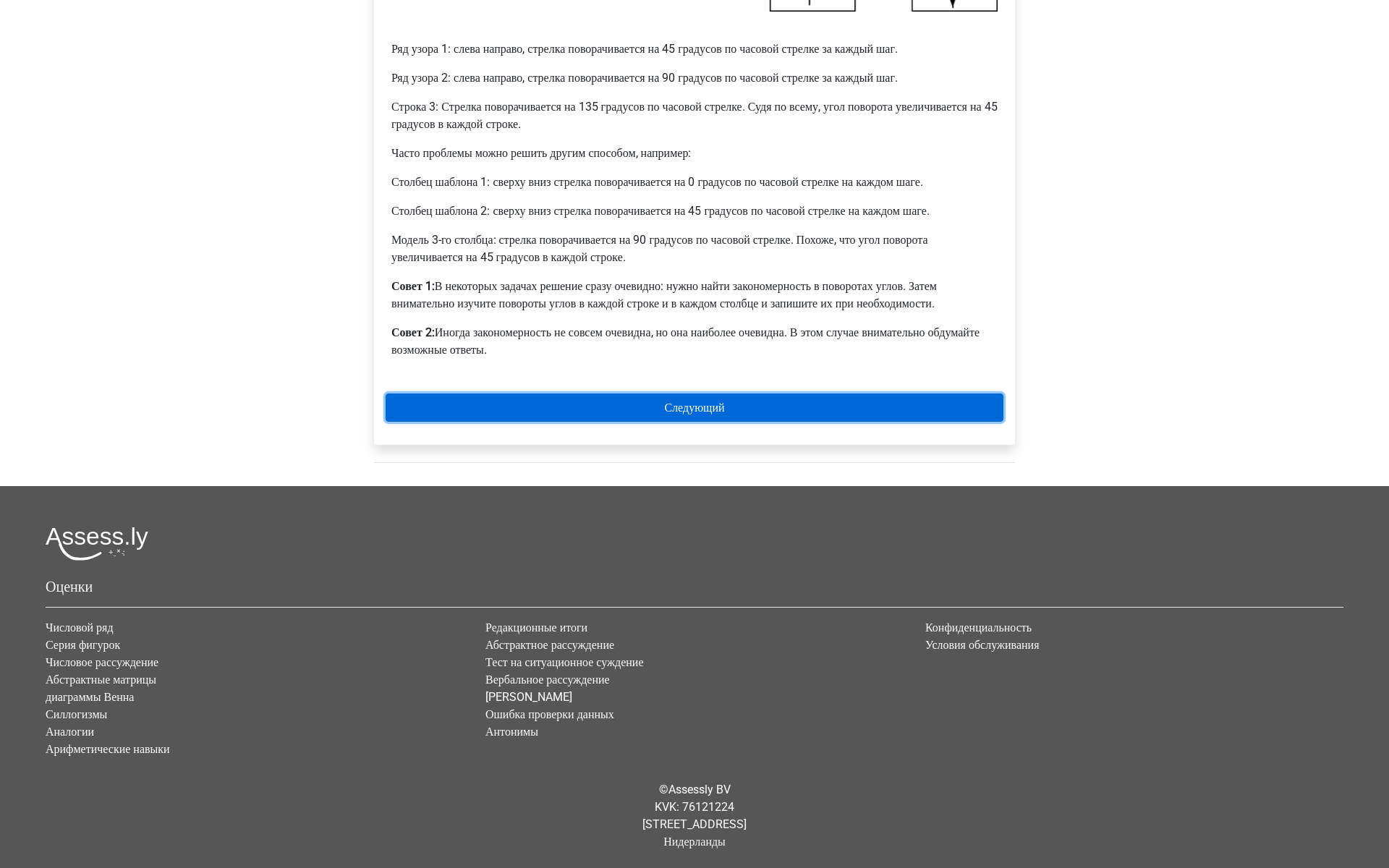
click at [849, 421] on link "Следующий" at bounding box center [694, 408] width 618 height 28
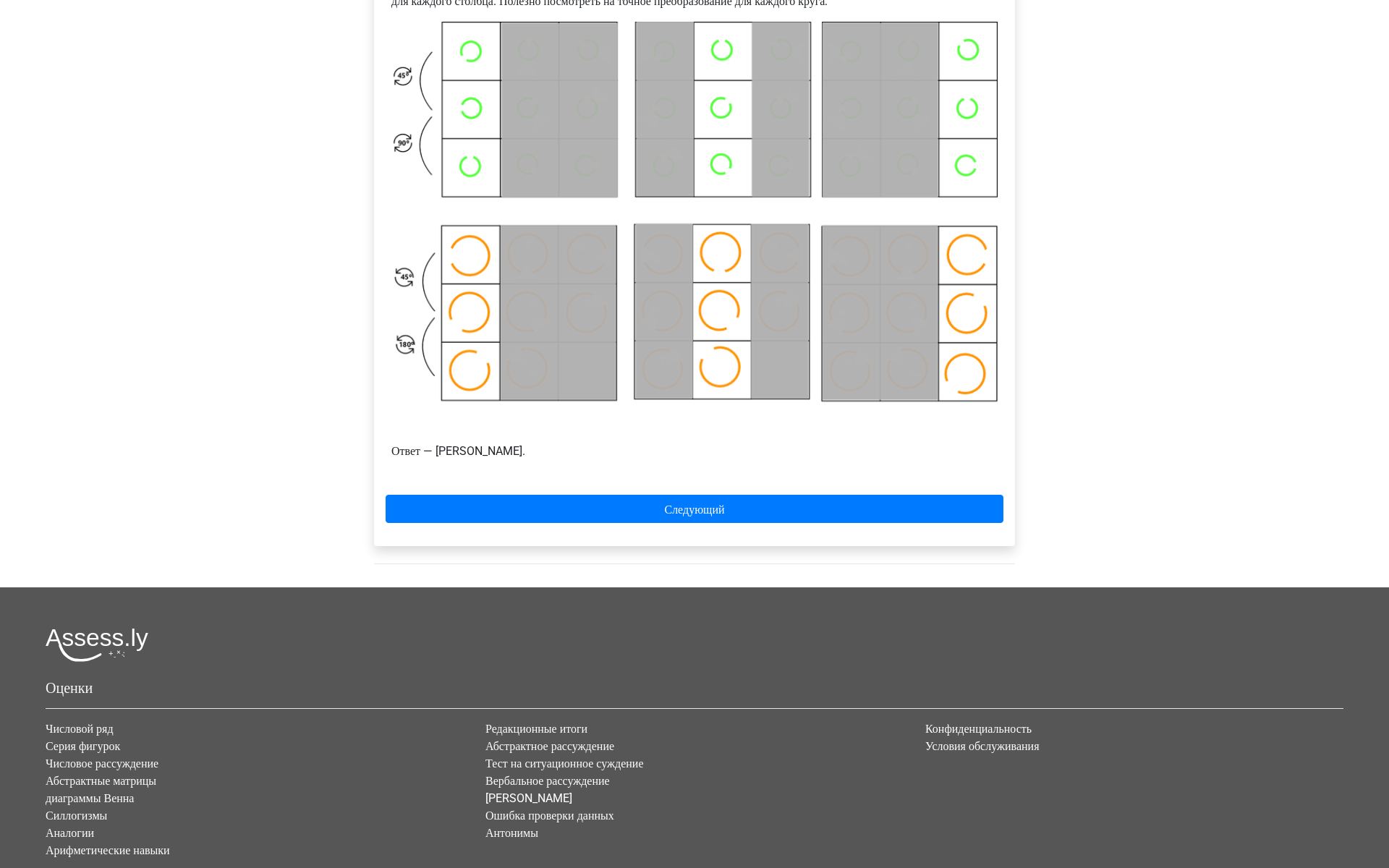
scroll to position [694, 0]
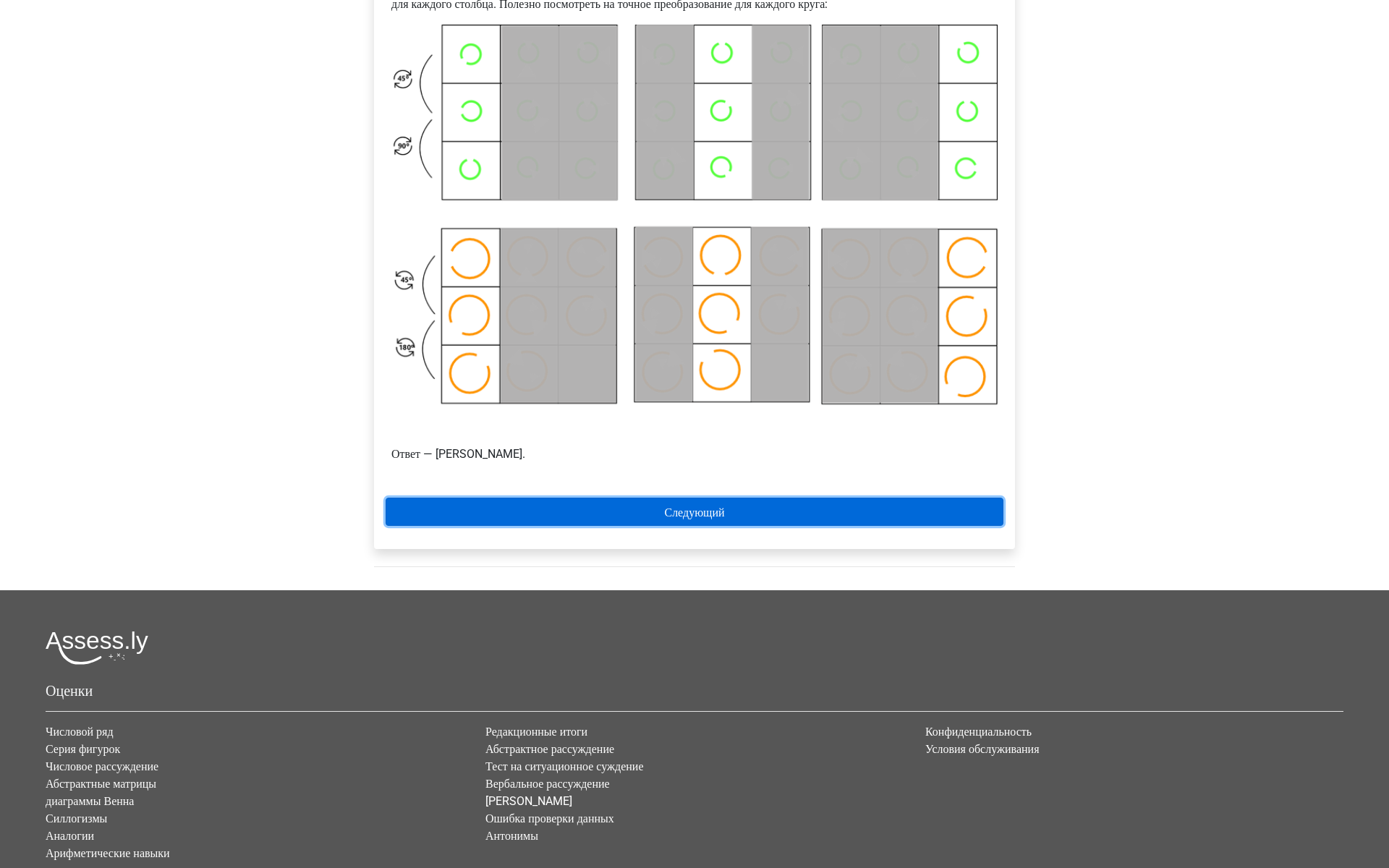
click at [544, 525] on link "Следующий" at bounding box center [694, 512] width 618 height 28
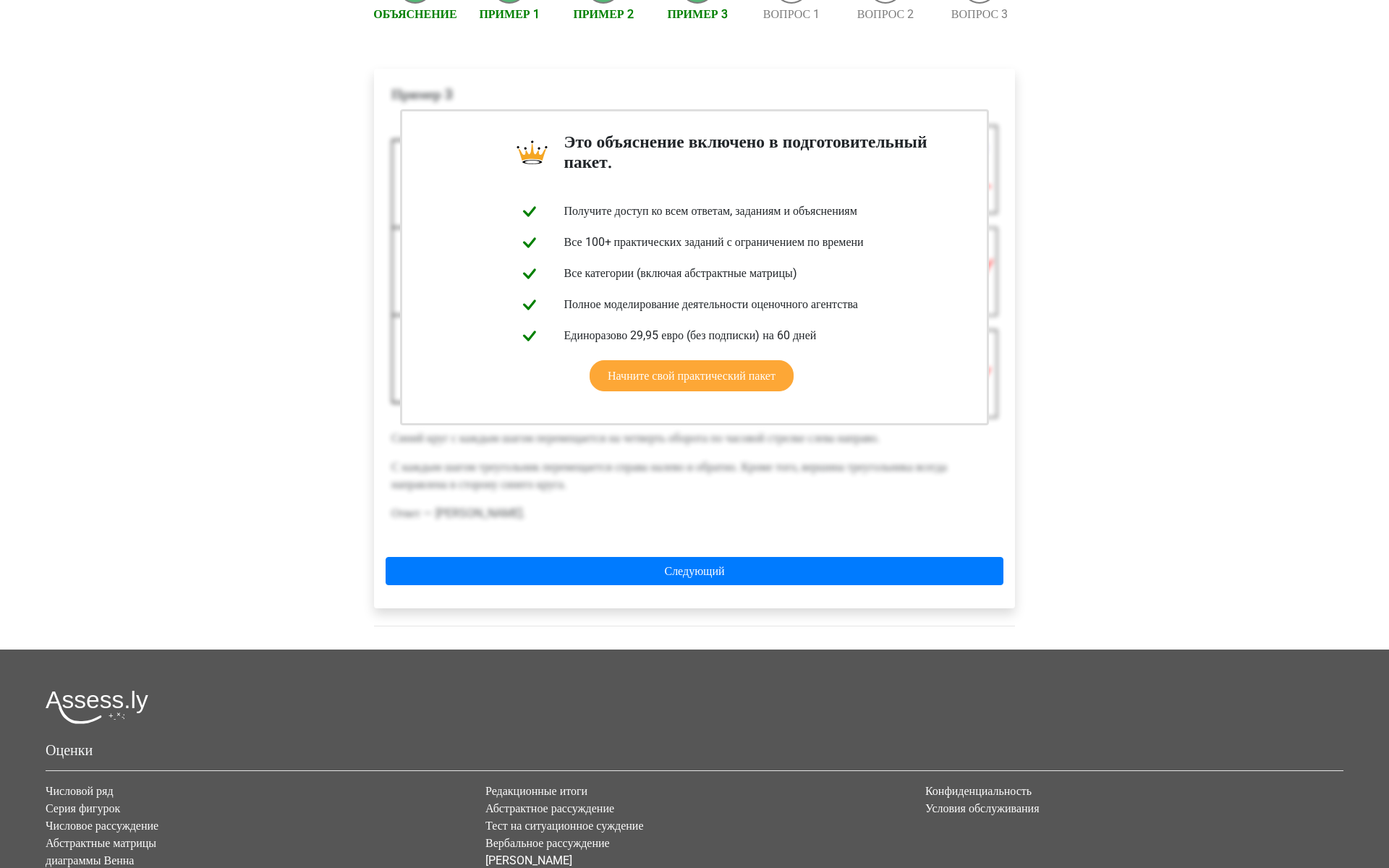
scroll to position [223, 0]
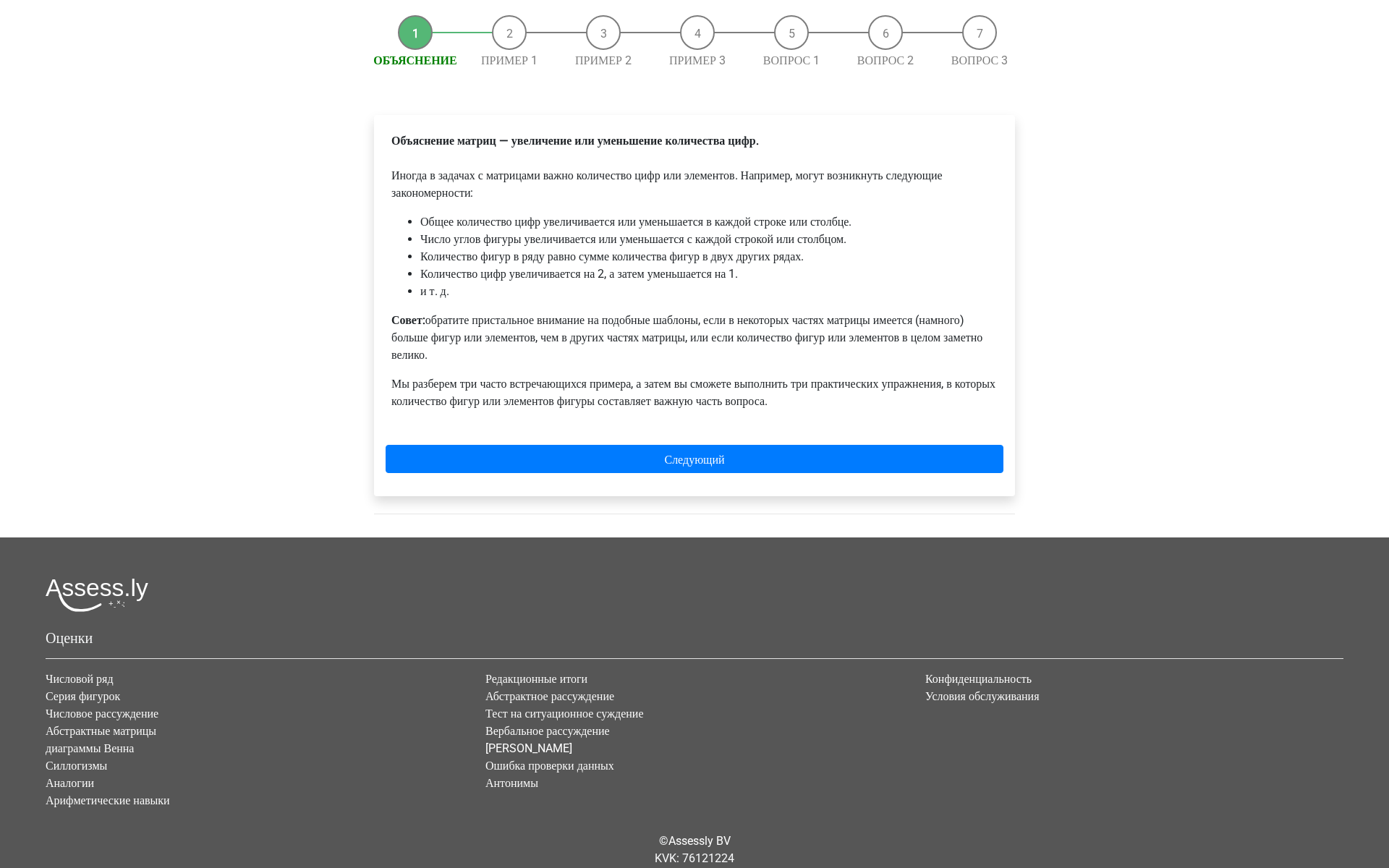
scroll to position [197, 0]
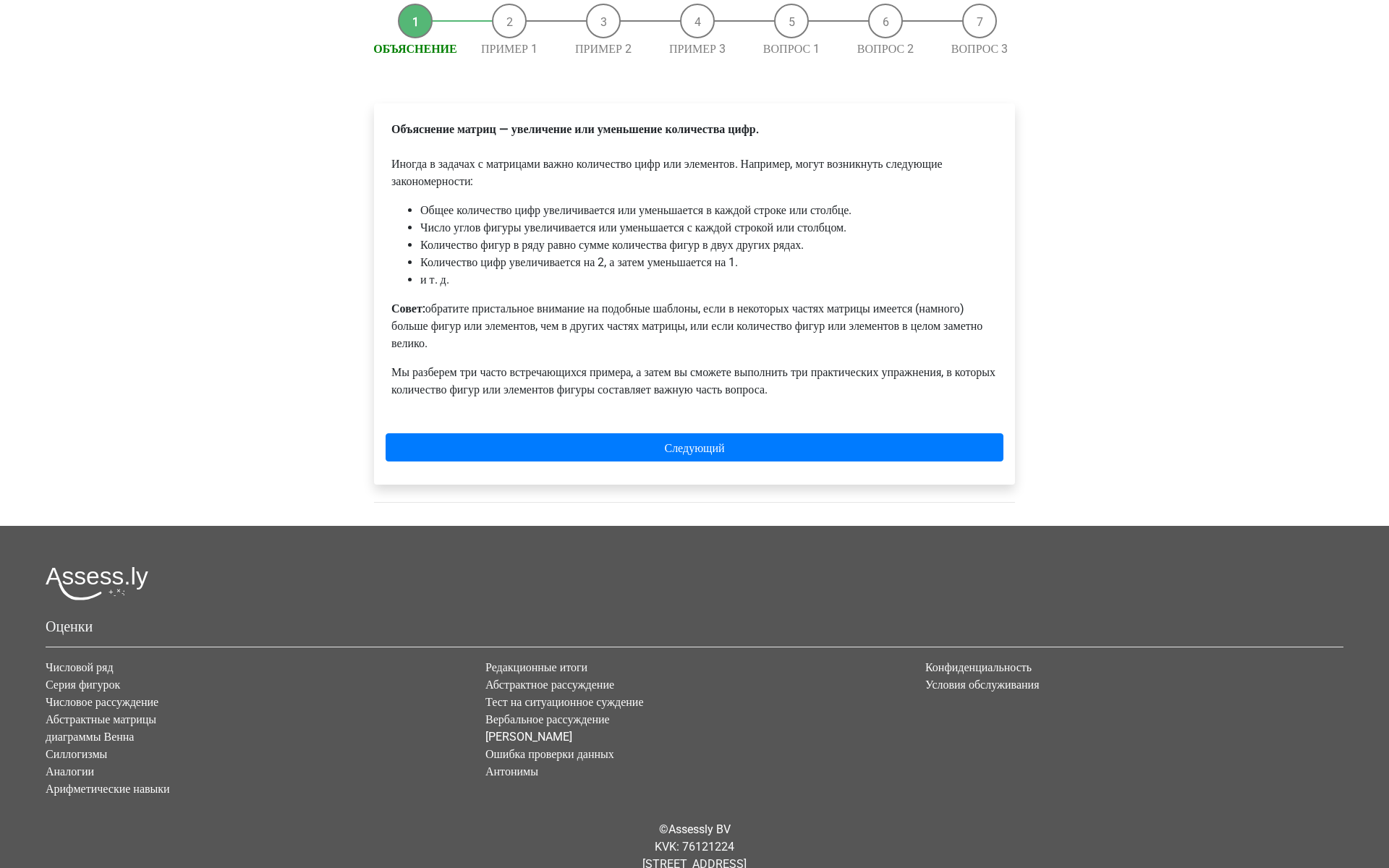
click at [511, 58] on li "Пример 1" at bounding box center [508, 31] width 94 height 54
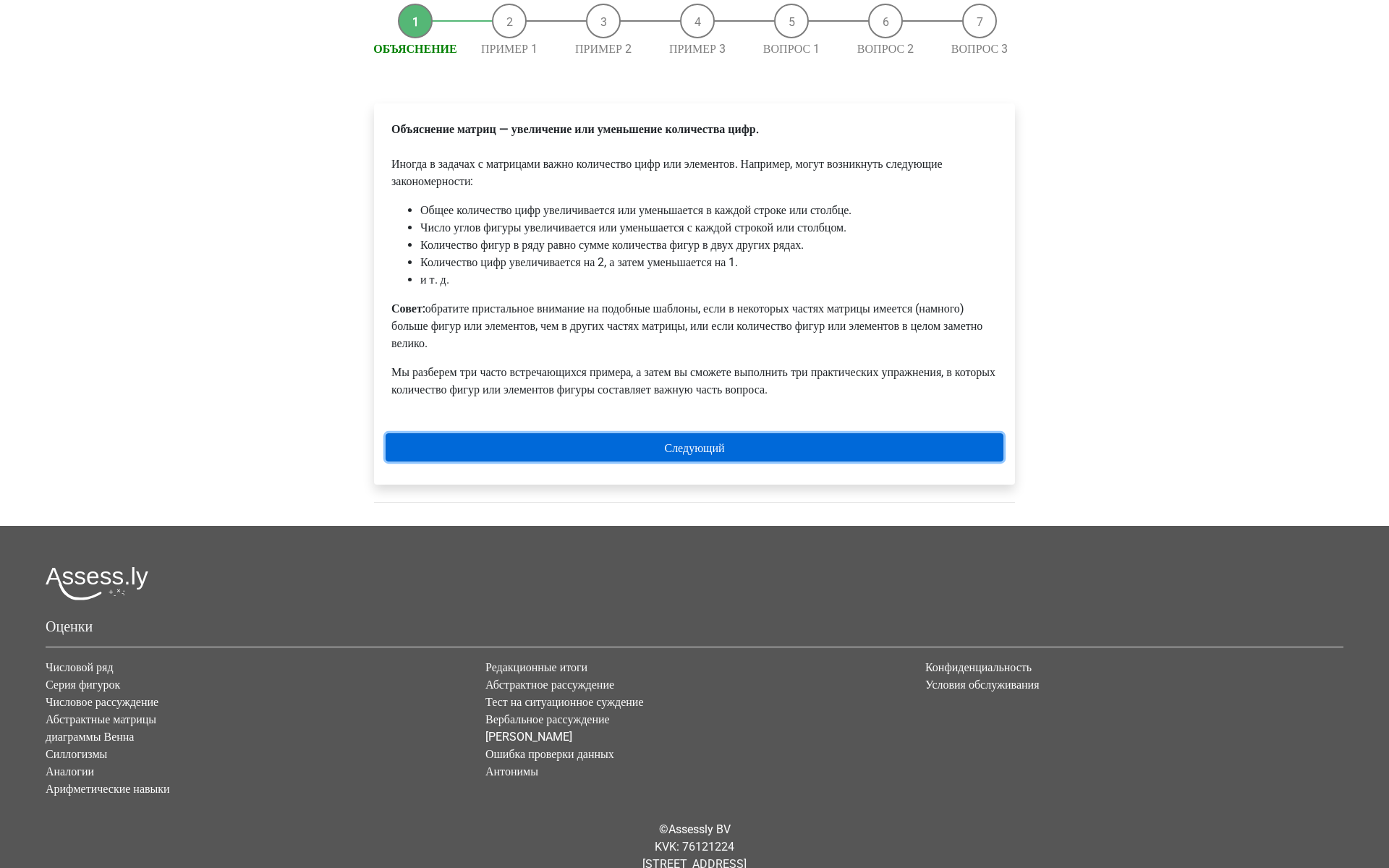
click at [624, 461] on link "Следующий" at bounding box center [694, 447] width 618 height 28
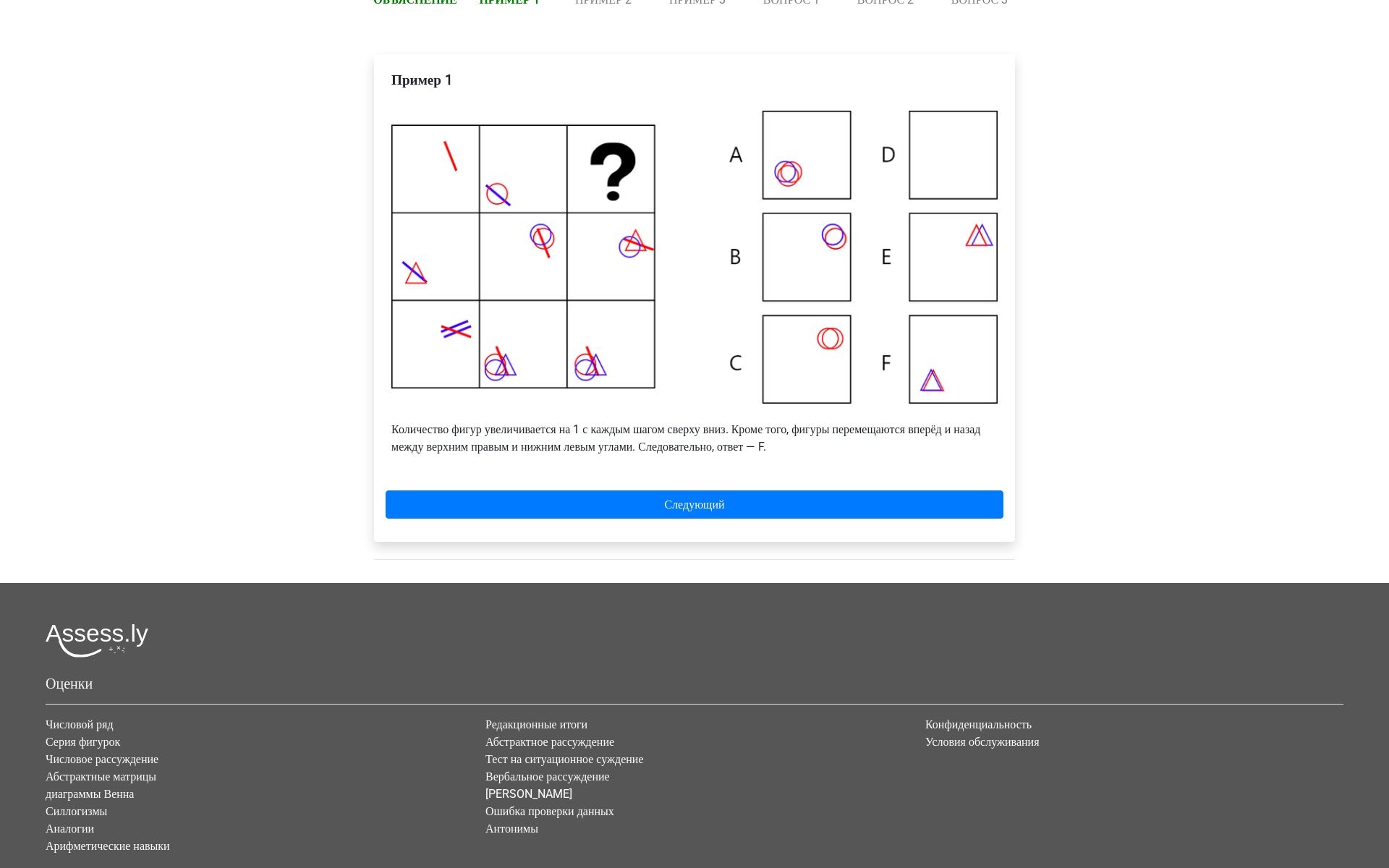
scroll to position [250, 0]
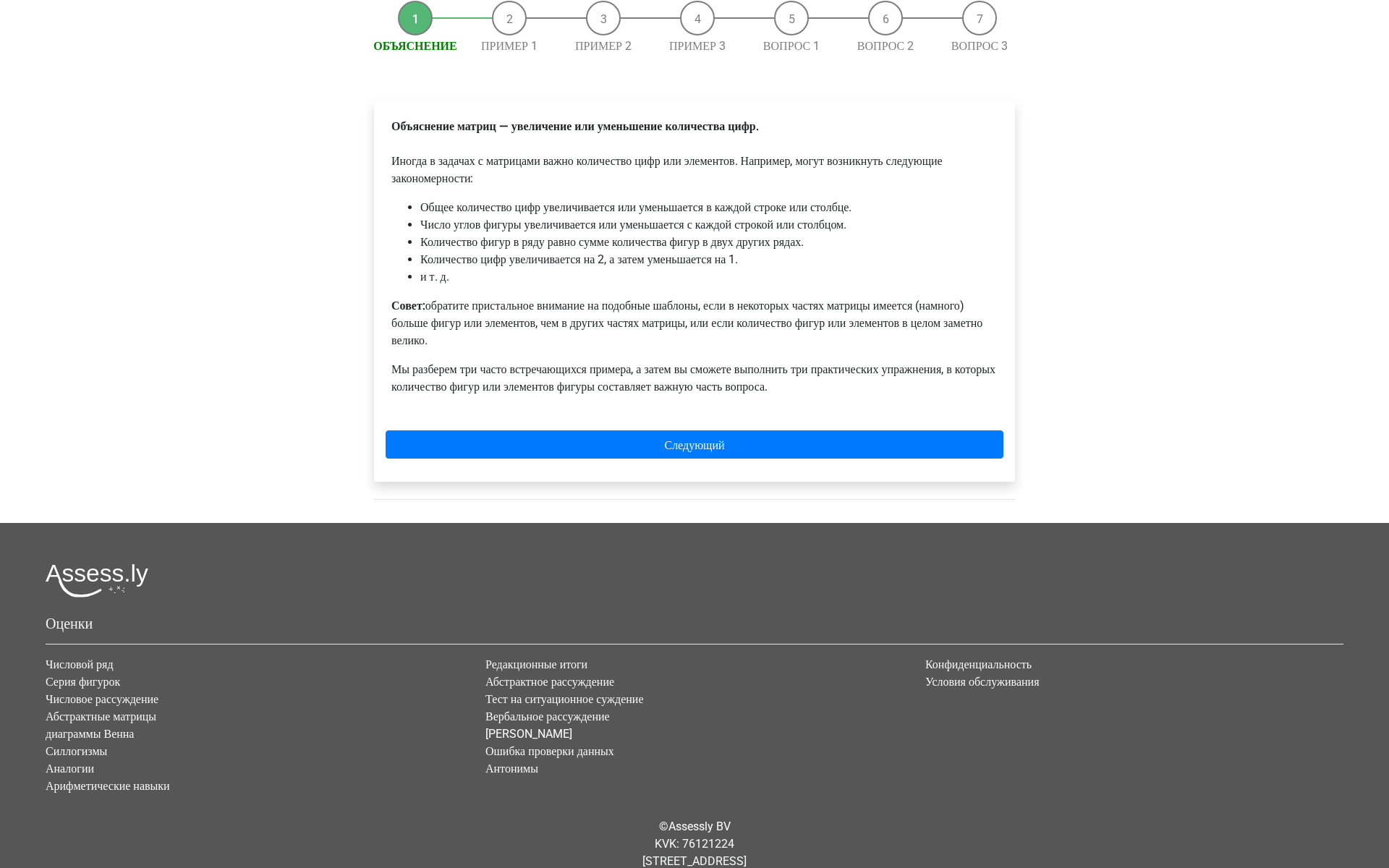
scroll to position [201, 0]
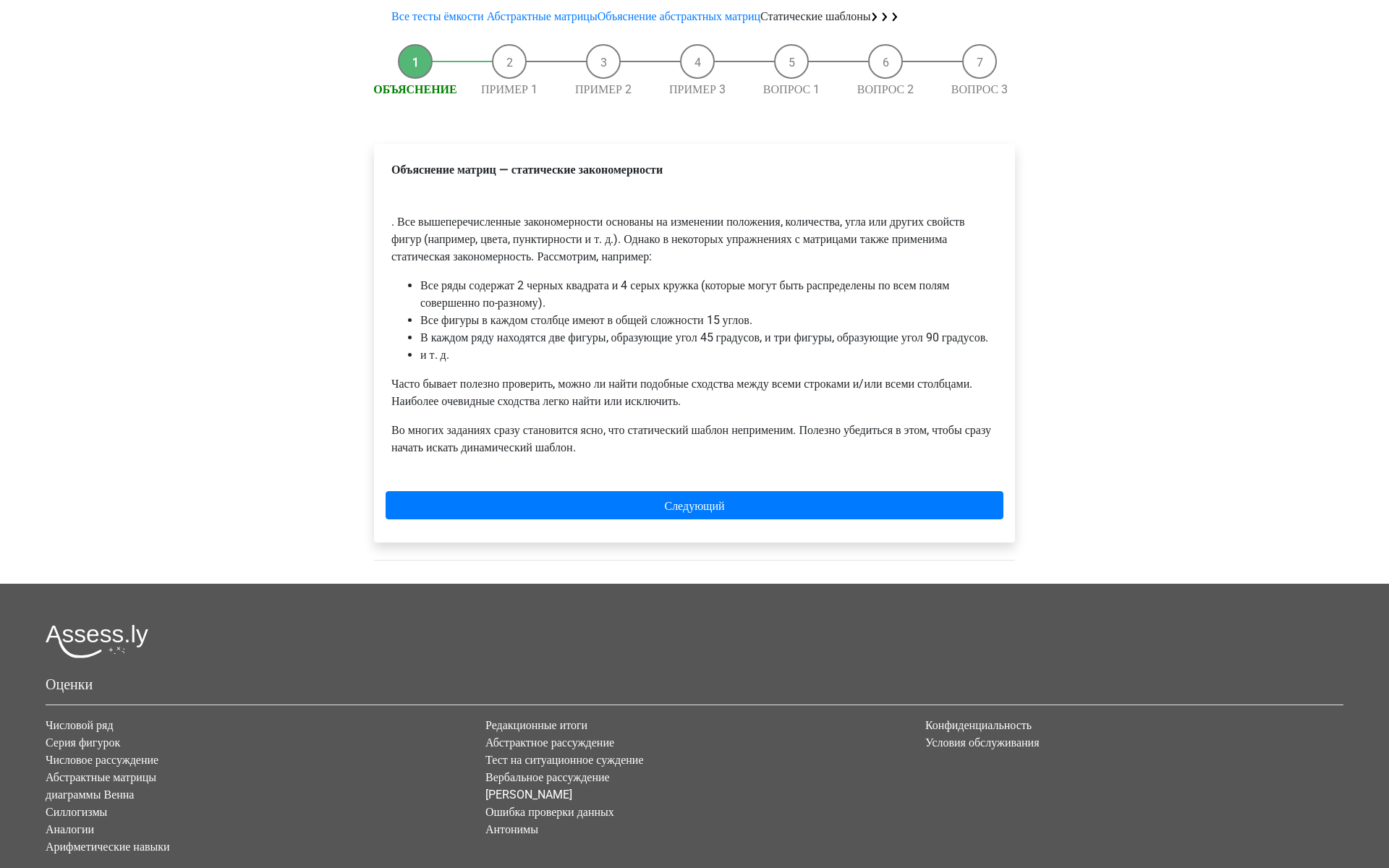
scroll to position [137, 0]
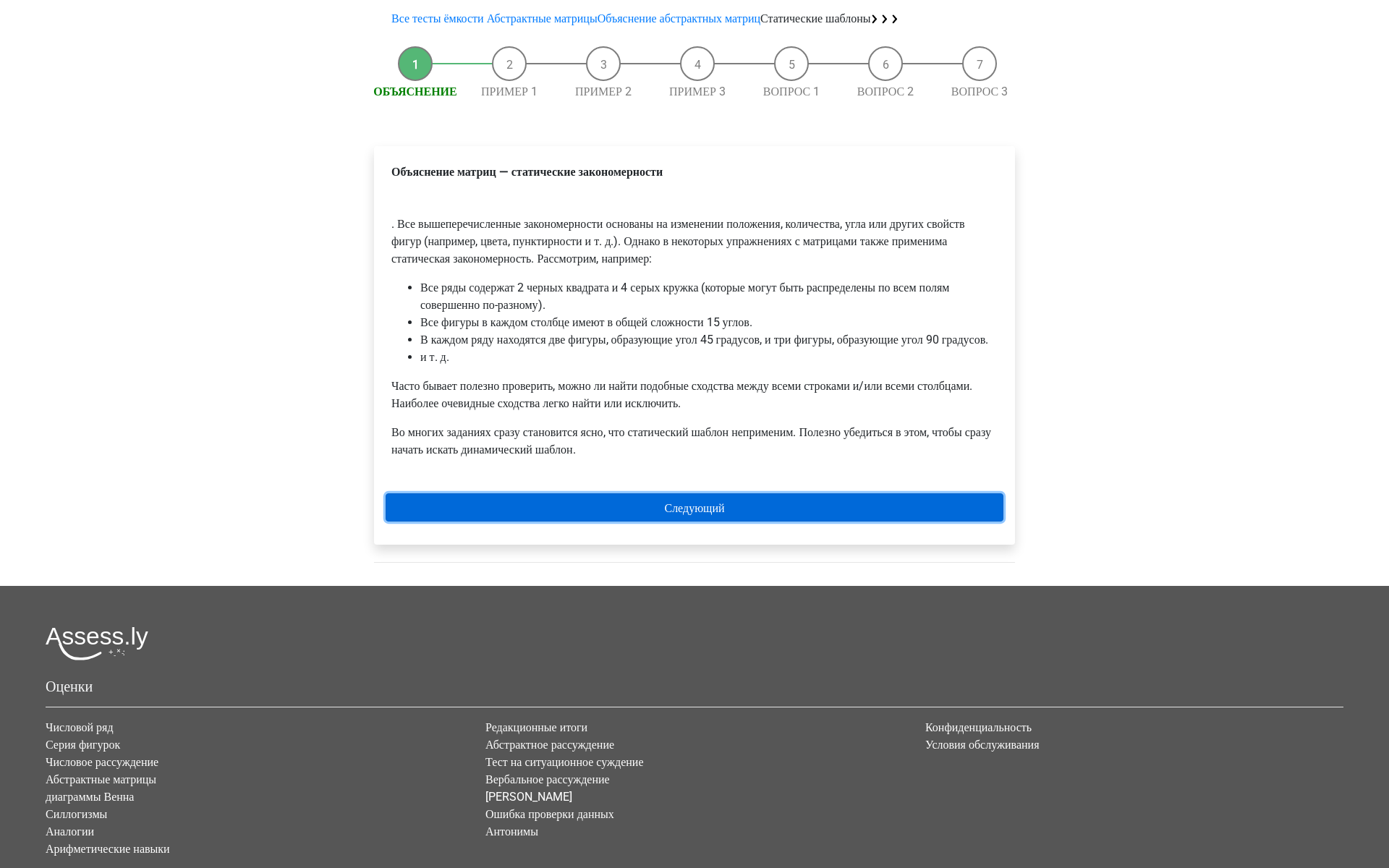
click at [842, 522] on link "Следующий" at bounding box center [694, 507] width 618 height 28
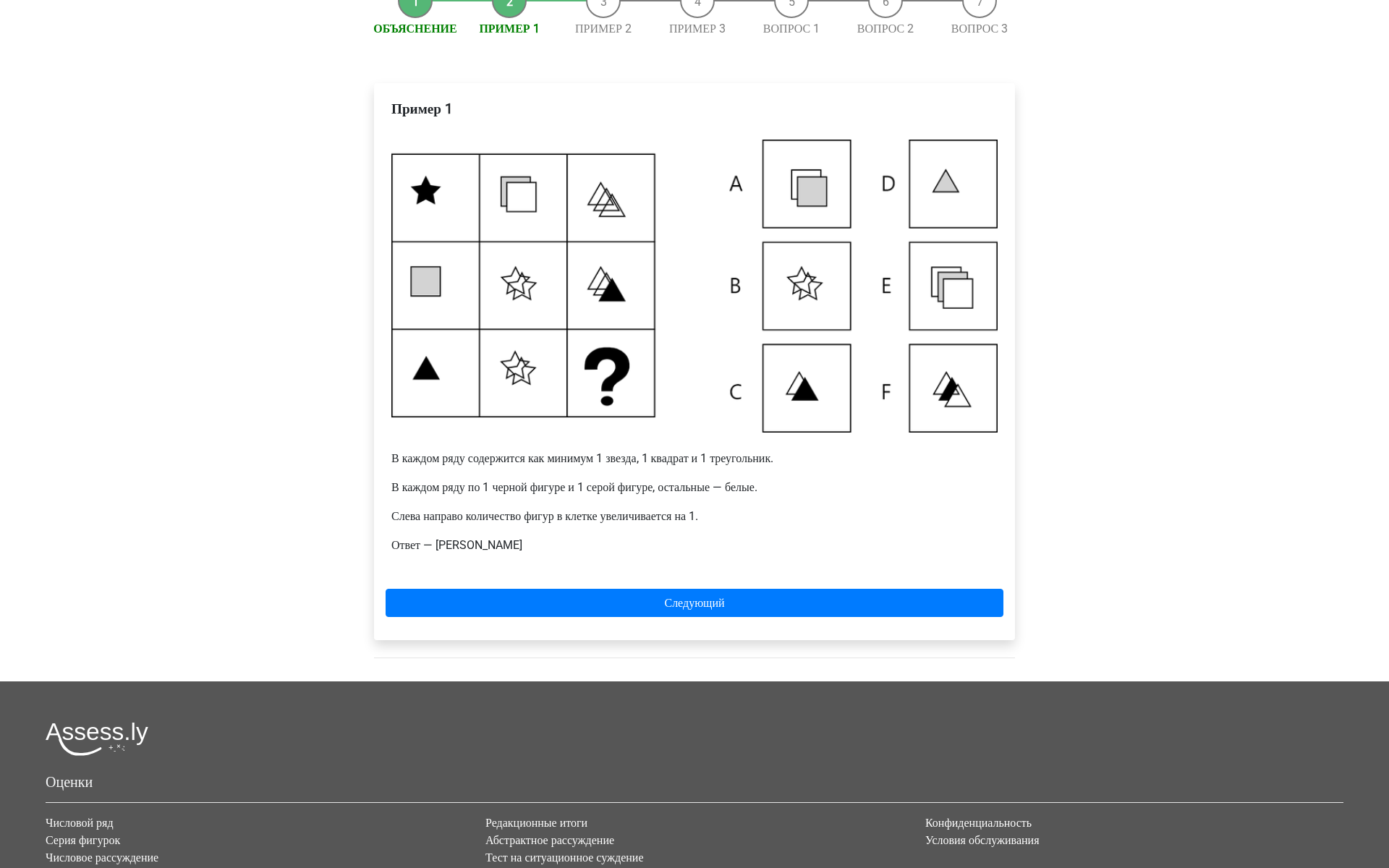
scroll to position [198, 0]
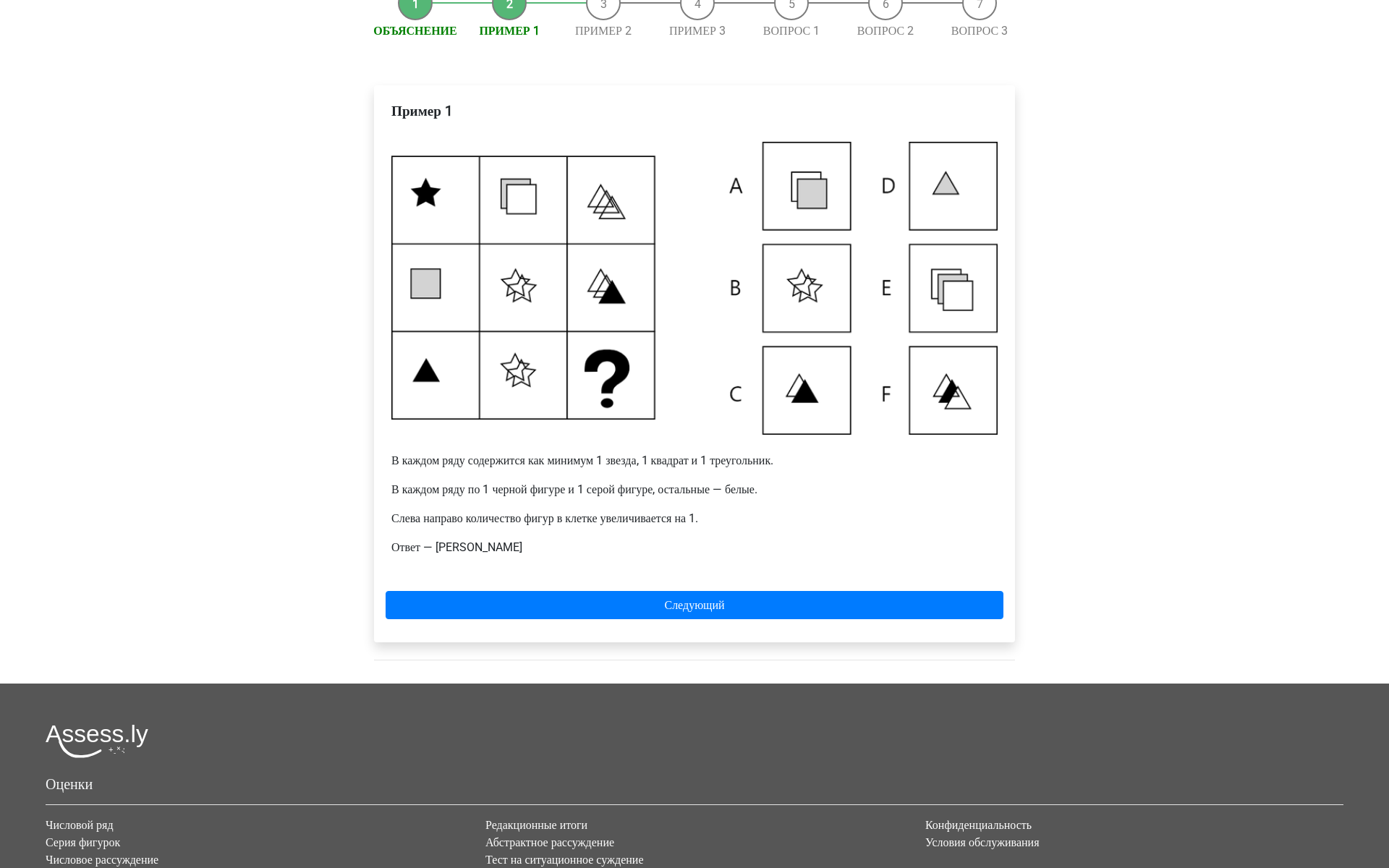
click at [864, 642] on div "Пример 1 В каждом ряду содержится как минимум 1 звезда, 1 квадрат и 1 треугольн…" at bounding box center [694, 364] width 641 height 557
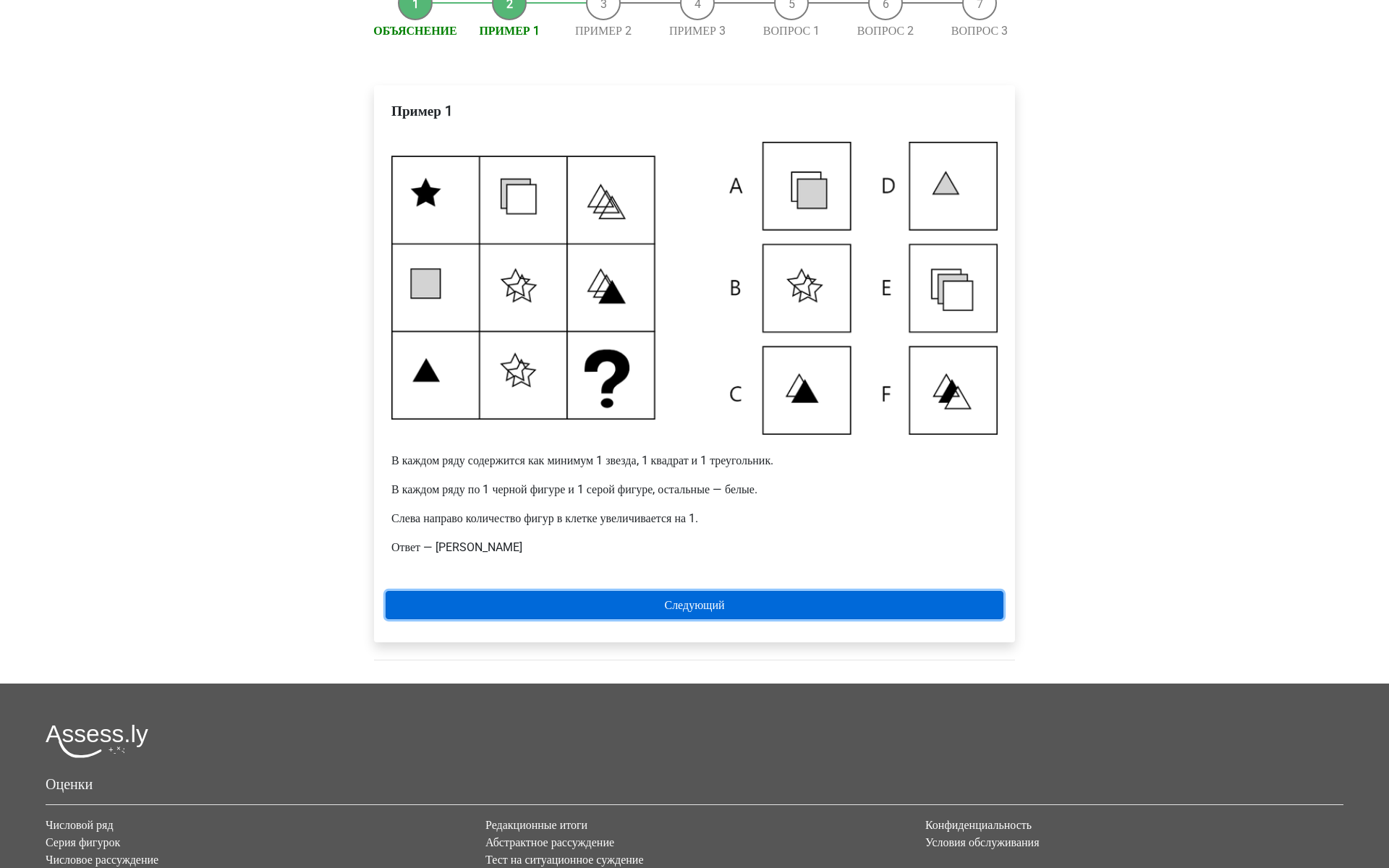
click at [853, 619] on link "Следующий" at bounding box center [694, 605] width 618 height 28
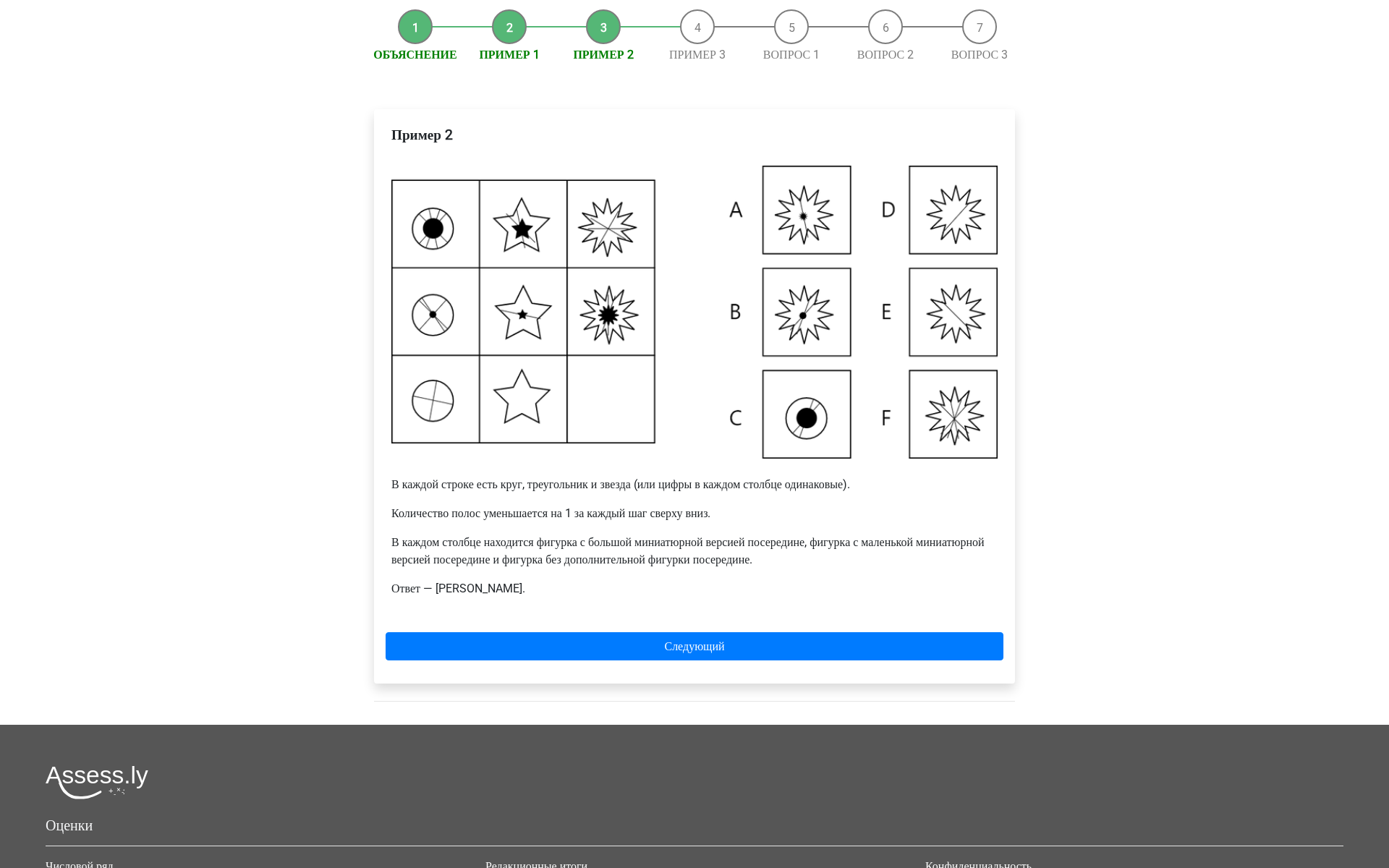
scroll to position [172, 0]
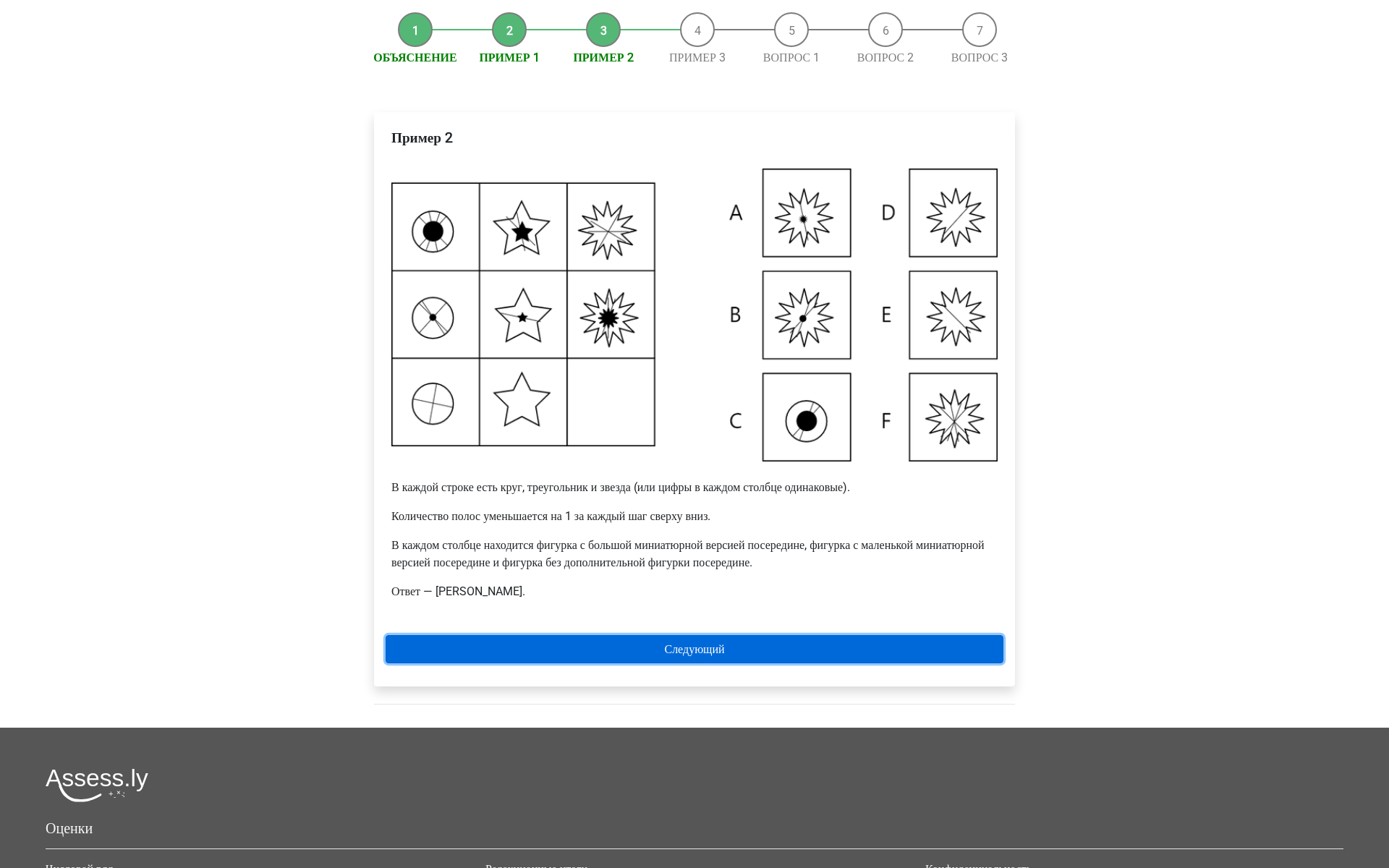
click at [856, 663] on link "Следующий" at bounding box center [694, 649] width 618 height 28
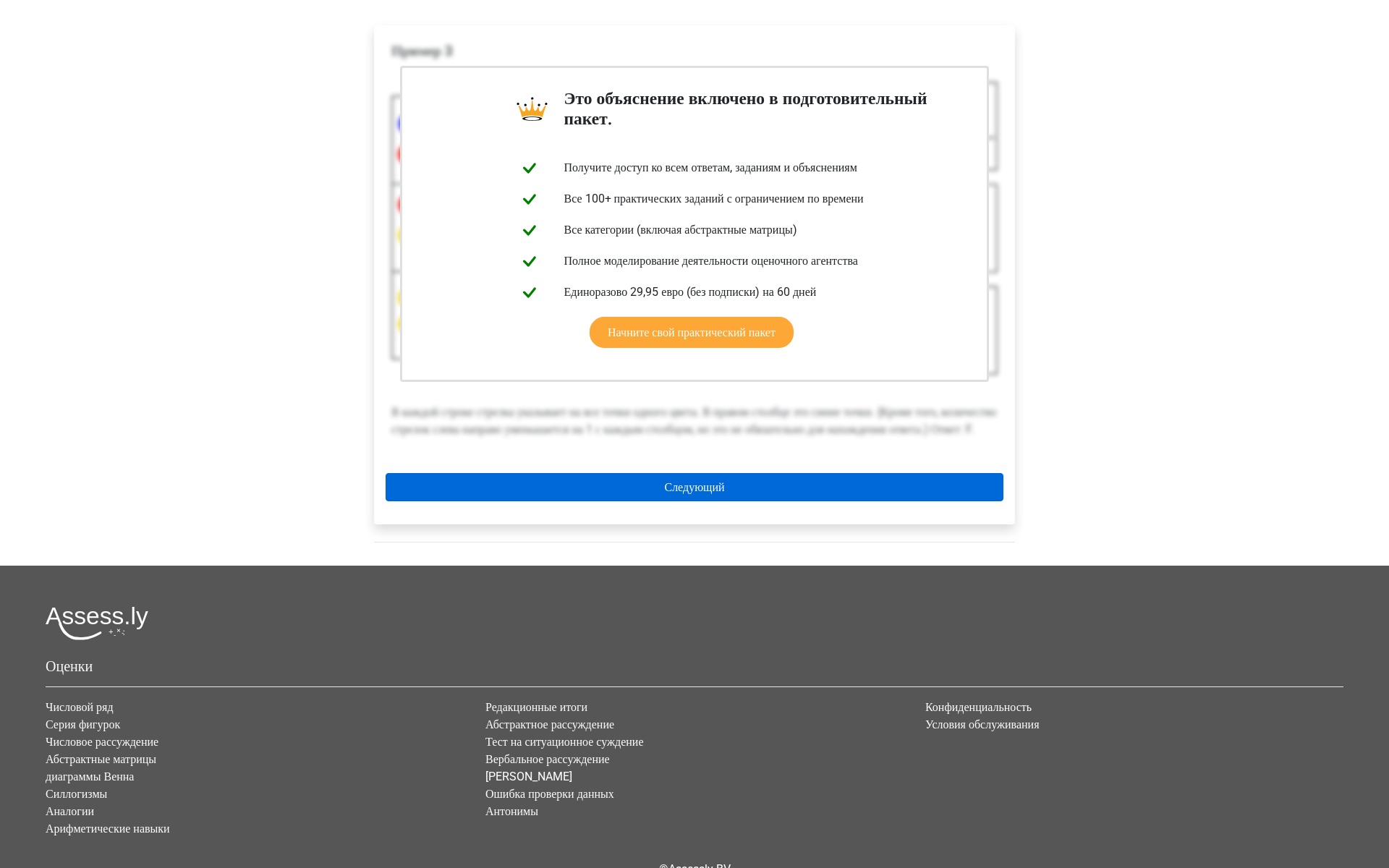
scroll to position [412, 0]
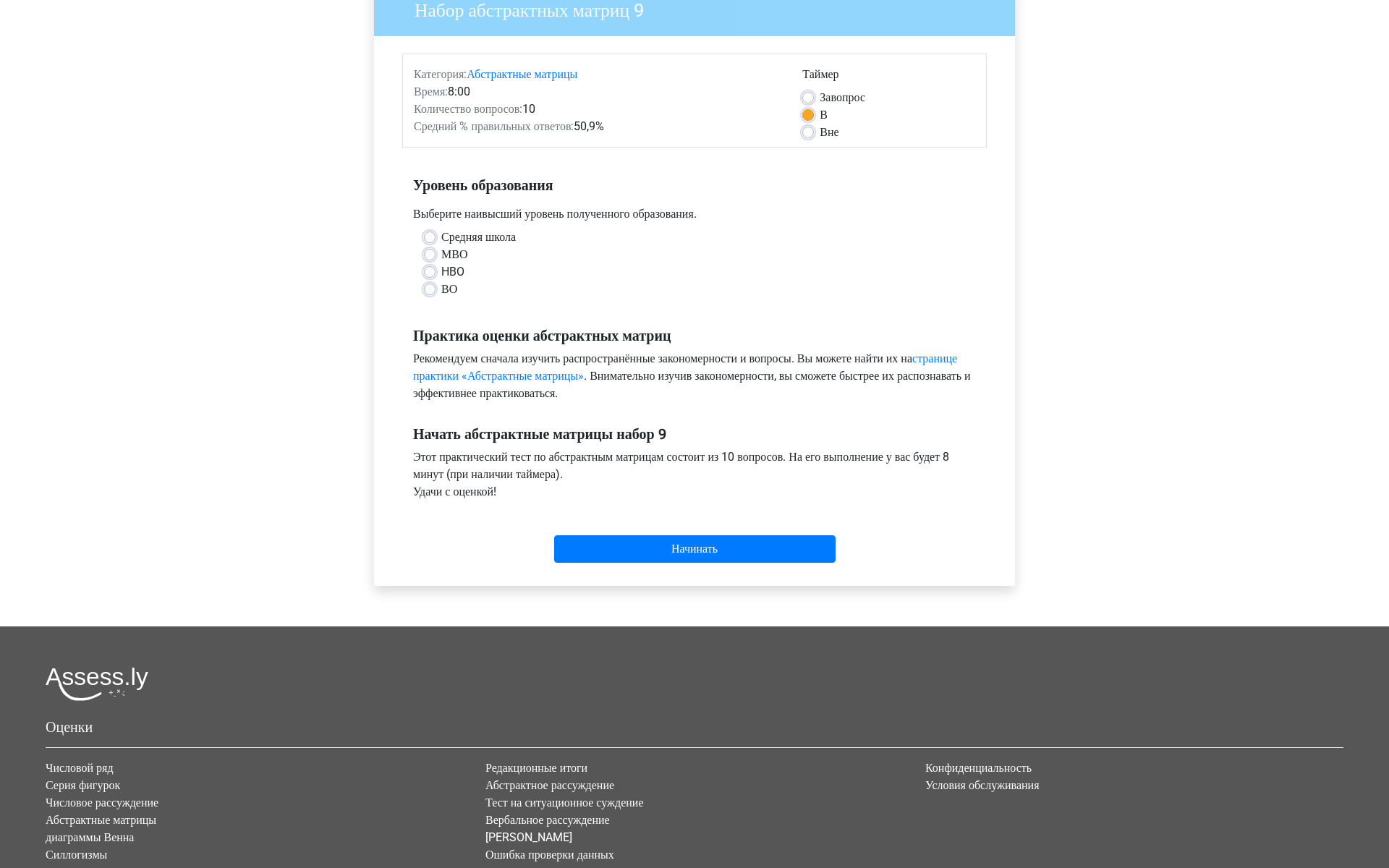
scroll to position [133, 0]
click at [673, 564] on input "Начинать" at bounding box center [694, 549] width 281 height 28
click at [441, 310] on div "Средняя школа МВО HBO ВО" at bounding box center [694, 270] width 584 height 81
click at [443, 298] on label "ВО" at bounding box center [448, 289] width 16 height 17
click at [436, 296] on input "ВО" at bounding box center [429, 288] width 11 height 14
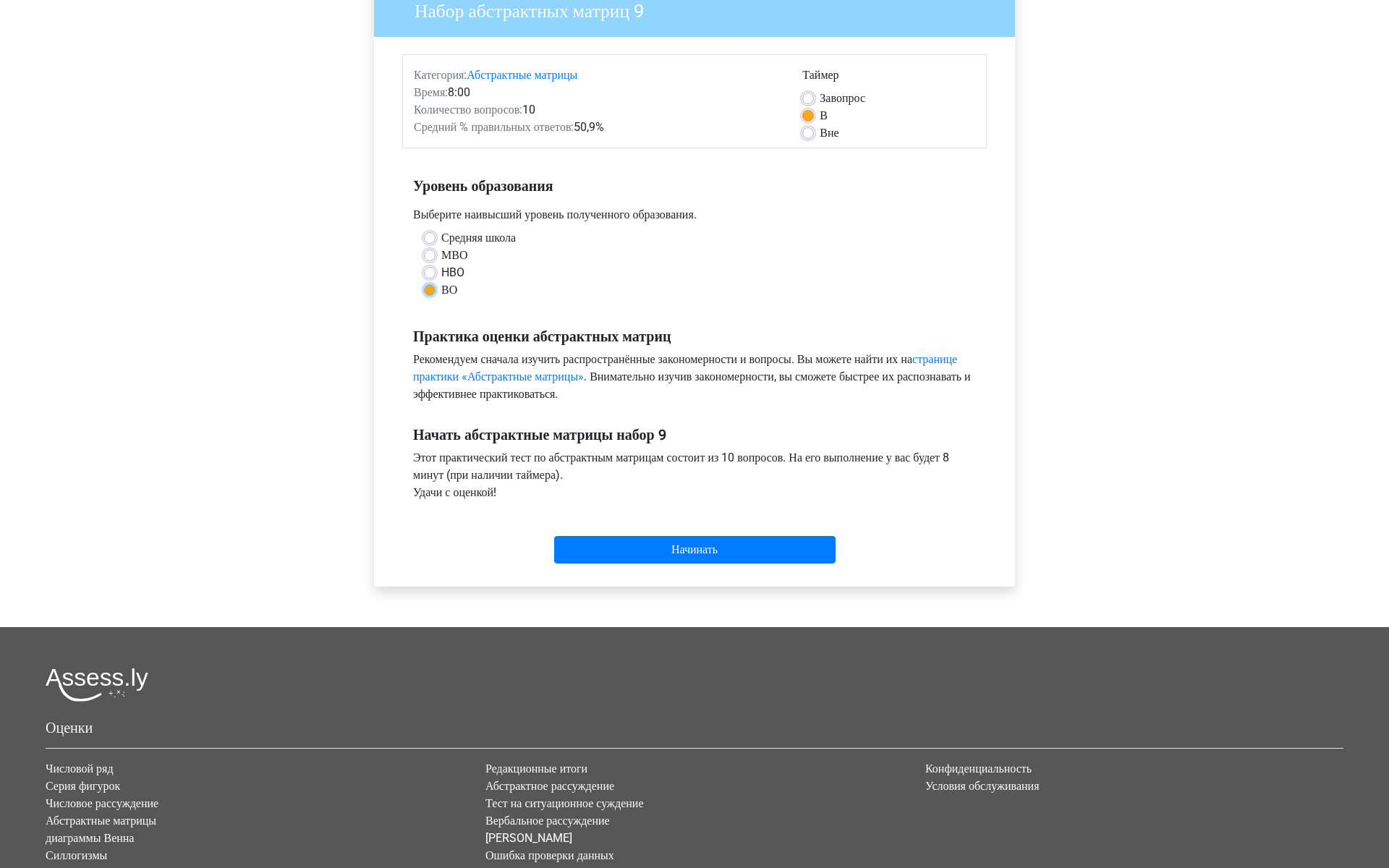
radio input "true"
click at [718, 564] on input "Начинать" at bounding box center [694, 549] width 281 height 28
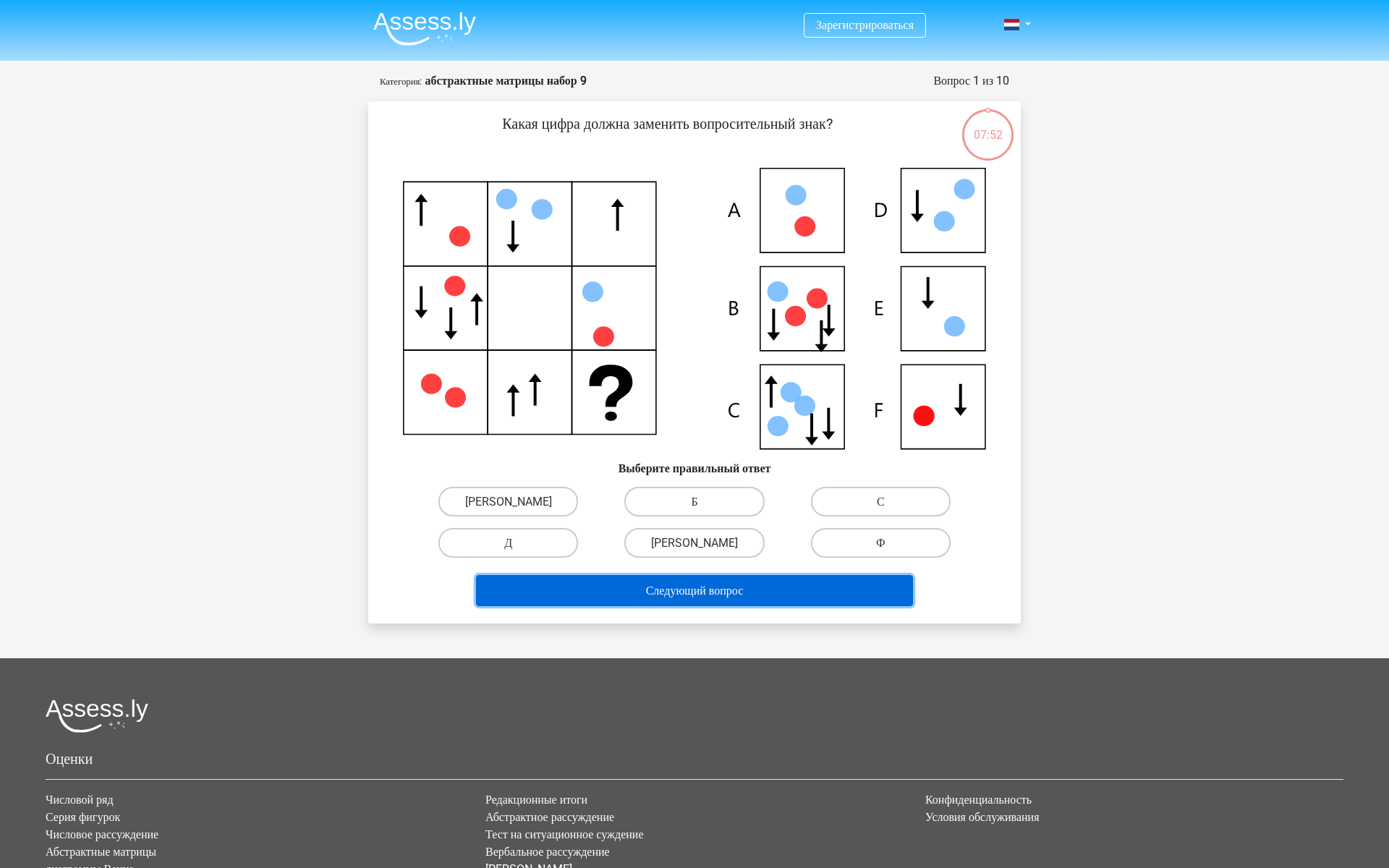
click at [743, 597] on font "Следующий вопрос" at bounding box center [694, 591] width 98 height 13
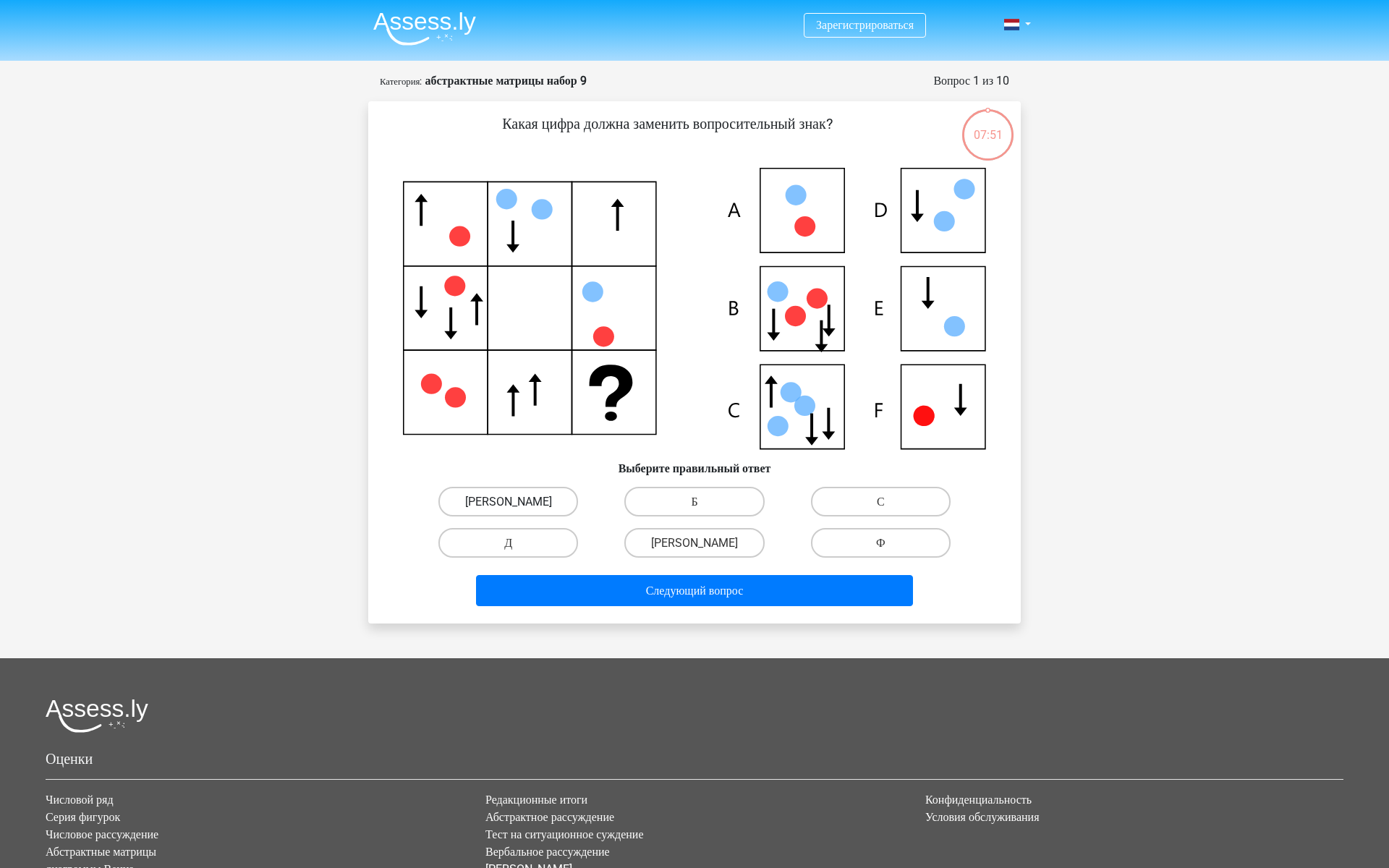
click at [570, 516] on label "[PERSON_NAME]" at bounding box center [508, 501] width 140 height 30
click at [518, 510] on input "[PERSON_NAME]" at bounding box center [513, 506] width 10 height 10
radio input "true"
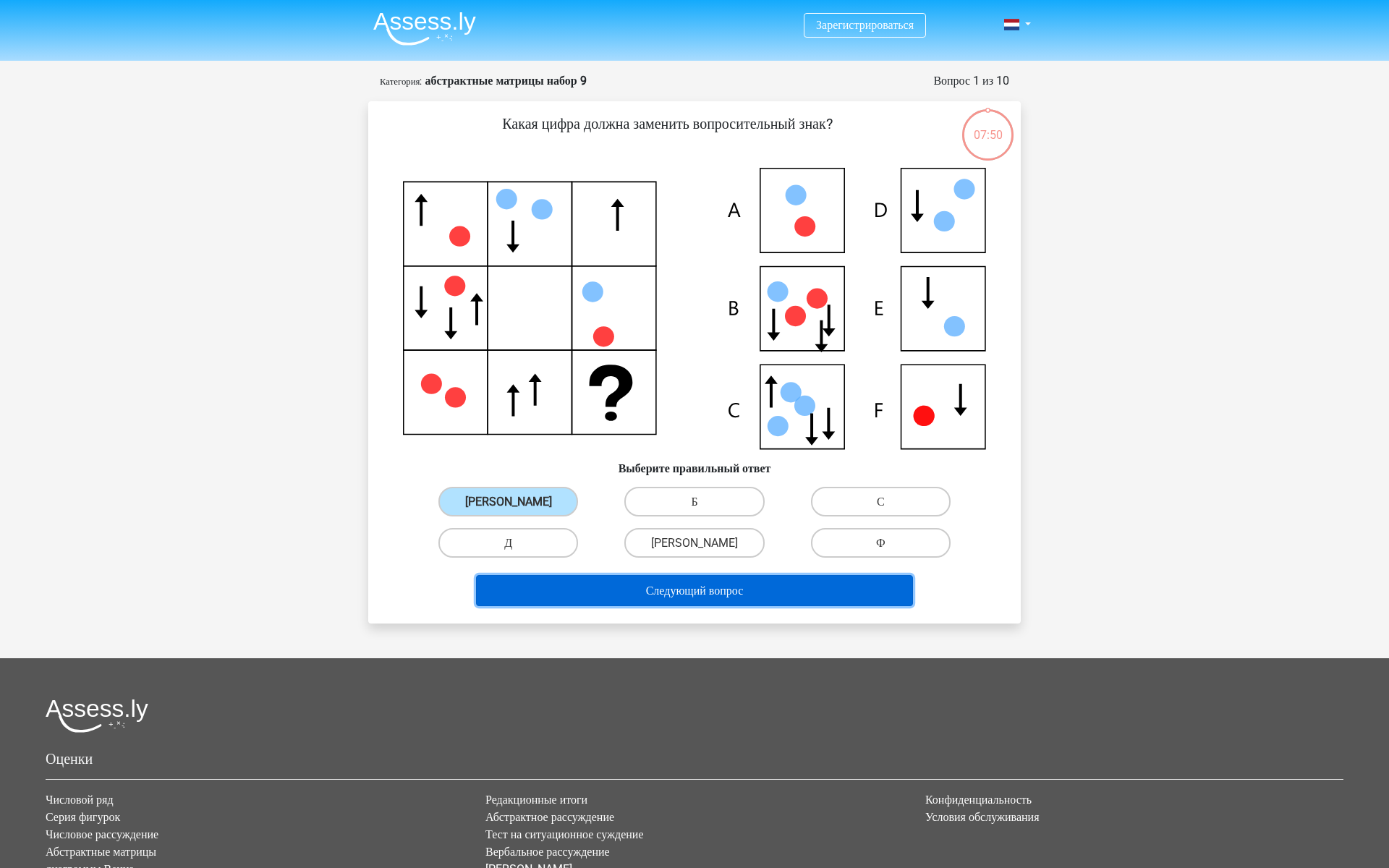
click at [665, 606] on button "Следующий вопрос" at bounding box center [695, 590] width 438 height 31
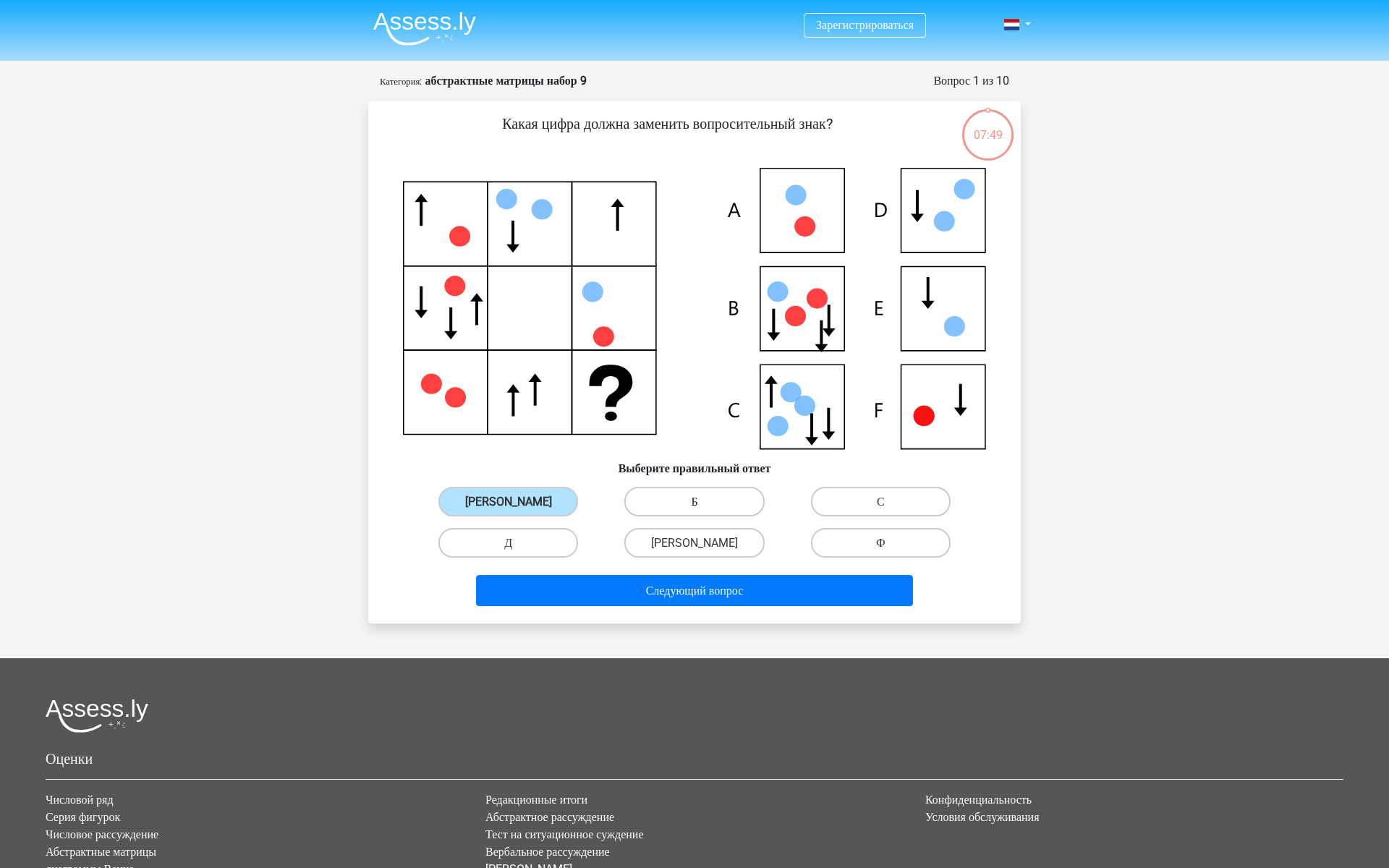
click at [678, 516] on label "Б" at bounding box center [694, 501] width 140 height 30
click at [694, 510] on input "Б" at bounding box center [699, 506] width 10 height 10
radio input "true"
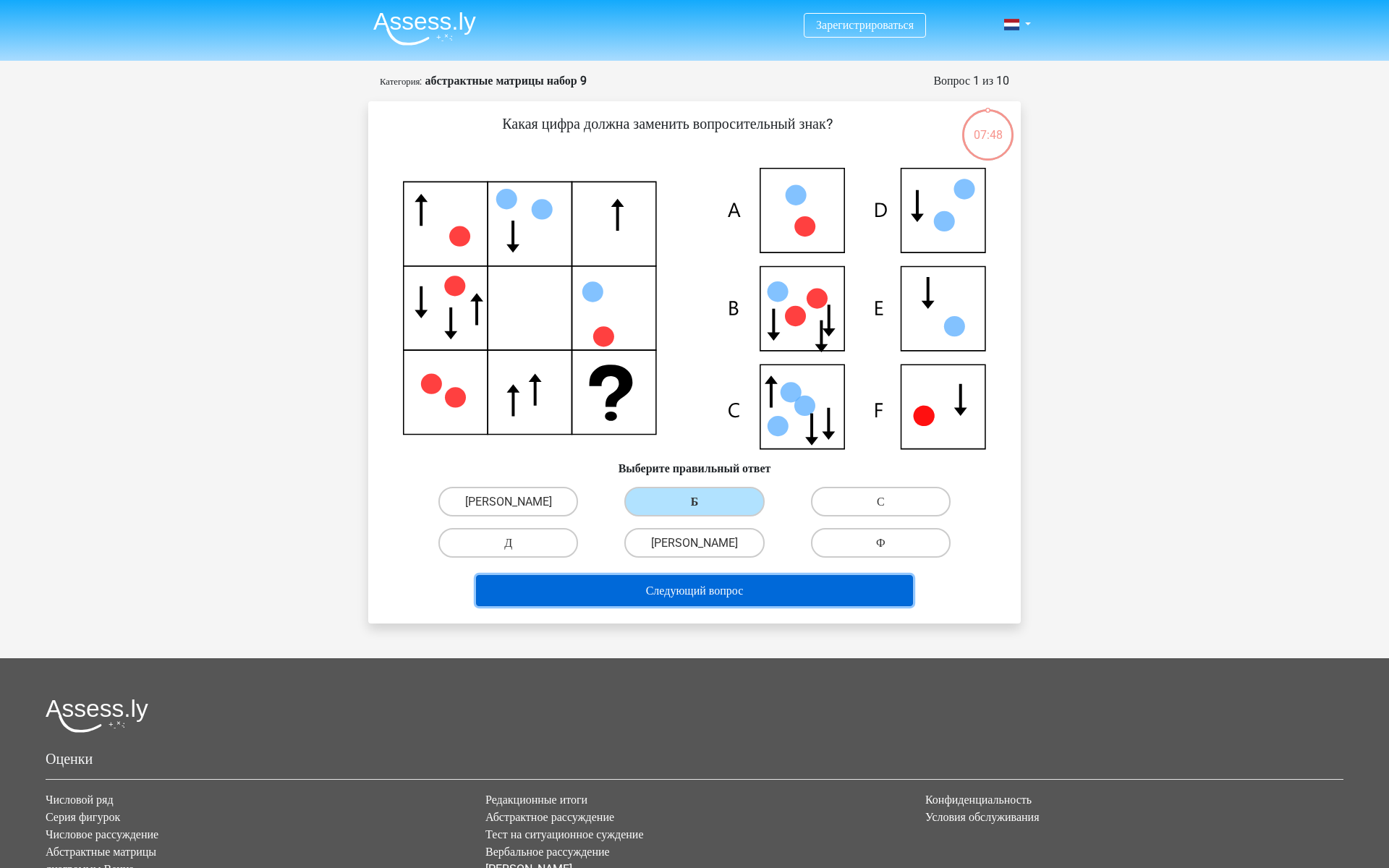
click at [691, 597] on font "Следующий вопрос" at bounding box center [694, 591] width 98 height 13
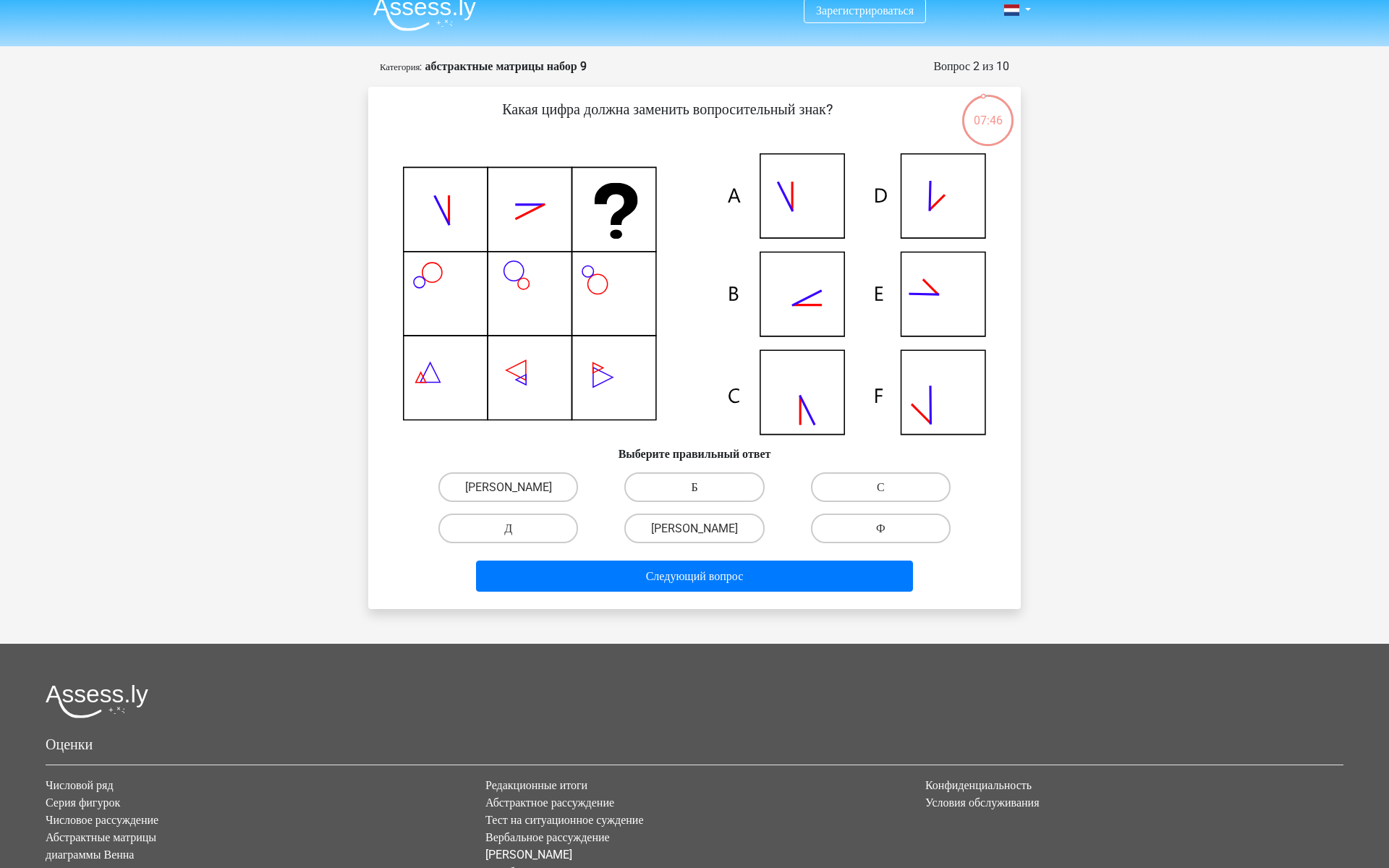
scroll to position [10, 0]
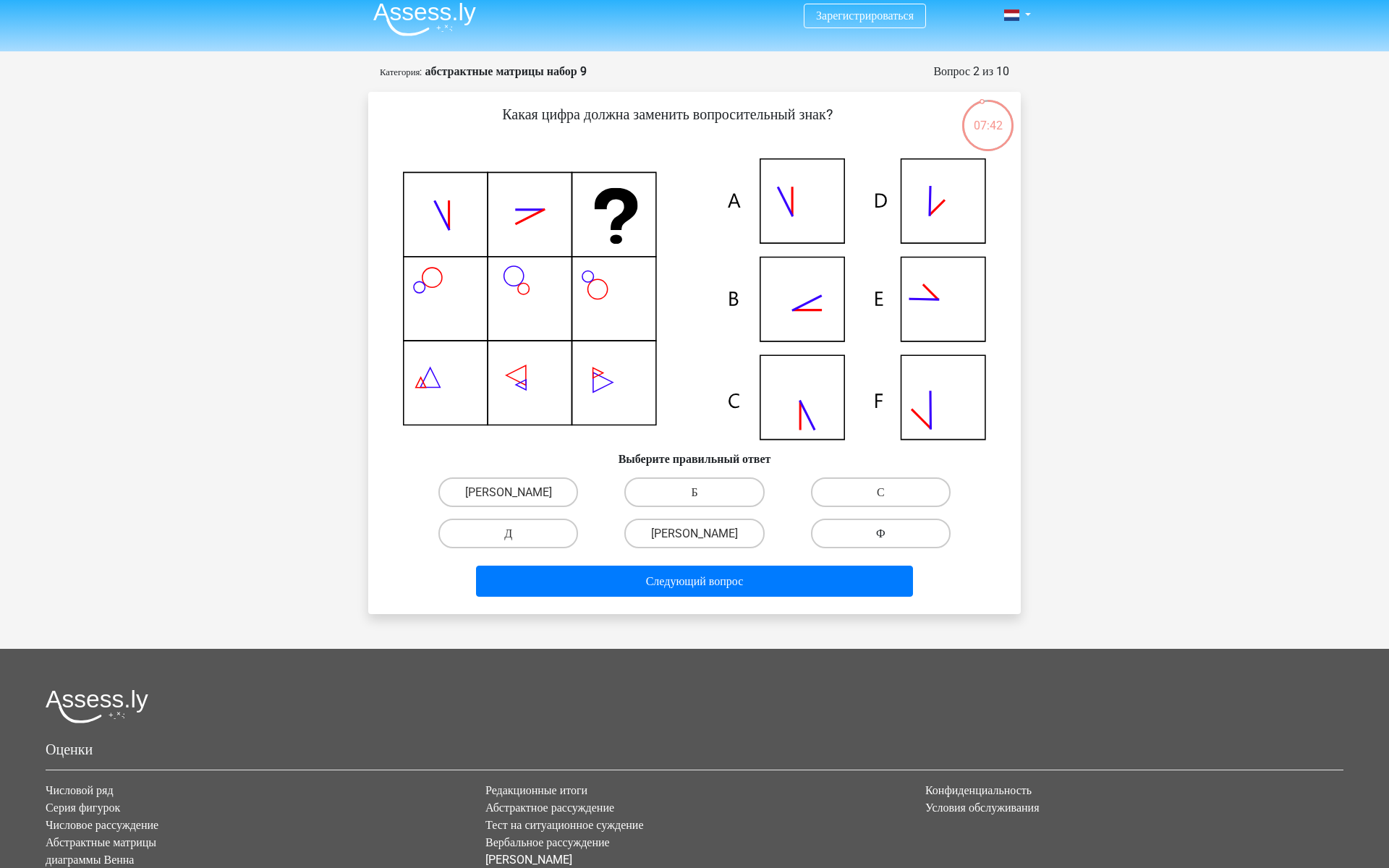
click at [850, 548] on label "Ф" at bounding box center [880, 534] width 140 height 30
click at [880, 543] on input "Ф" at bounding box center [885, 537] width 10 height 10
radio input "true"
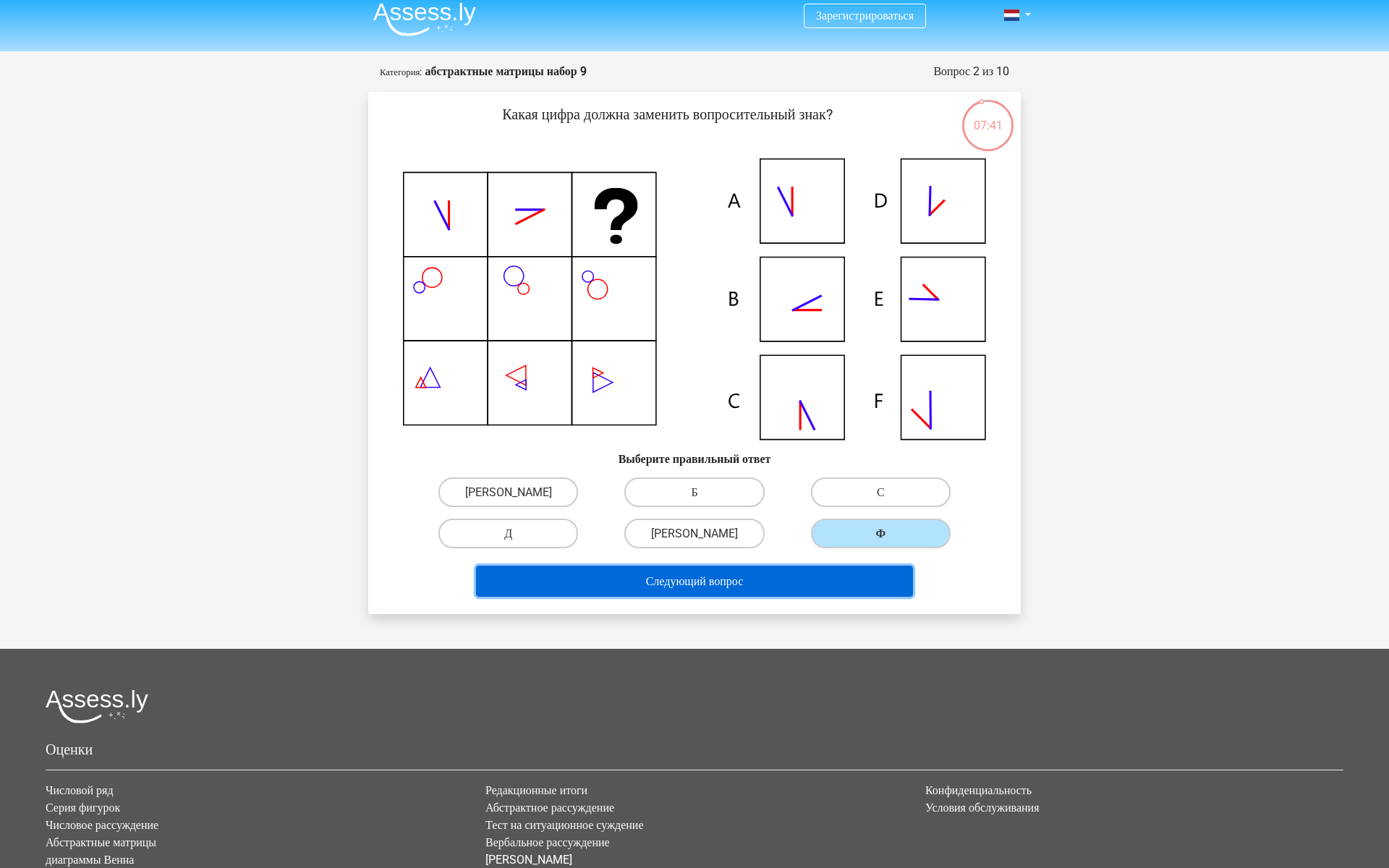
click at [744, 588] on font "Следующий вопрос" at bounding box center [694, 581] width 98 height 13
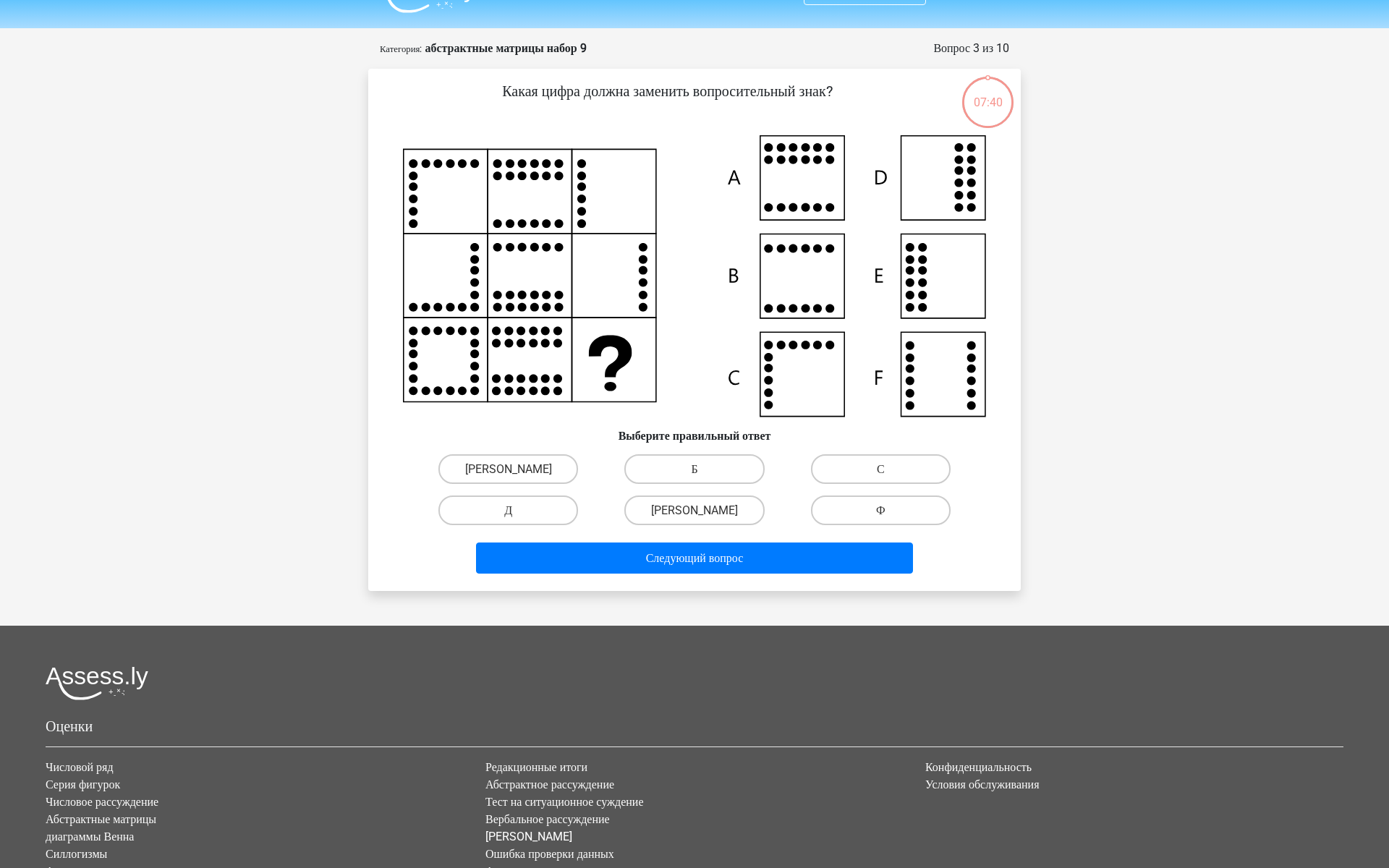
scroll to position [0, 0]
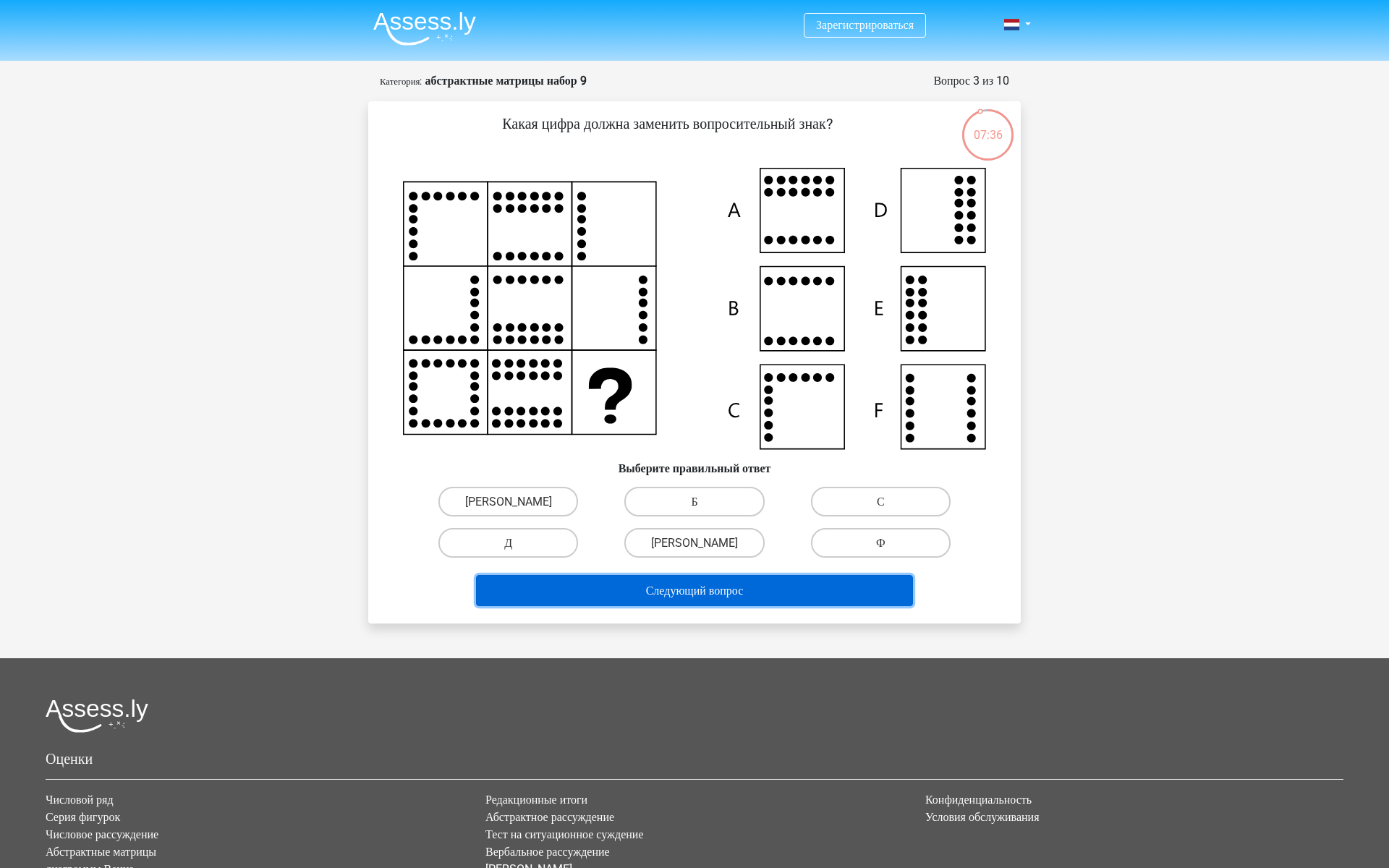
click at [775, 606] on button "Следующий вопрос" at bounding box center [695, 590] width 438 height 31
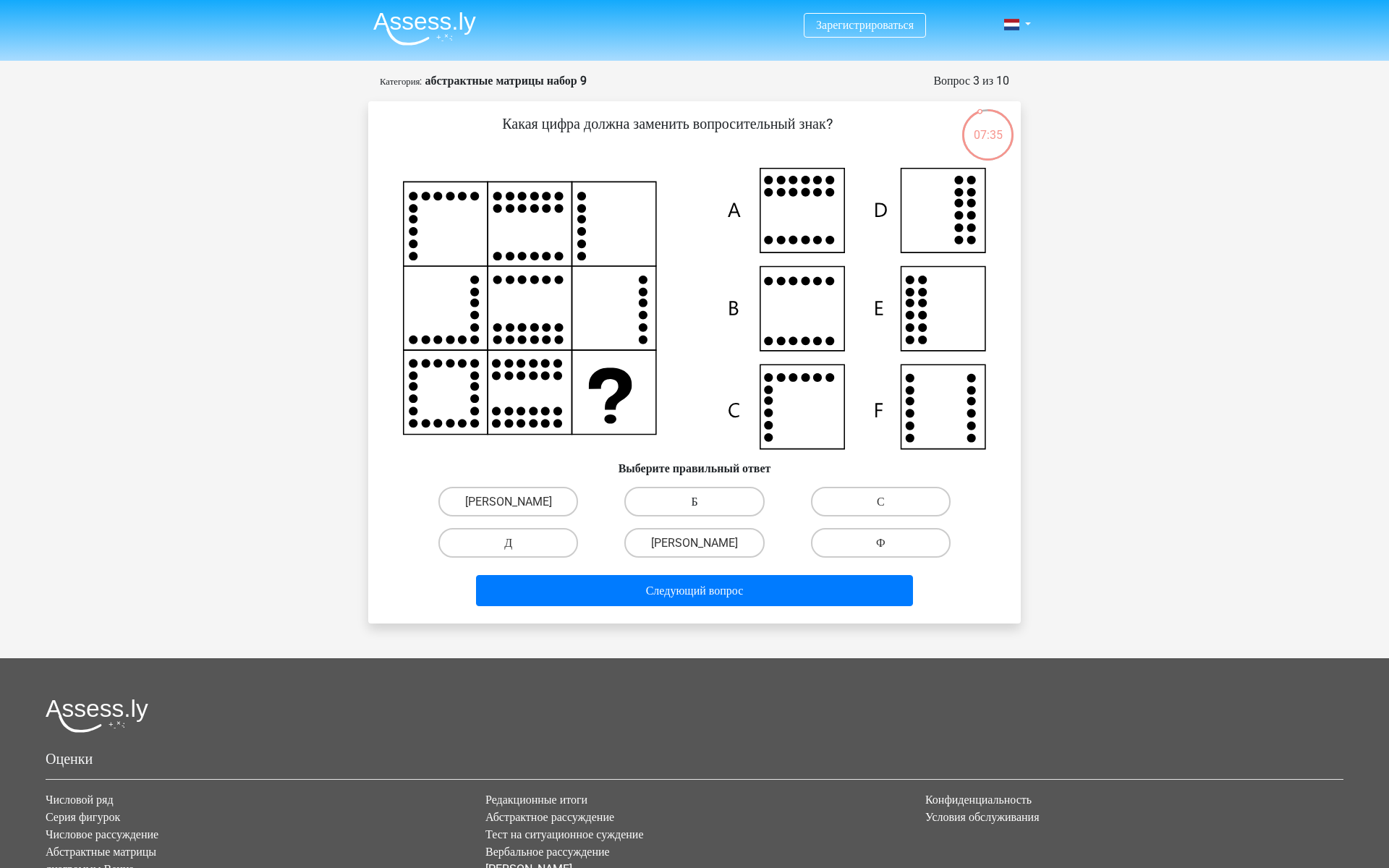
click at [718, 513] on label "Б" at bounding box center [694, 501] width 140 height 30
click at [704, 510] on input "Б" at bounding box center [699, 506] width 10 height 10
radio input "true"
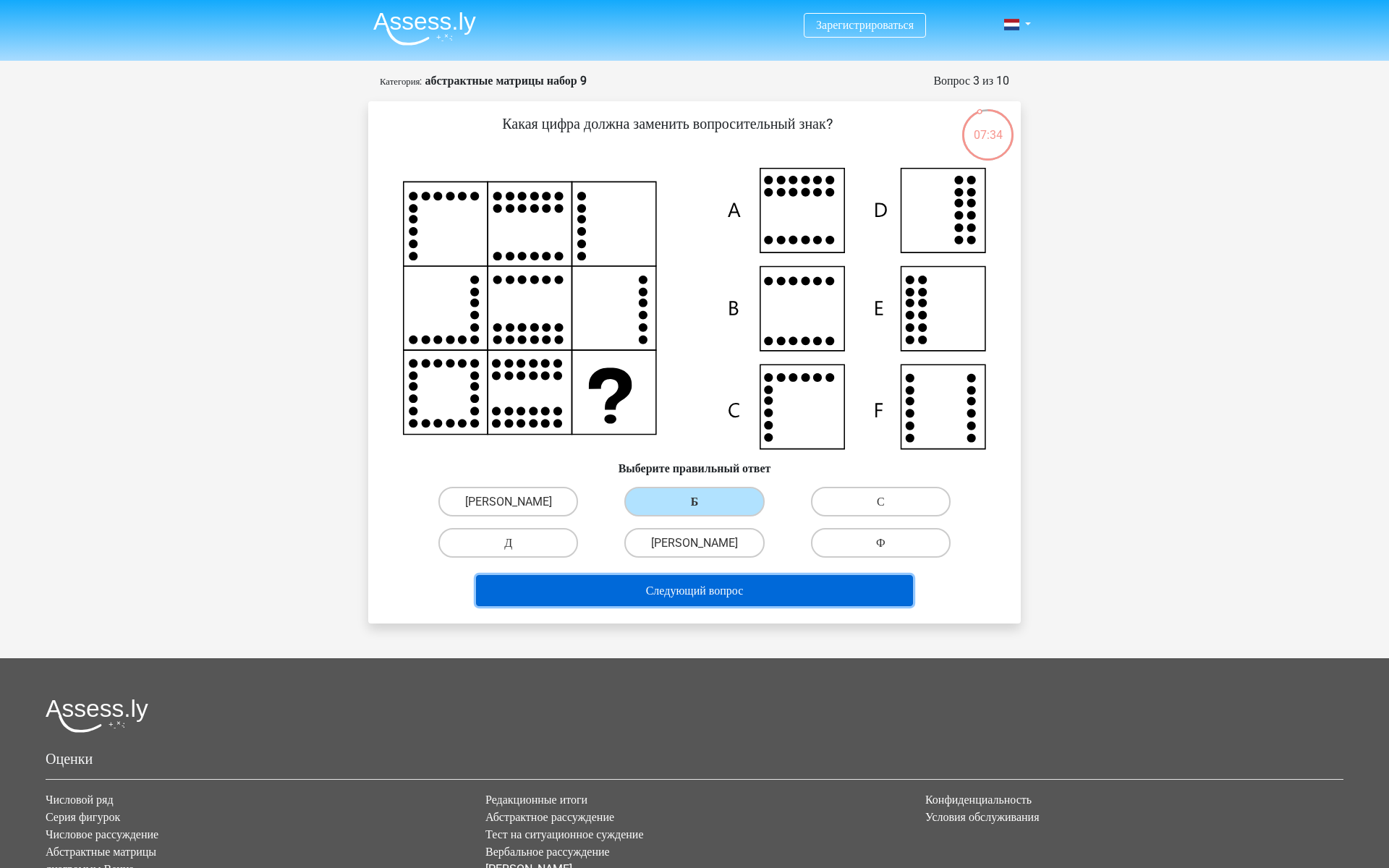
click at [706, 597] on font "Следующий вопрос" at bounding box center [694, 591] width 98 height 13
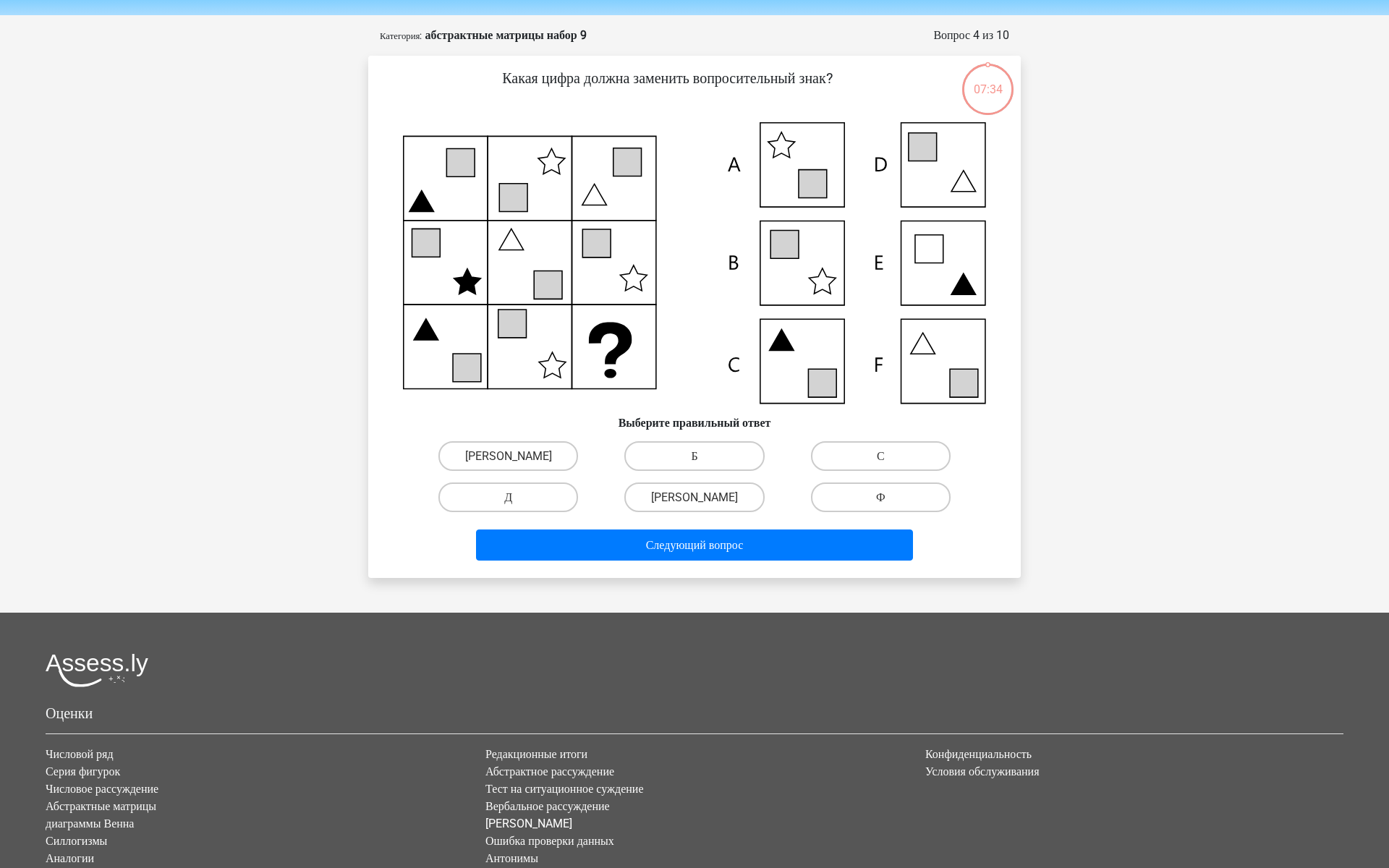
scroll to position [79, 0]
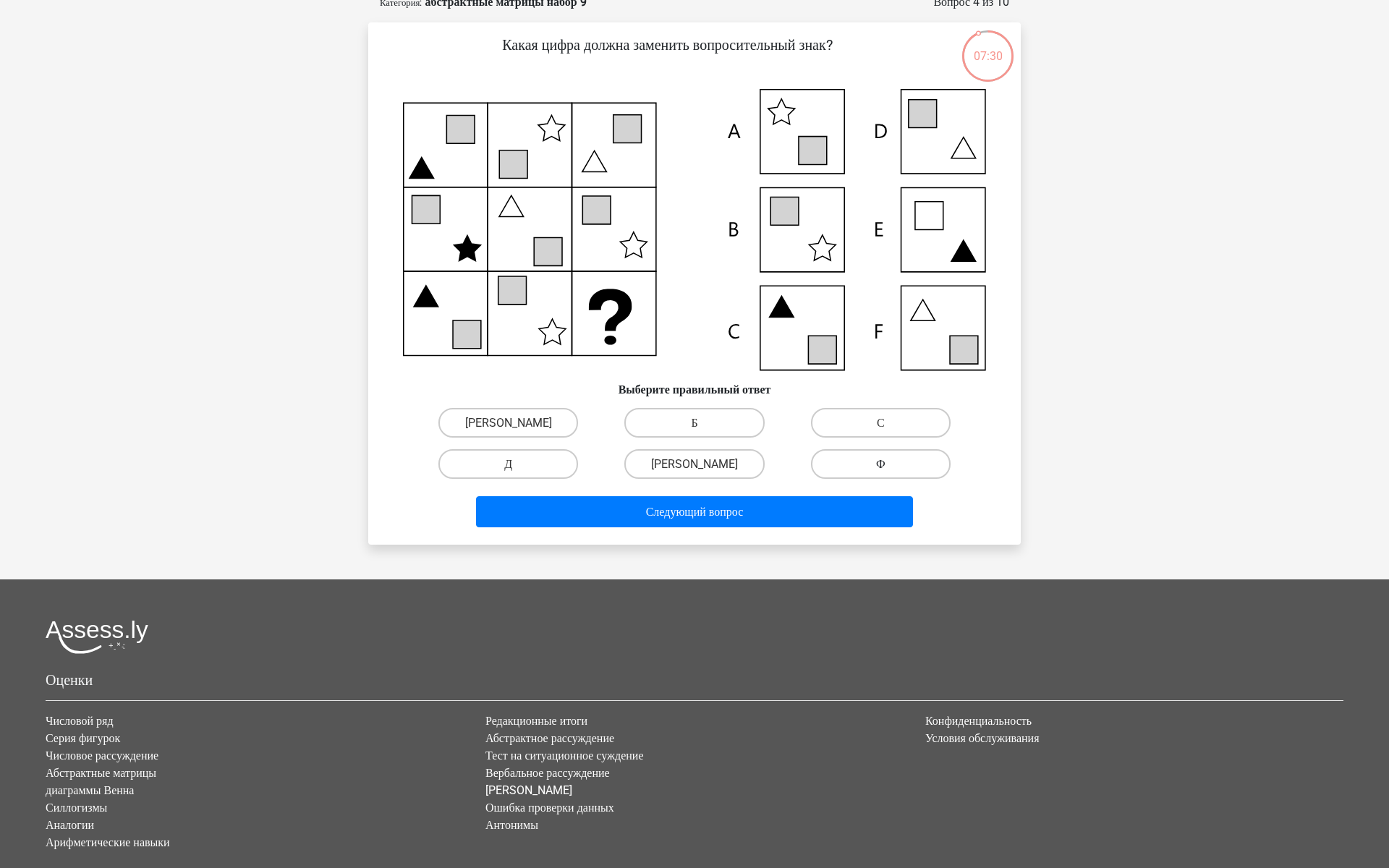
click at [850, 479] on label "Ф" at bounding box center [880, 464] width 140 height 30
click at [880, 473] on input "Ф" at bounding box center [885, 468] width 10 height 10
radio input "true"
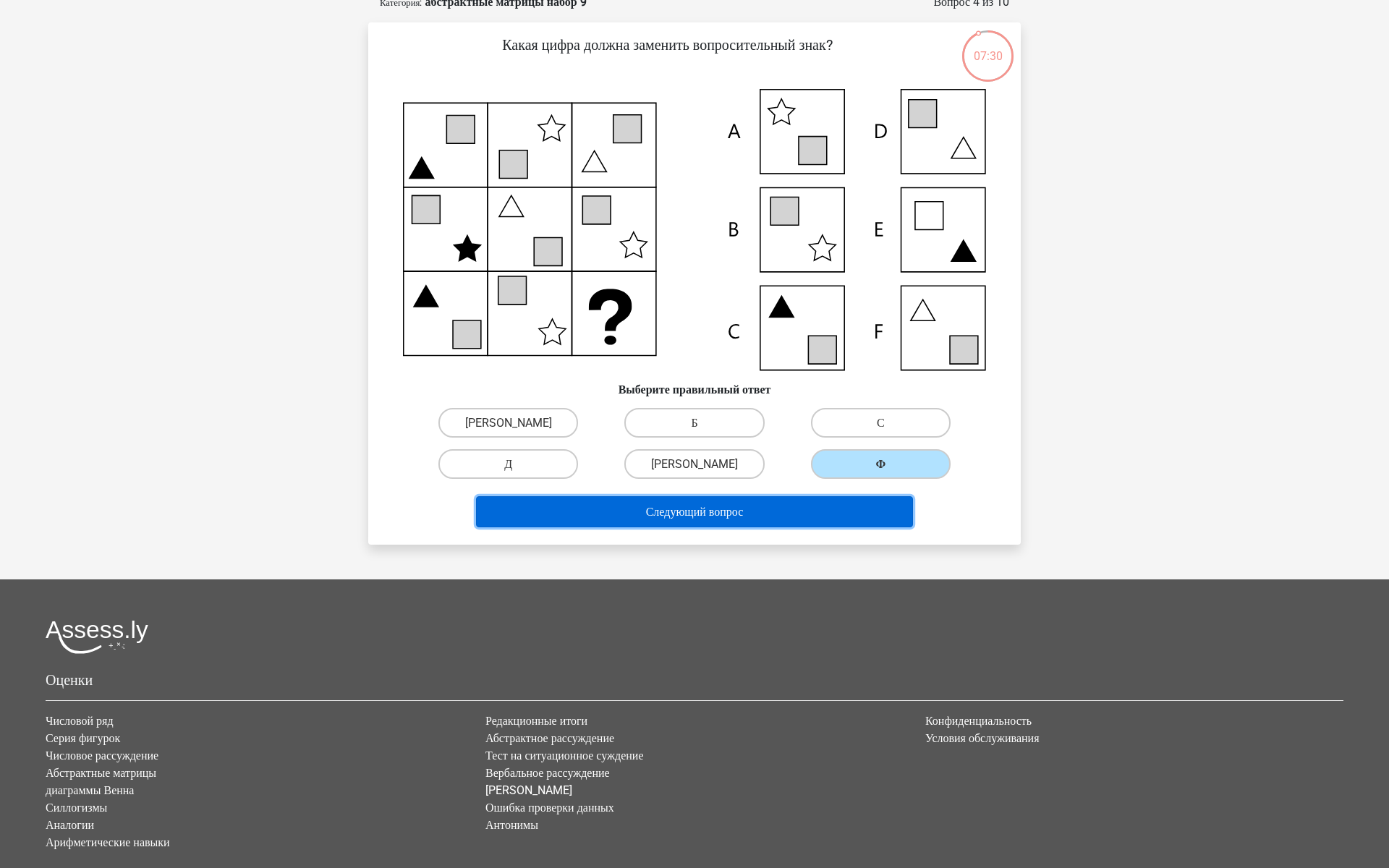
click at [734, 527] on button "Следующий вопрос" at bounding box center [695, 511] width 438 height 31
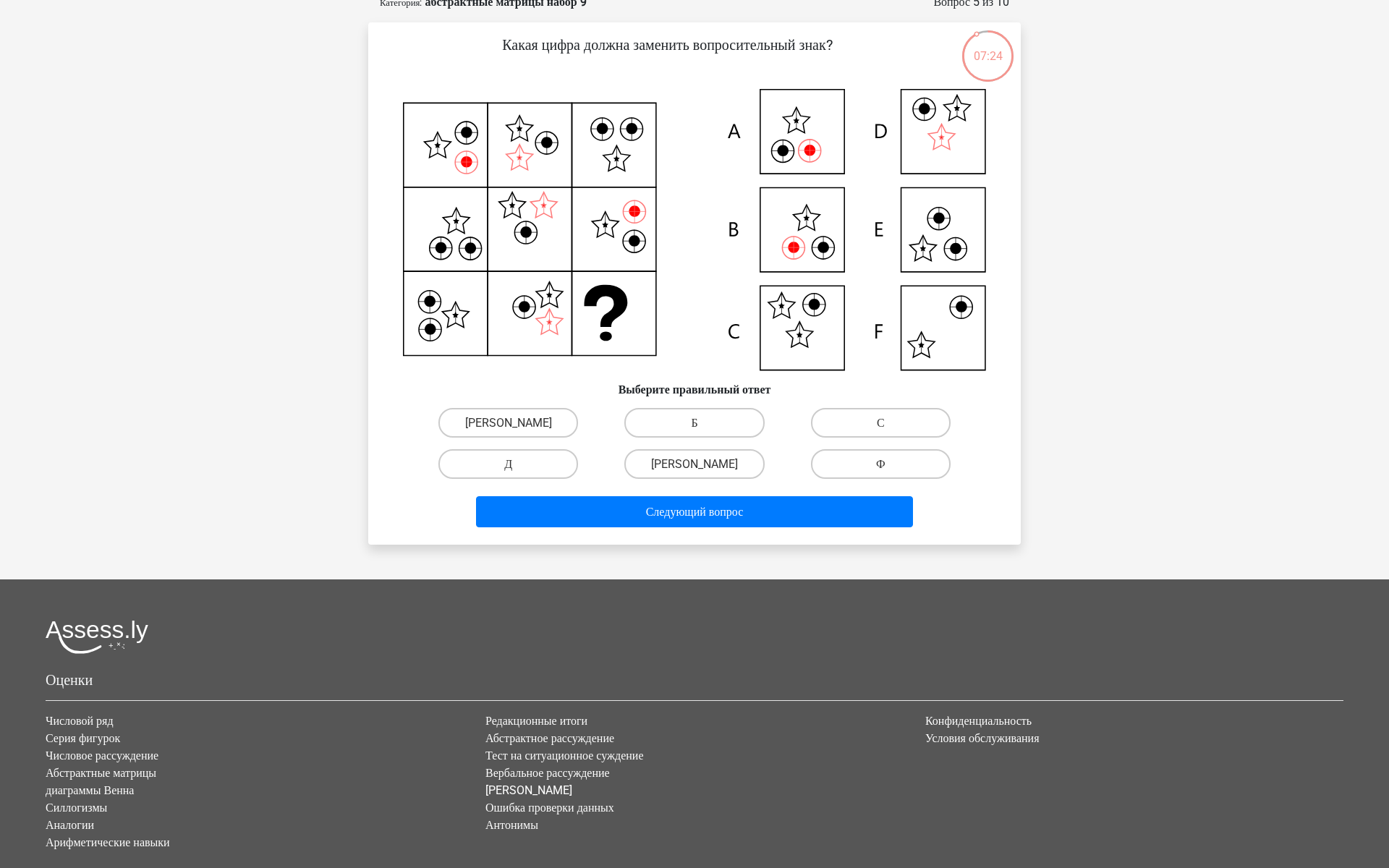
click at [880, 432] on input "С" at bounding box center [885, 427] width 10 height 10
radio input "true"
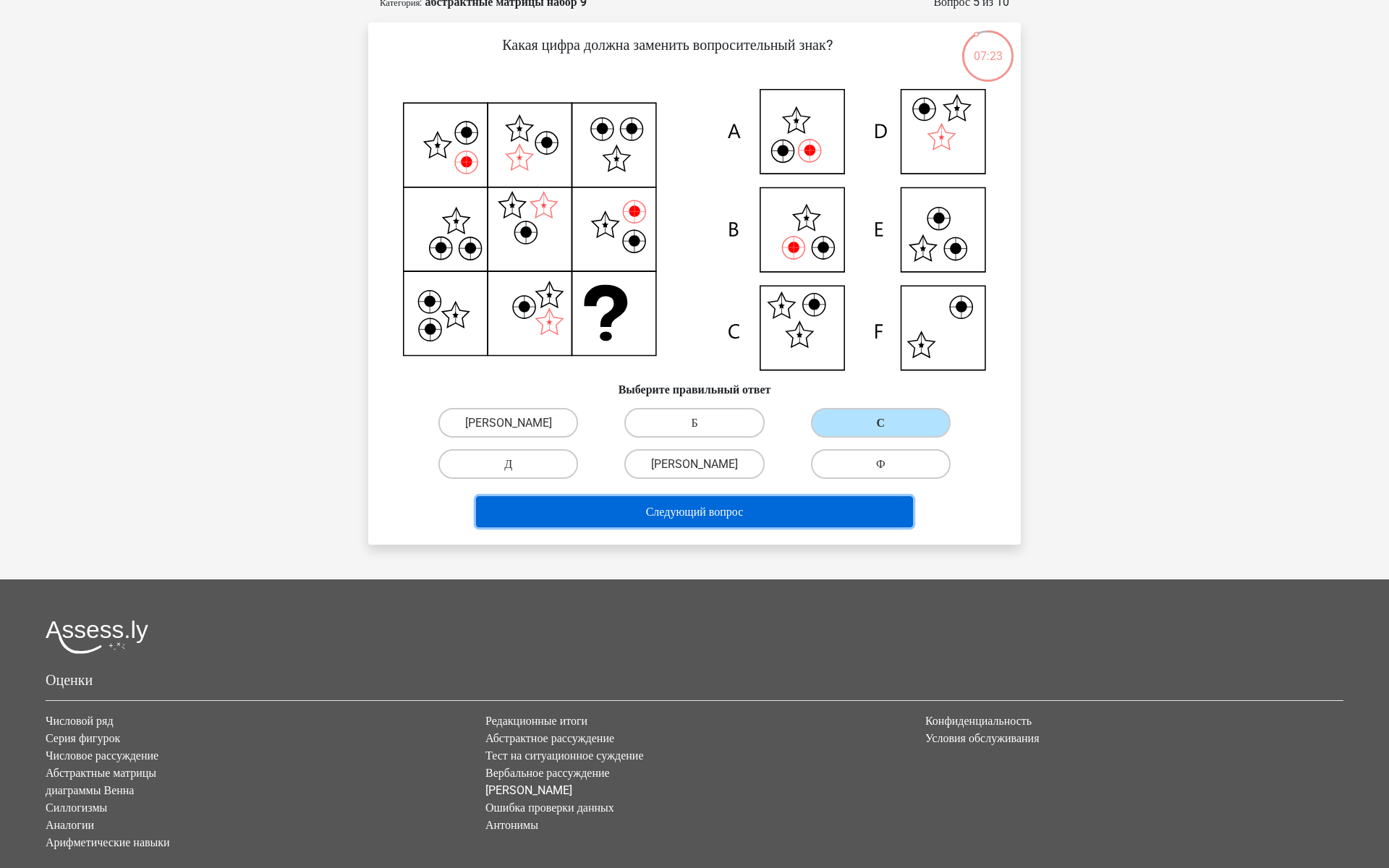
click at [786, 527] on button "Следующий вопрос" at bounding box center [695, 511] width 438 height 31
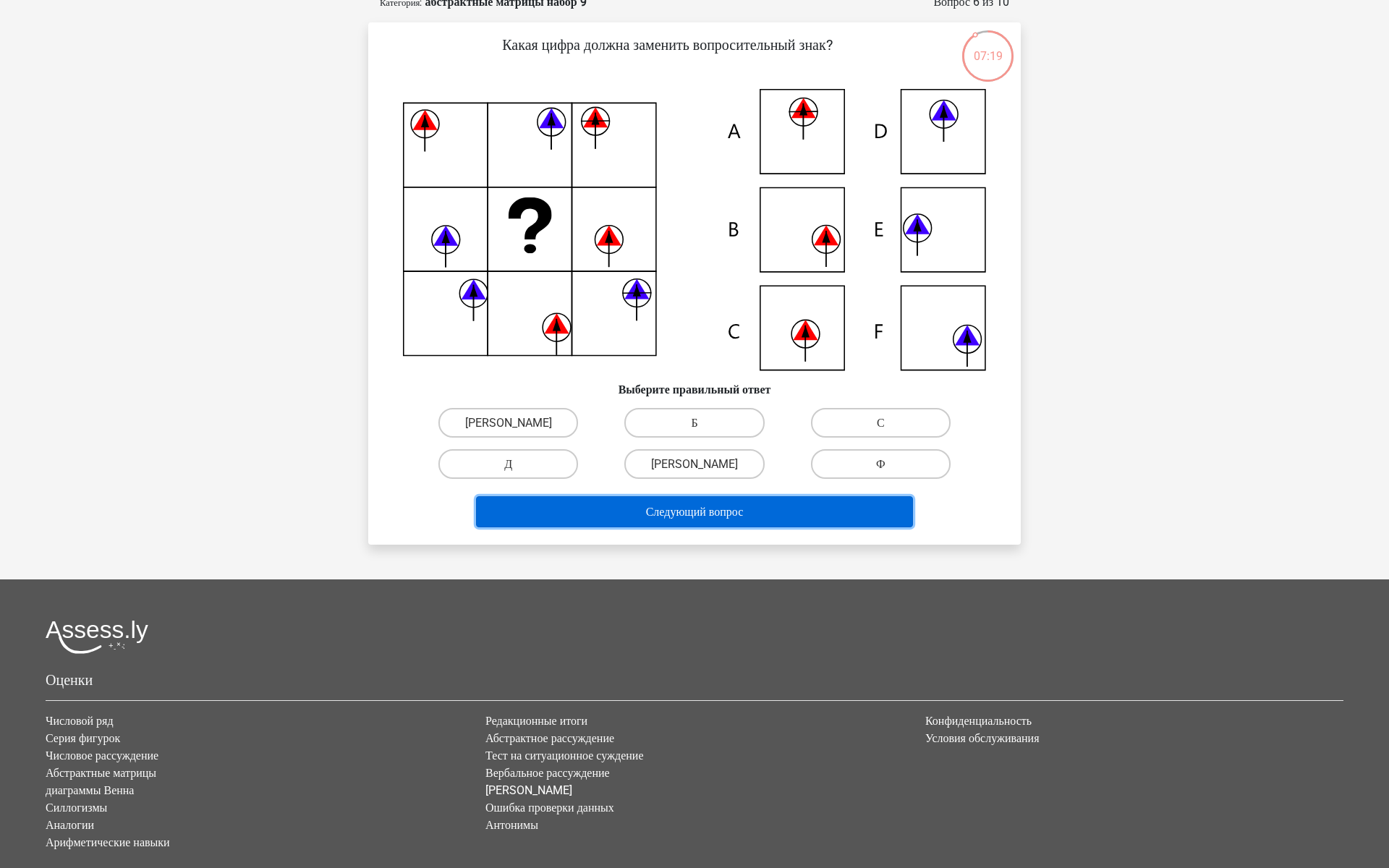
click at [737, 519] on font "Следующий вопрос" at bounding box center [694, 511] width 98 height 13
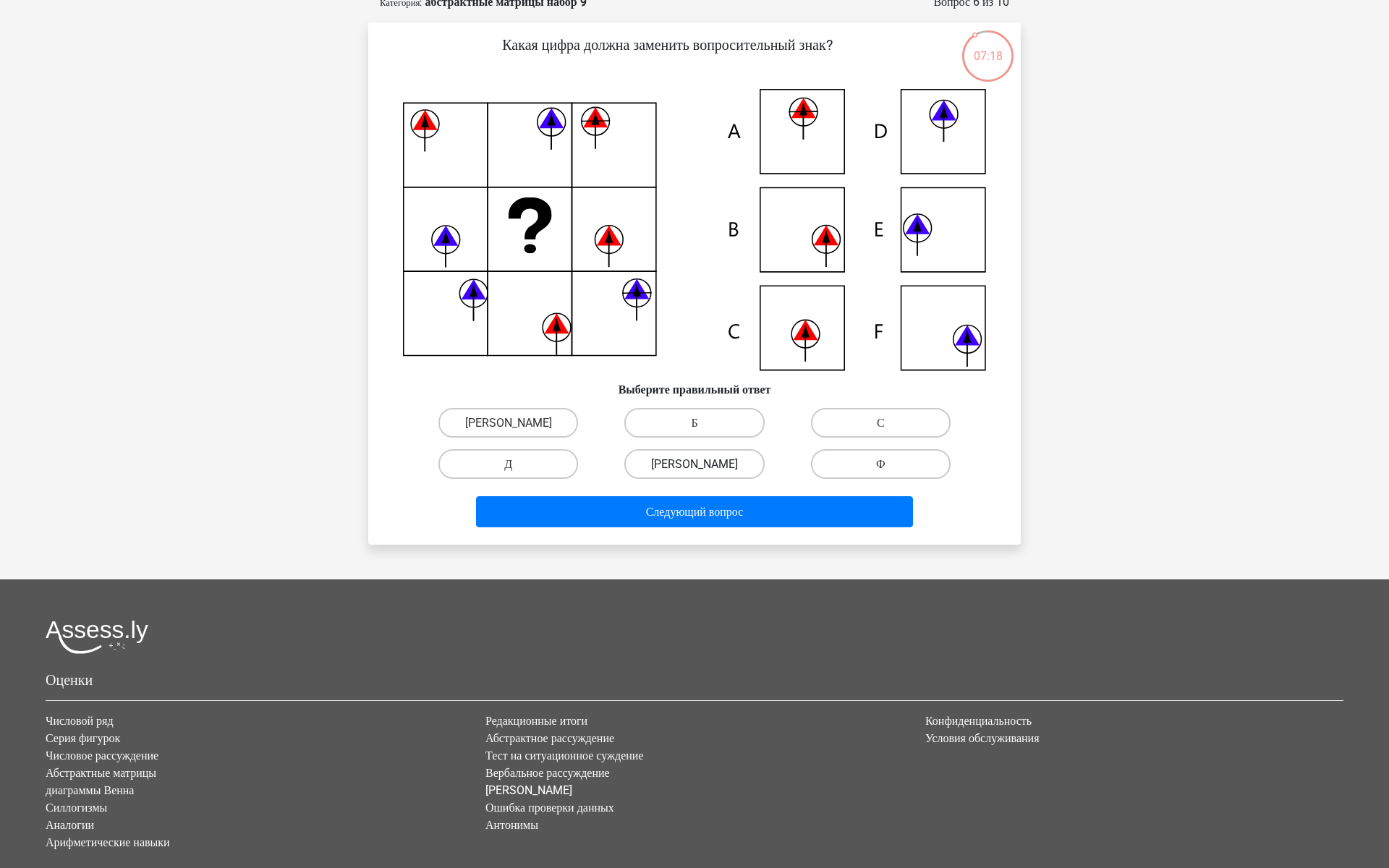
click at [675, 479] on label "Э" at bounding box center [694, 464] width 140 height 30
click at [694, 473] on input "Э" at bounding box center [699, 468] width 10 height 10
radio input "true"
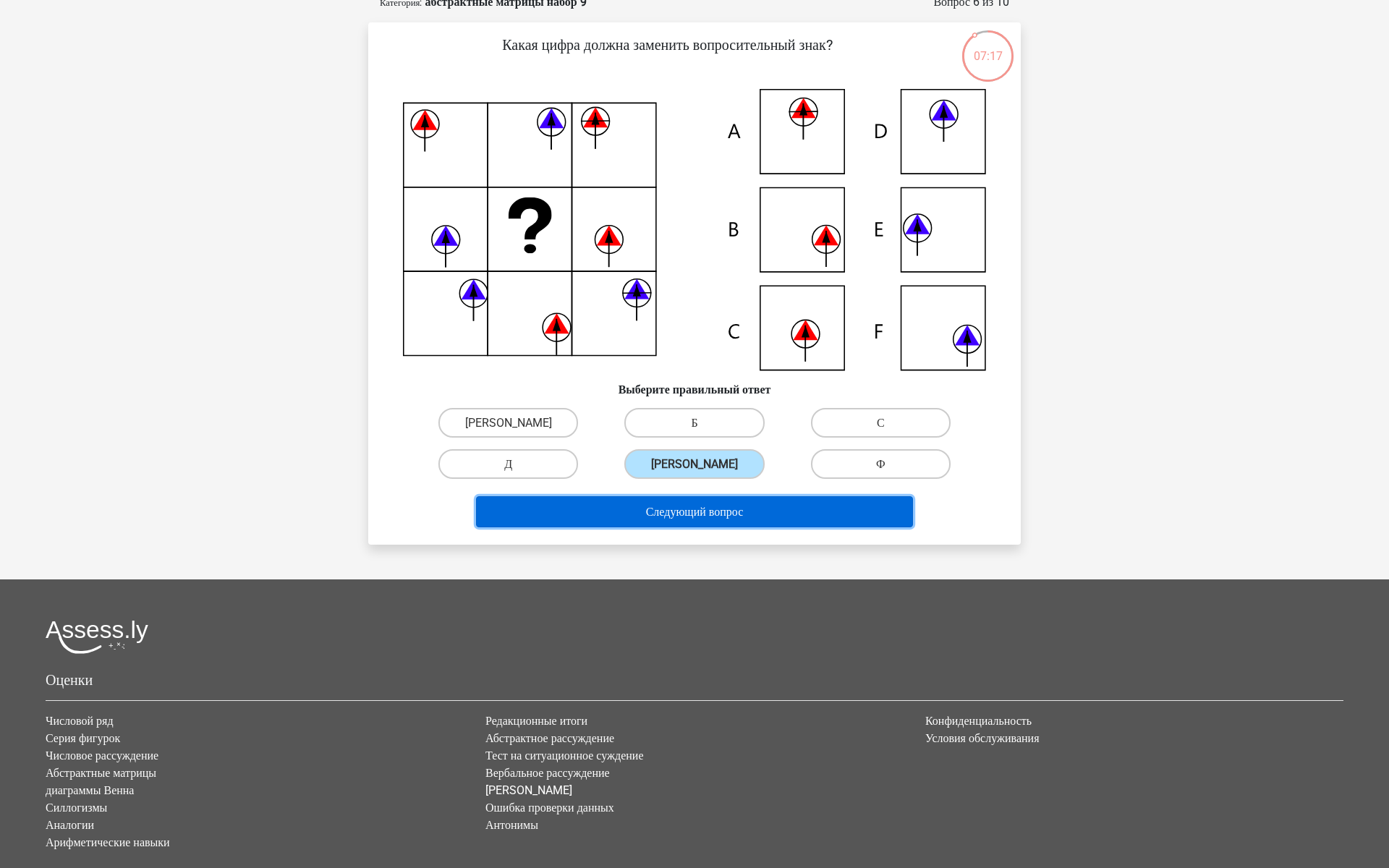
click at [685, 519] on font "Следующий вопрос" at bounding box center [694, 511] width 98 height 13
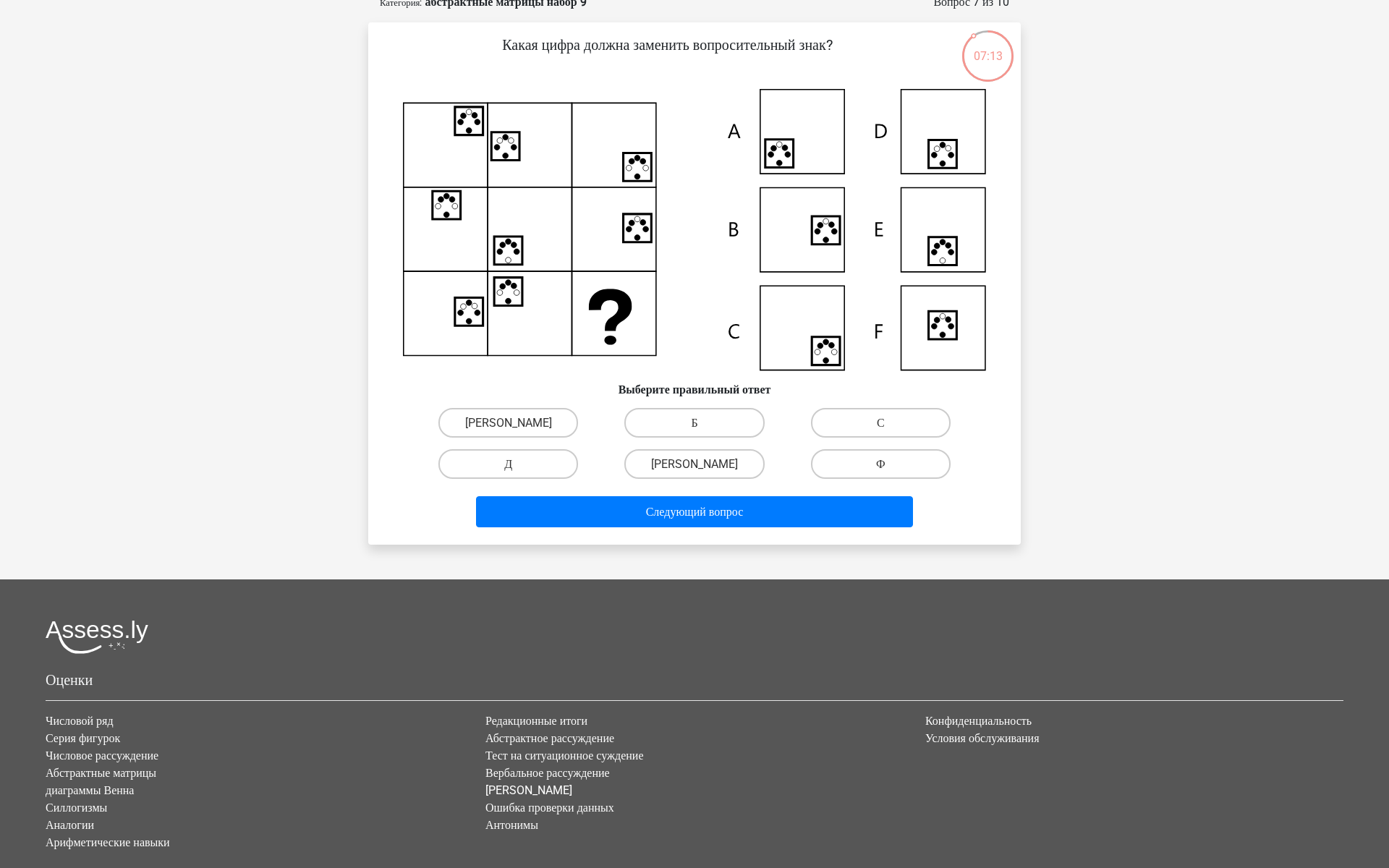
click at [880, 432] on input "С" at bounding box center [885, 427] width 10 height 10
radio input "true"
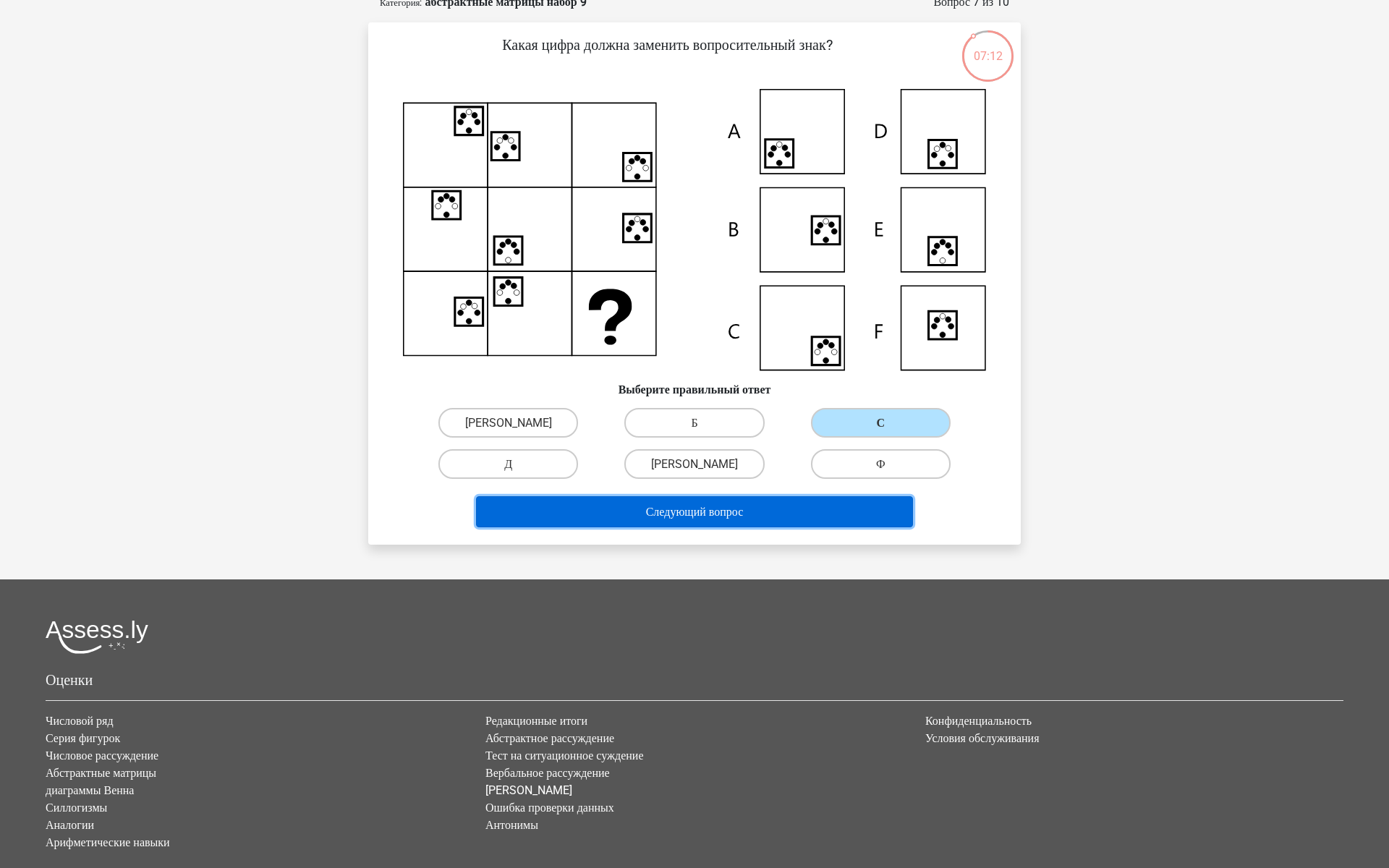
click at [744, 519] on font "Следующий вопрос" at bounding box center [694, 511] width 98 height 13
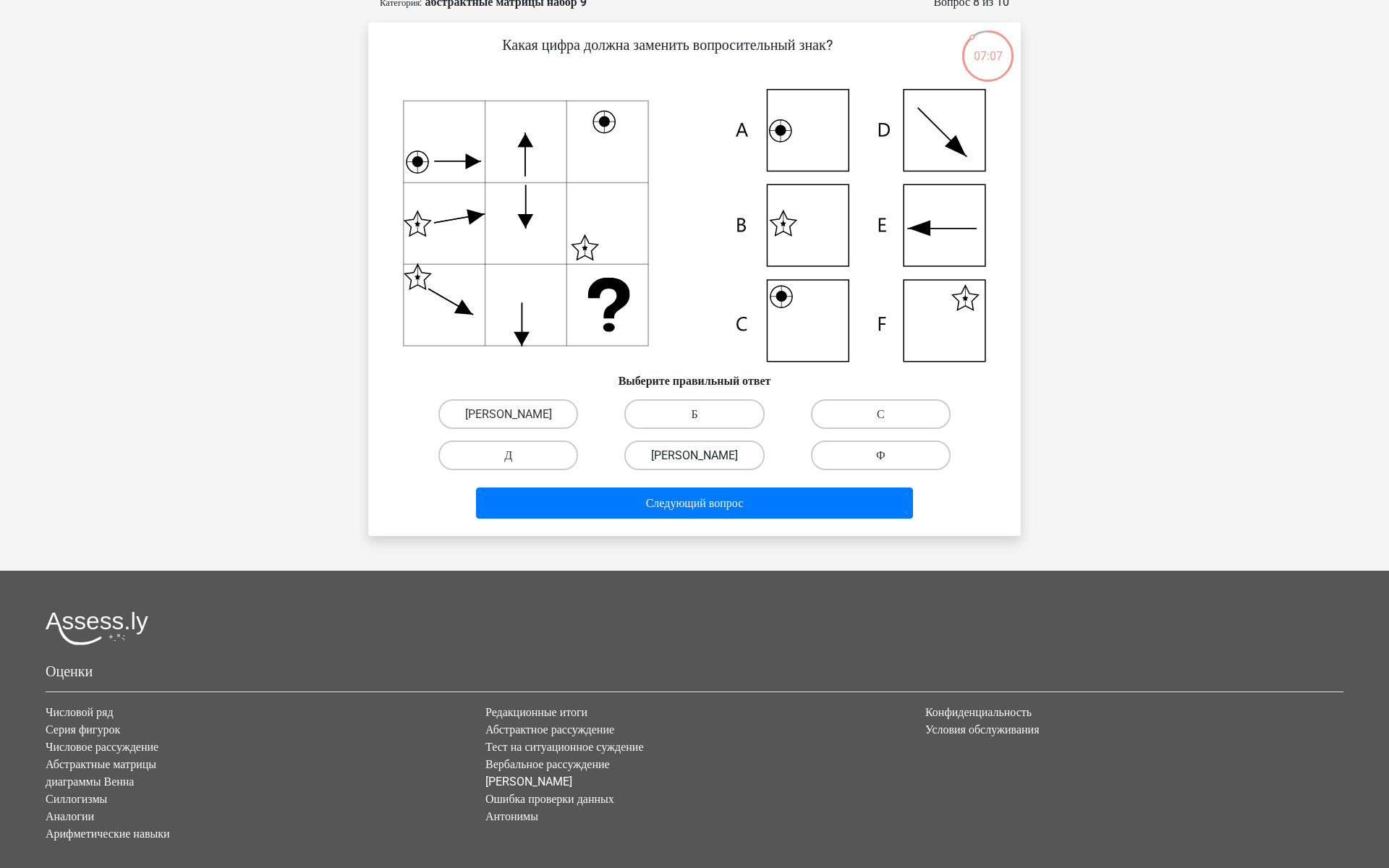
click at [711, 470] on label "Э" at bounding box center [694, 456] width 140 height 30
click at [704, 464] on input "Э" at bounding box center [699, 459] width 10 height 10
radio input "true"
click at [678, 524] on div "Следующий вопрос" at bounding box center [694, 505] width 559 height 37
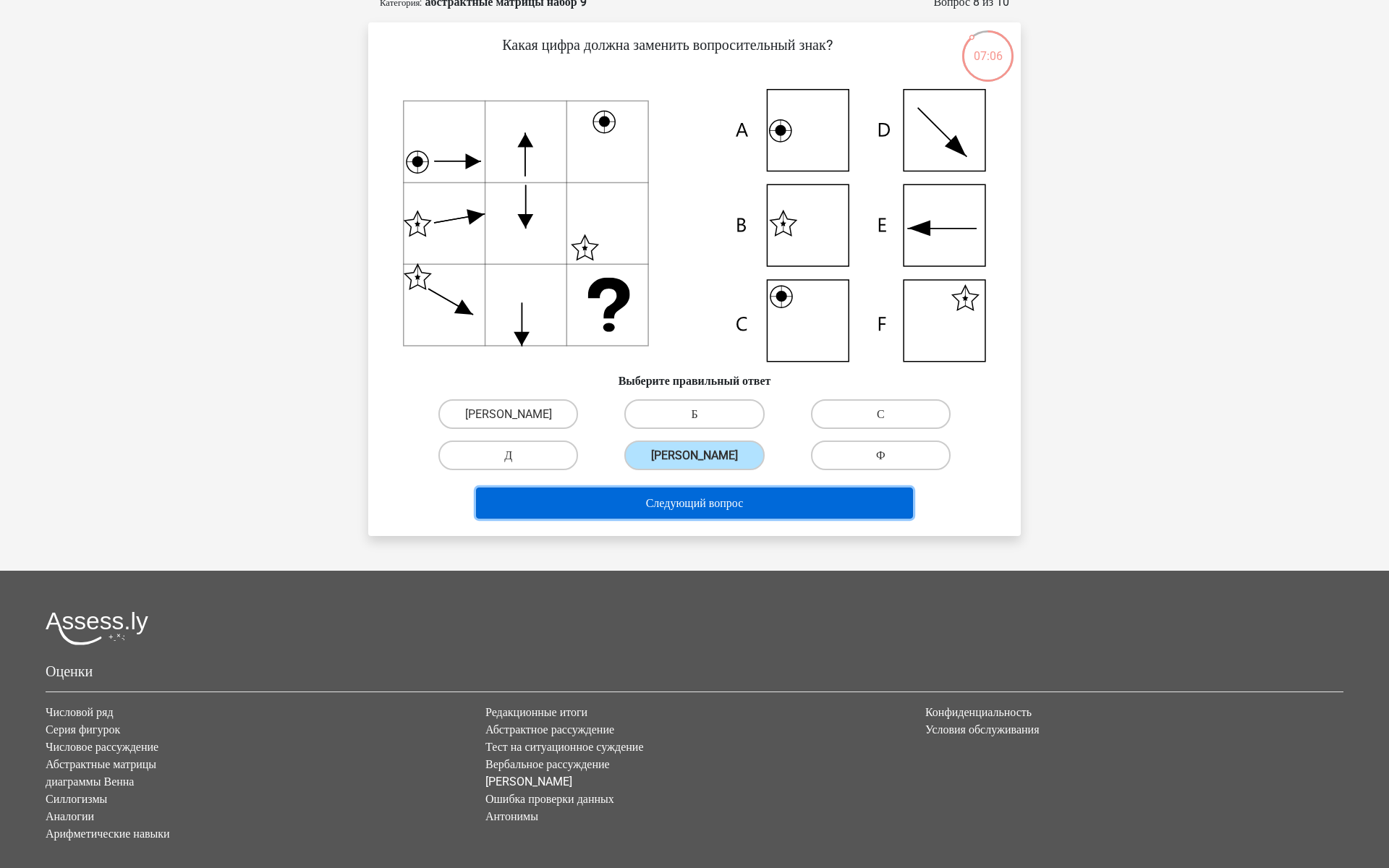
click at [678, 510] on font "Следующий вопрос" at bounding box center [694, 503] width 98 height 13
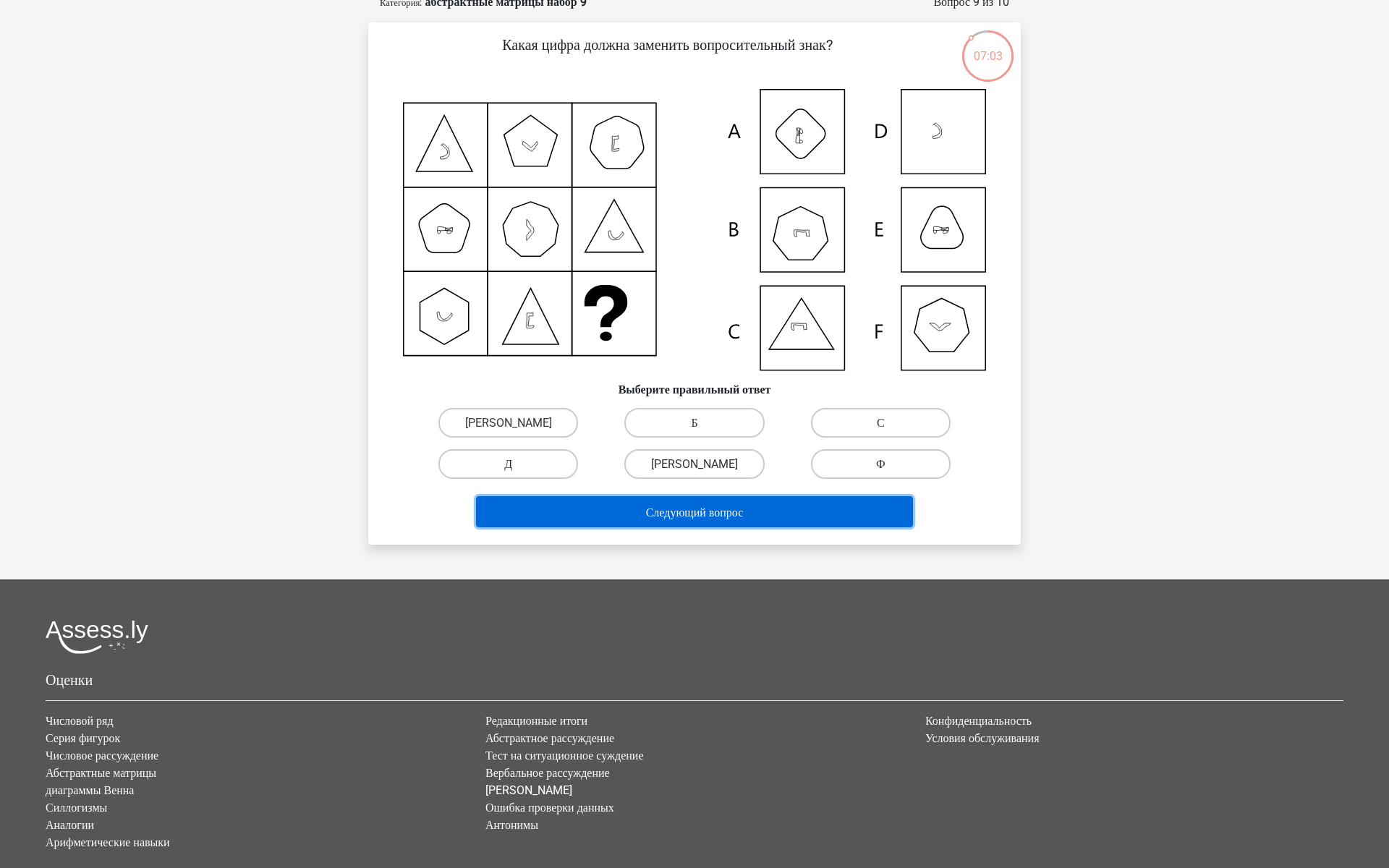
click at [817, 527] on button "Следующий вопрос" at bounding box center [695, 511] width 438 height 31
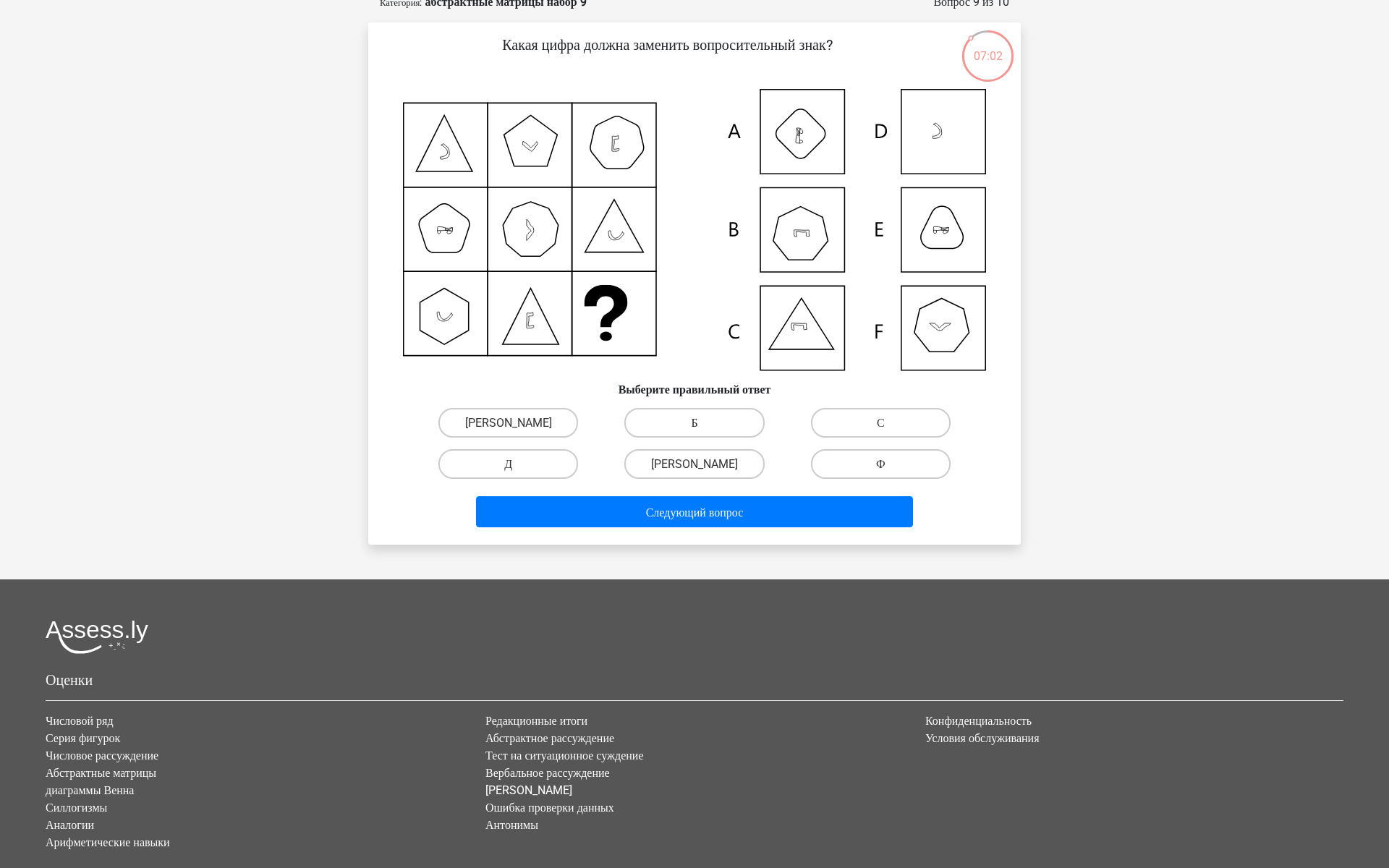
click at [721, 438] on label "Б" at bounding box center [694, 423] width 140 height 30
click at [704, 432] on input "Б" at bounding box center [699, 427] width 10 height 10
radio input "true"
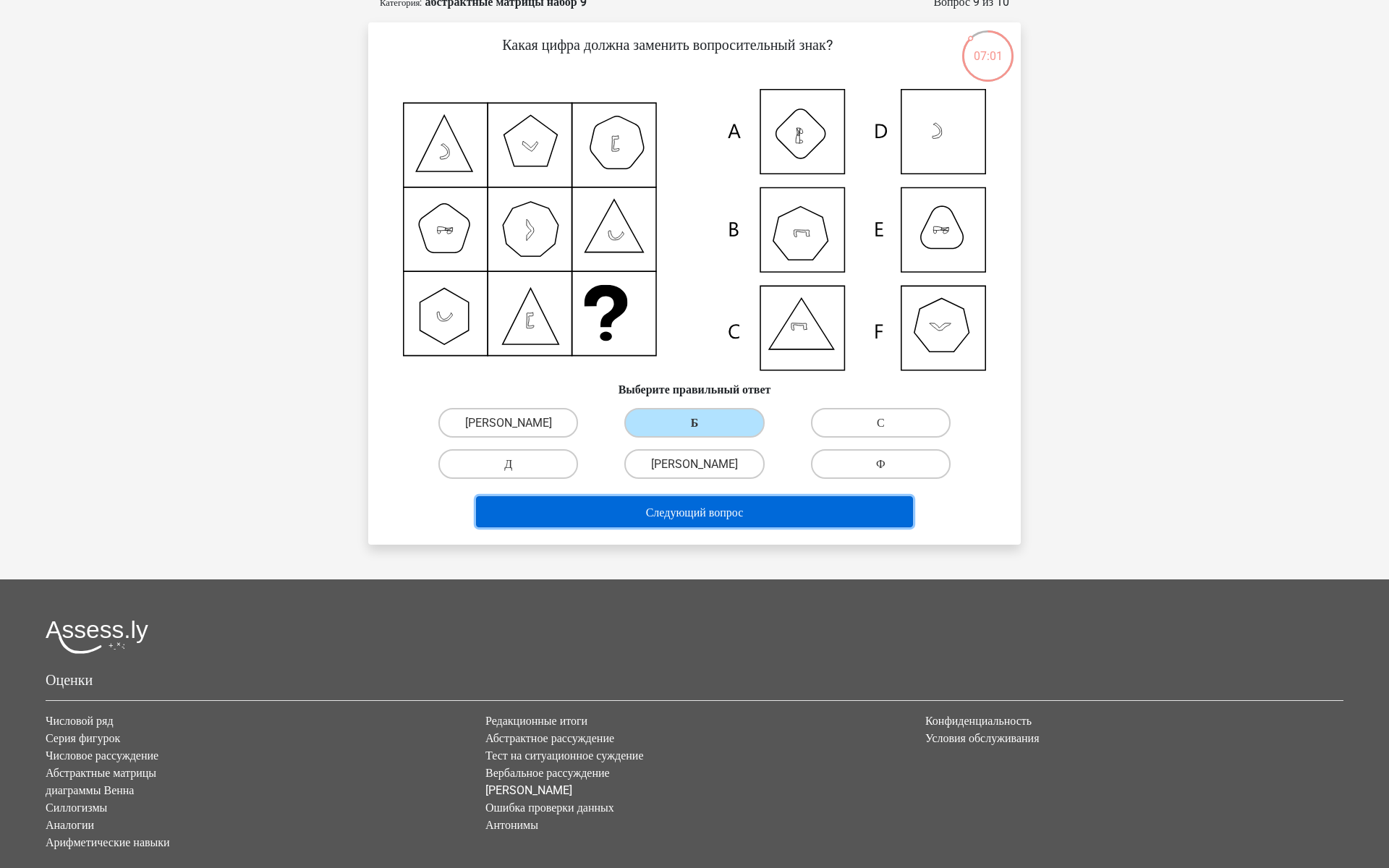
click at [717, 527] on button "Следующий вопрос" at bounding box center [695, 511] width 438 height 31
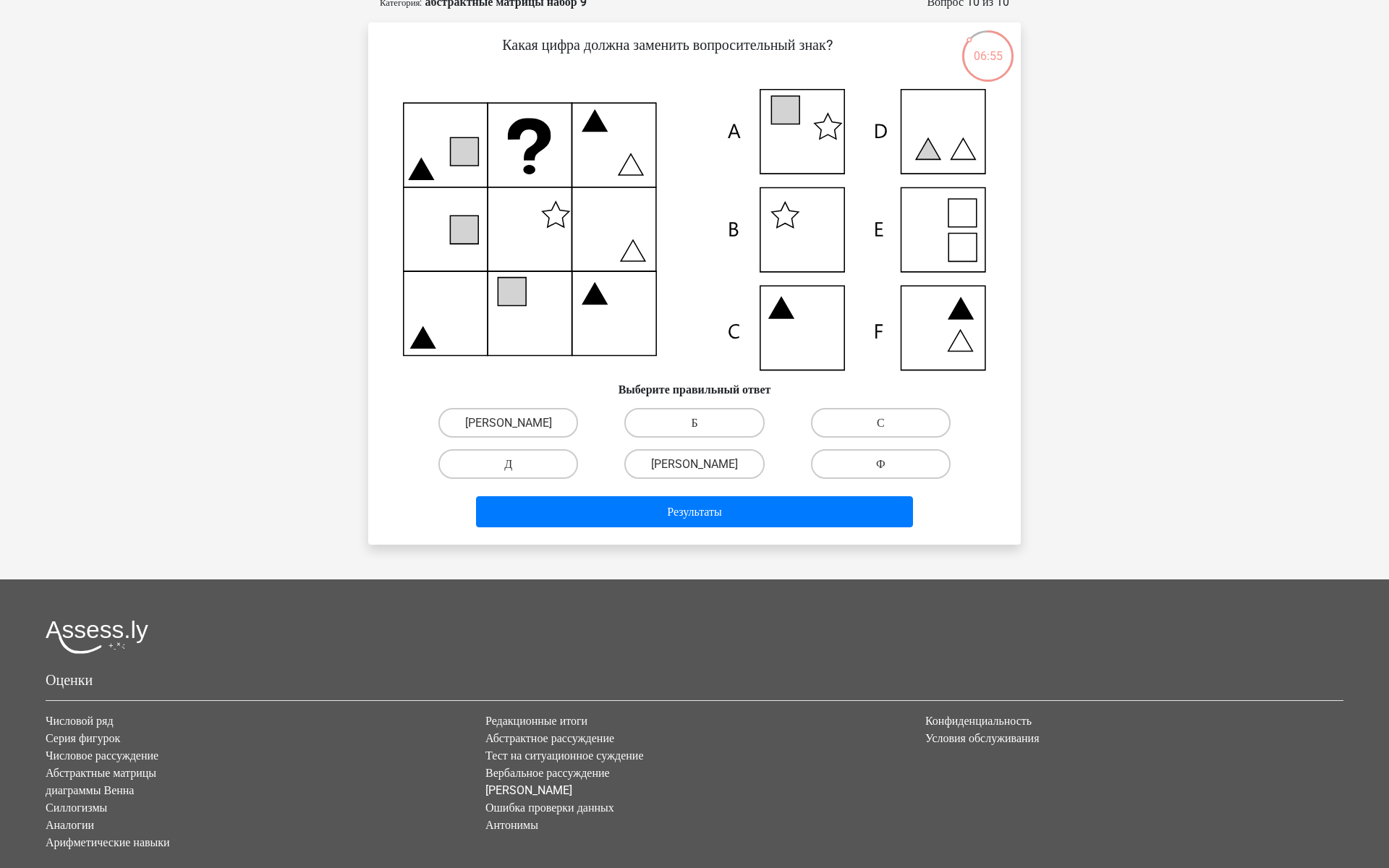
scroll to position [0, 0]
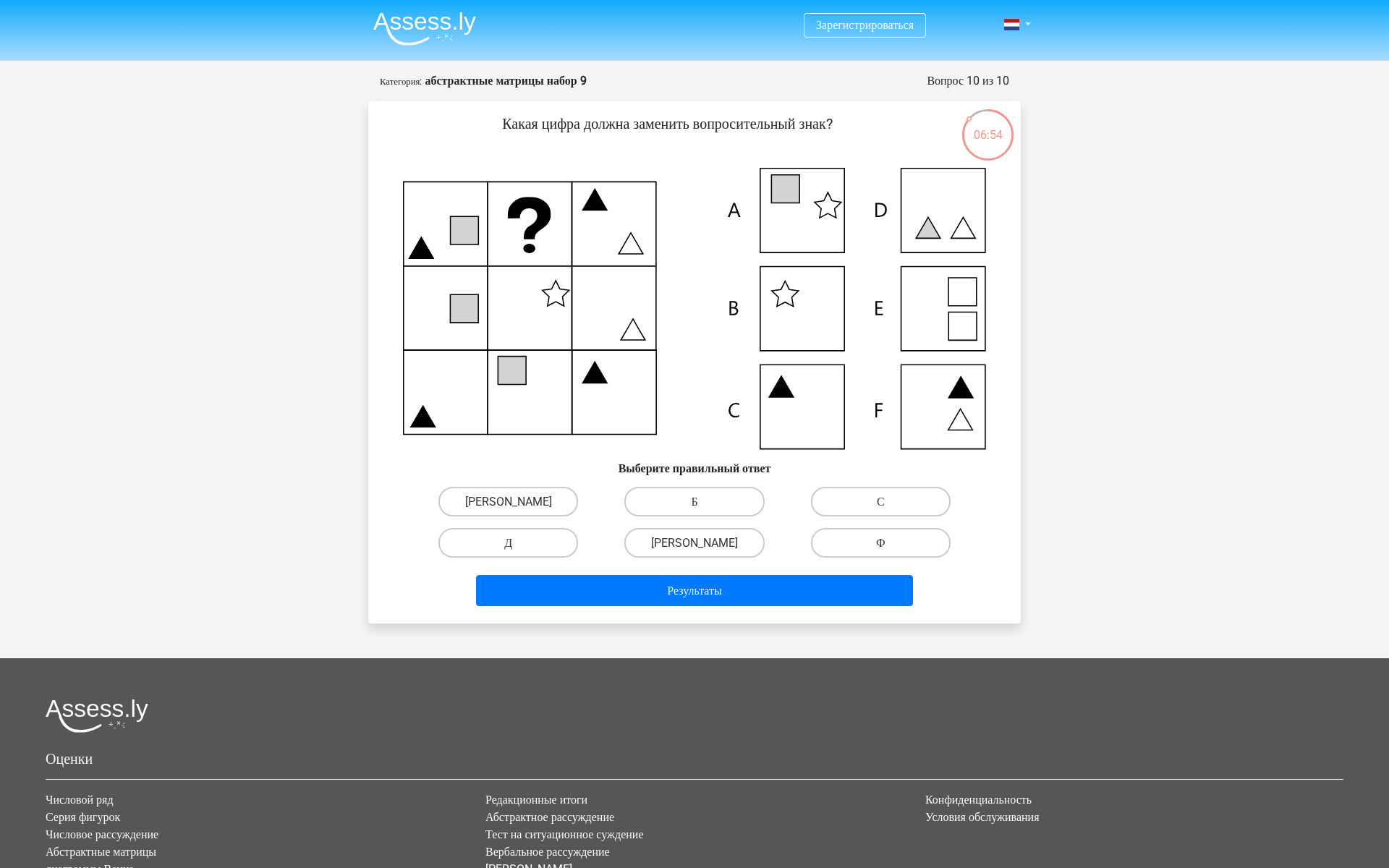
click at [434, 15] on img at bounding box center [424, 28] width 103 height 34
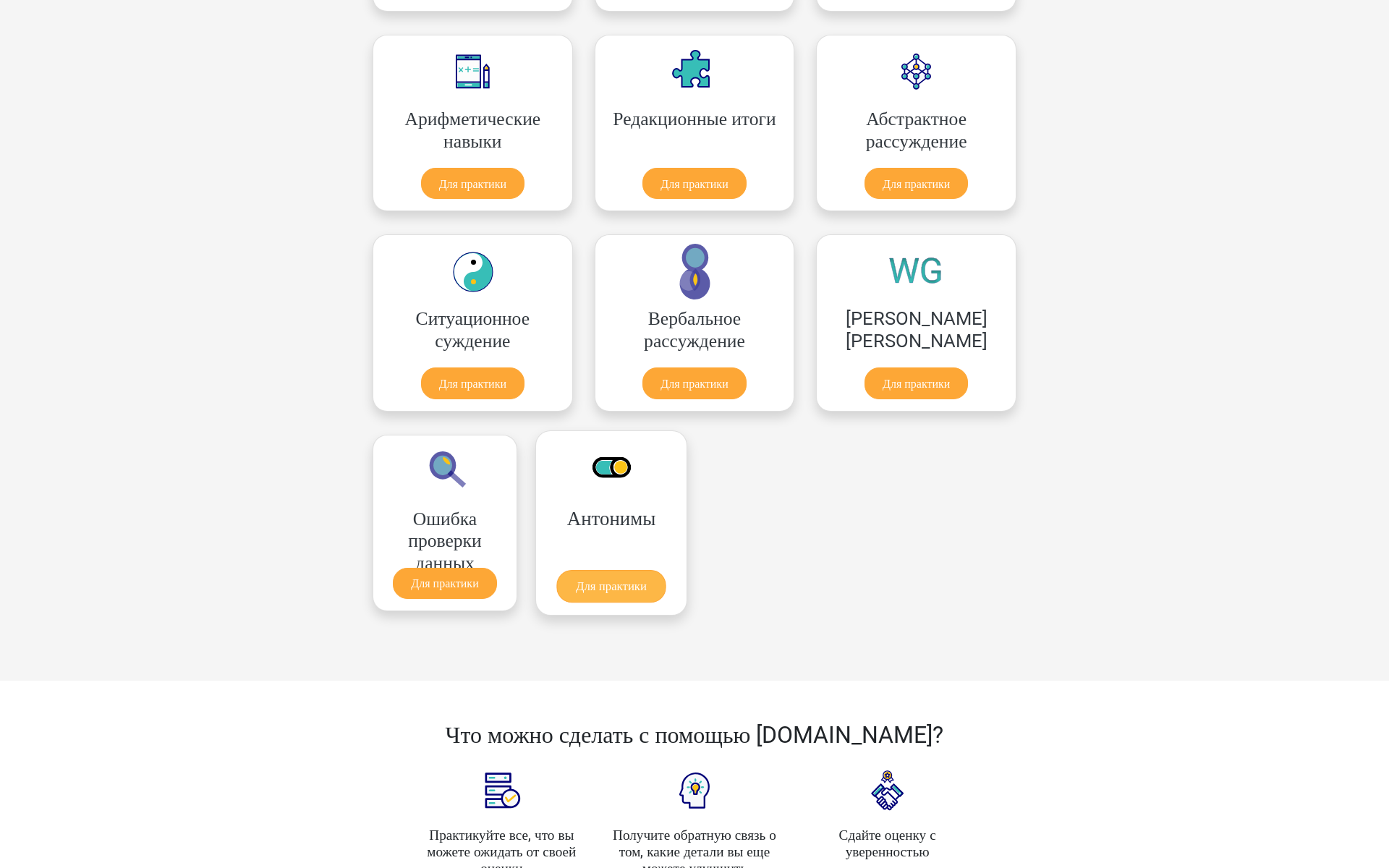
scroll to position [1028, 0]
